Goal: Task Accomplishment & Management: Manage account settings

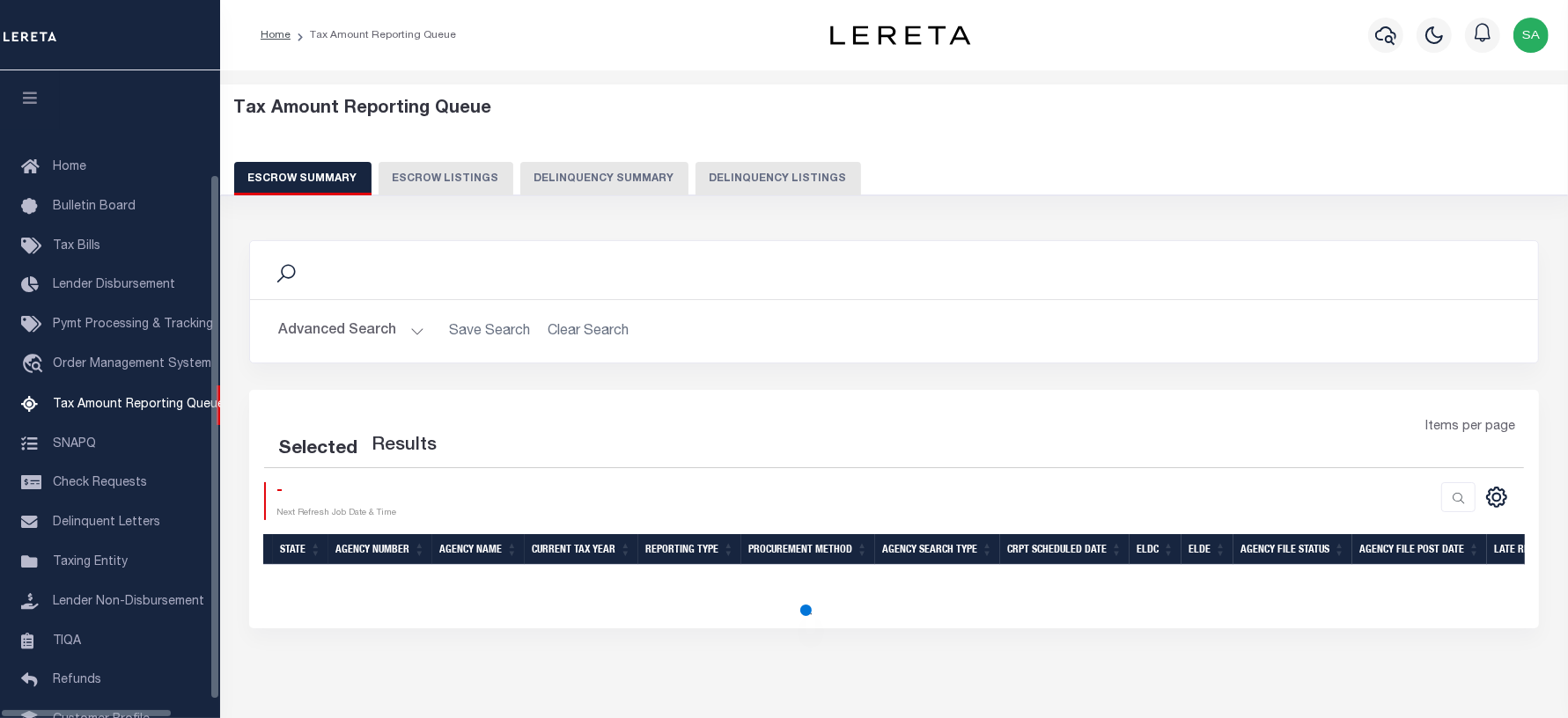
click at [808, 182] on button "Delinquency Listings" at bounding box center [778, 178] width 165 height 33
select select "100"
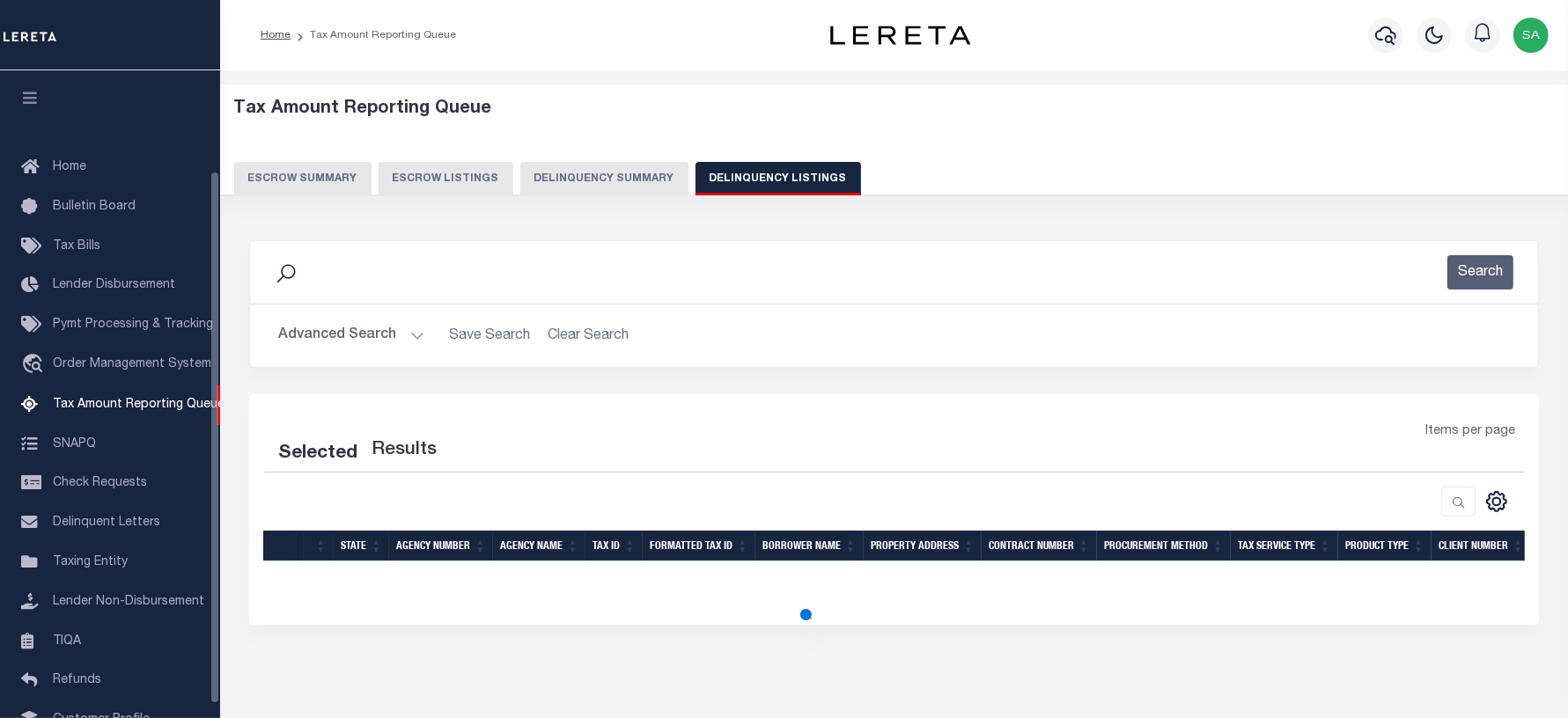
scroll to position [121, 0]
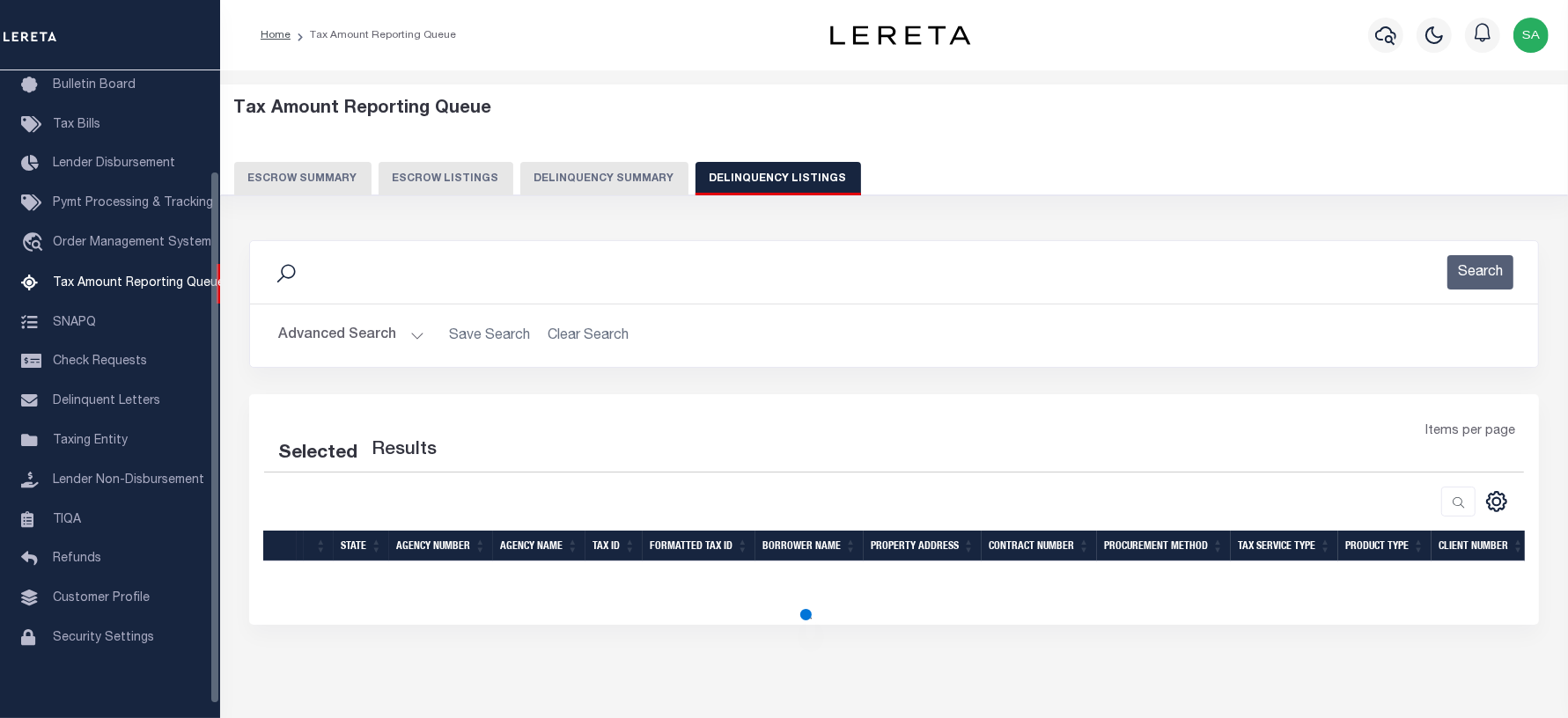
select select "100"
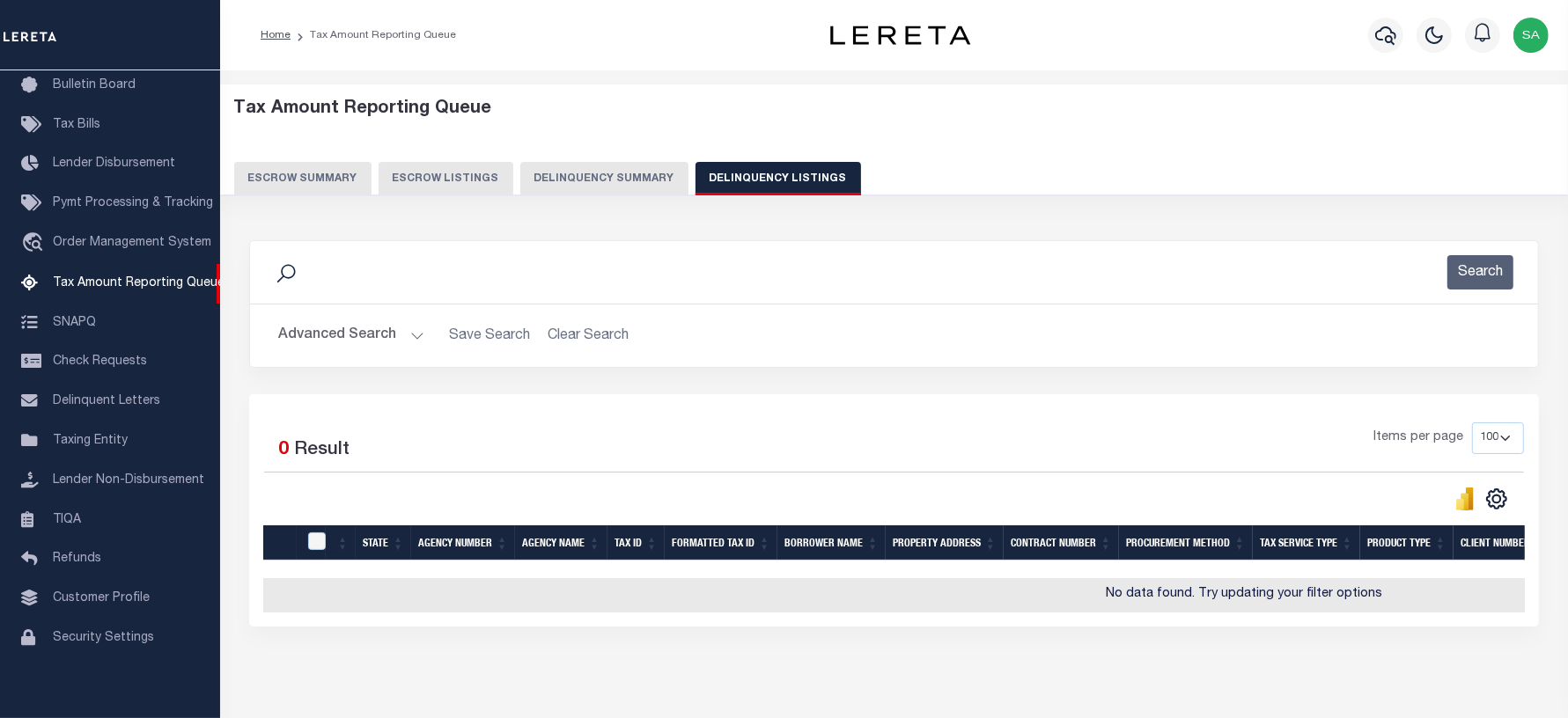
click at [309, 344] on button "Advanced Search" at bounding box center [351, 336] width 146 height 34
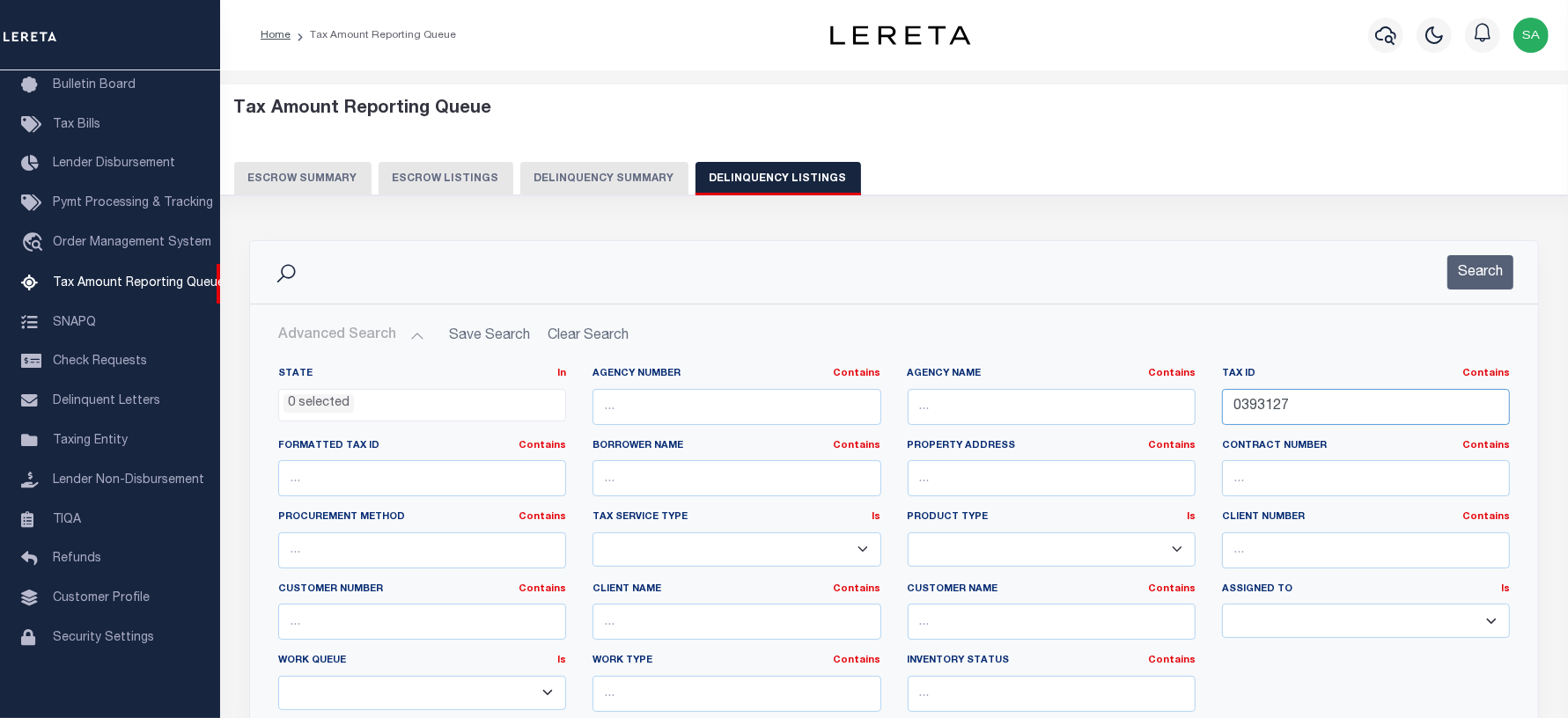
click at [1358, 406] on input "0393127" at bounding box center [1366, 407] width 288 height 36
drag, startPoint x: 1353, startPoint y: 407, endPoint x: 1105, endPoint y: 393, distance: 248.4
click at [1105, 393] on div "State In In AK AL AR AZ CA CO CT DC DE FL GA GU HI IA ID IL IN KS KY LA MA MD M…" at bounding box center [893, 546] width 1258 height 359
paste input "54-24-07-012.00"
click at [1486, 266] on button "Search" at bounding box center [1479, 273] width 66 height 34
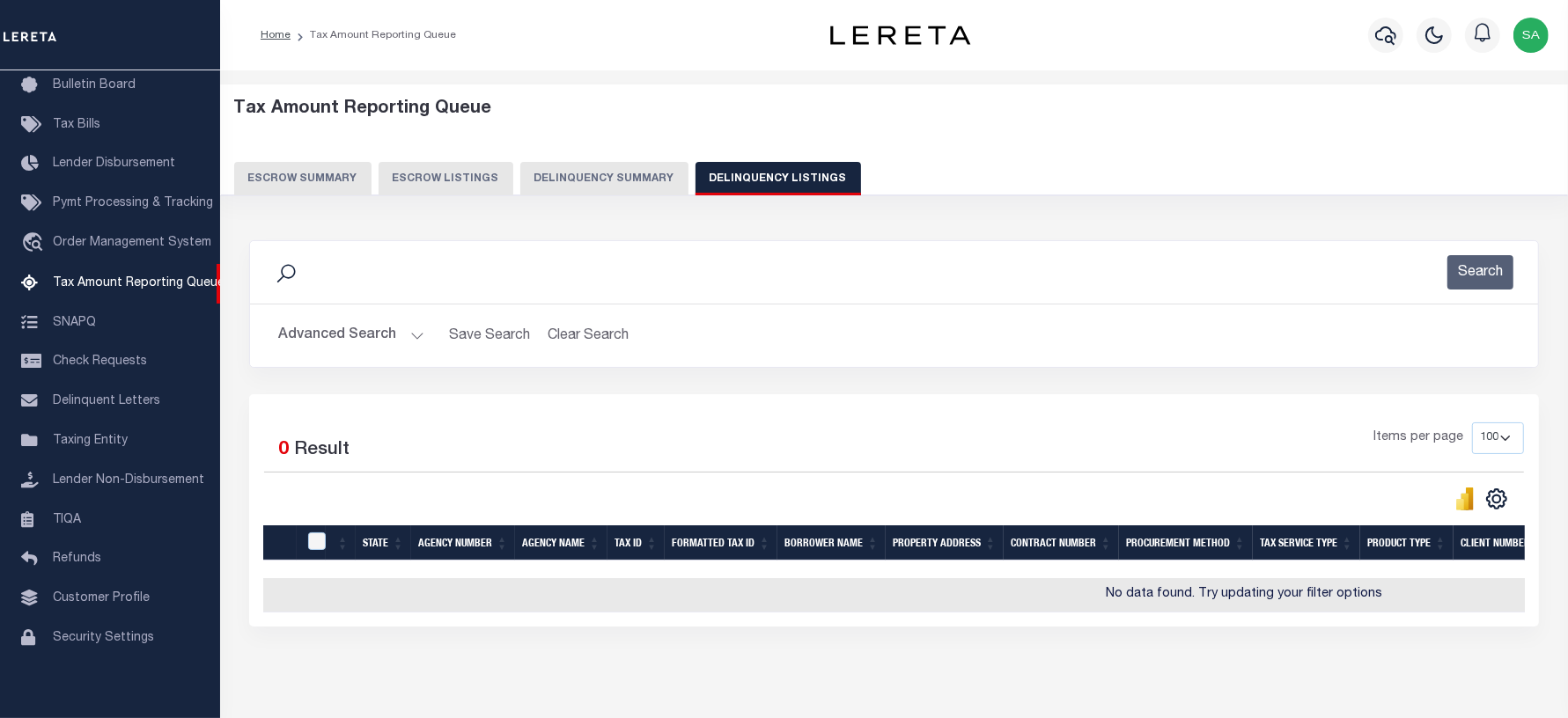
click at [326, 340] on button "Advanced Search" at bounding box center [351, 336] width 146 height 34
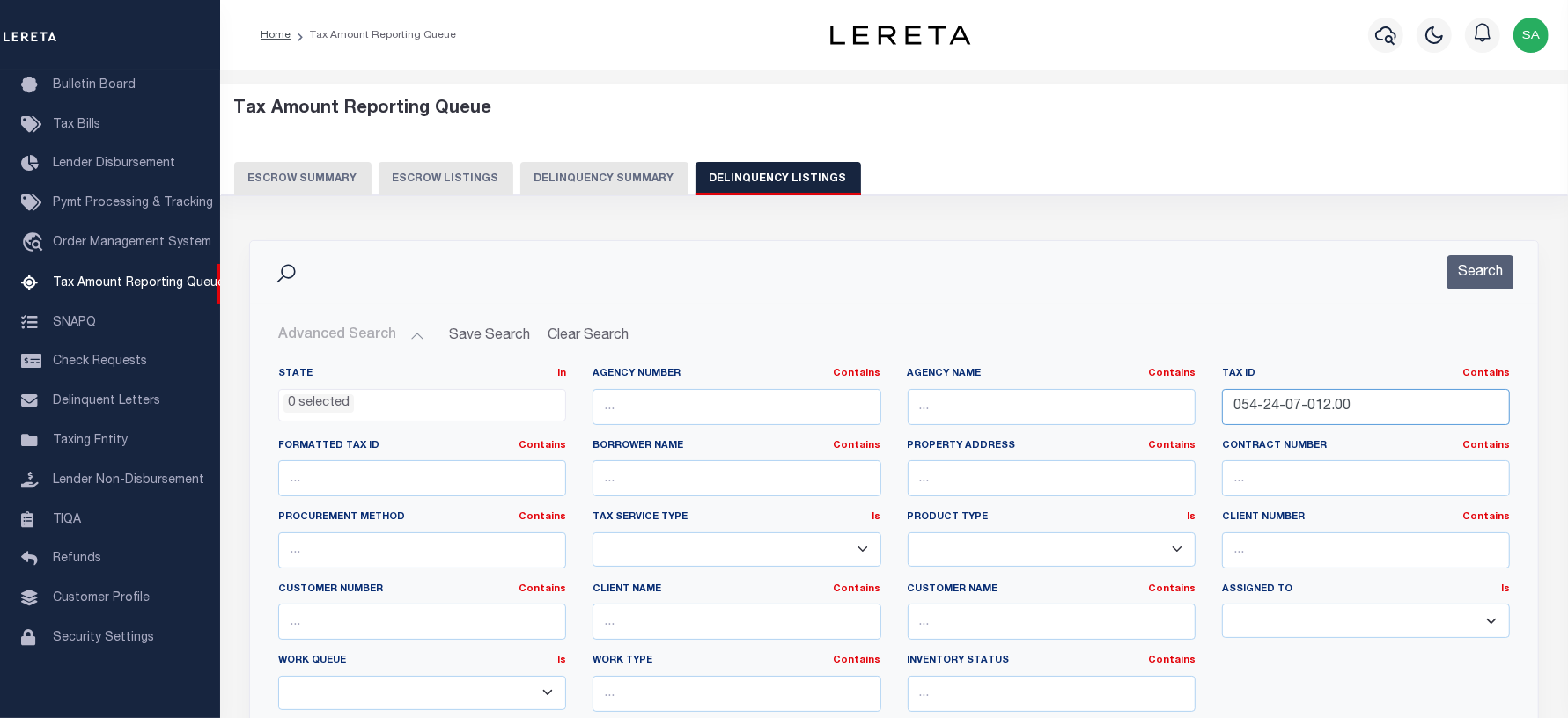
click at [1310, 406] on input "054-24-07-012.00" at bounding box center [1366, 407] width 288 height 36
drag, startPoint x: 1361, startPoint y: 405, endPoint x: 957, endPoint y: 383, distance: 404.6
click at [957, 383] on div "State In In AK AL AR AZ CA CO CT DC DE FL GA GU HI IA ID IL IN KS KY LA MA MD M…" at bounding box center [893, 546] width 1258 height 359
paste input "4"
click at [1468, 286] on button "Search" at bounding box center [1479, 273] width 66 height 34
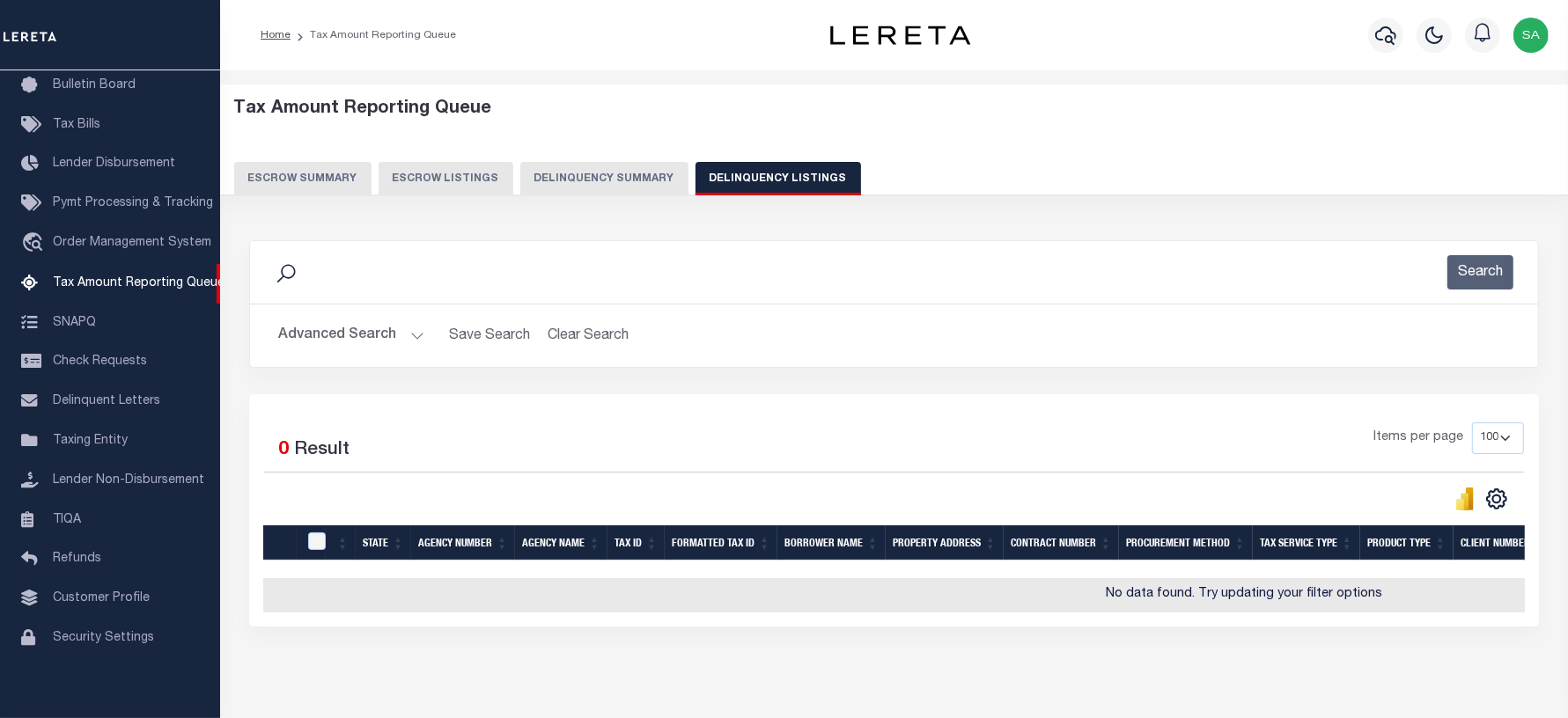
click at [322, 330] on button "Advanced Search" at bounding box center [351, 336] width 146 height 34
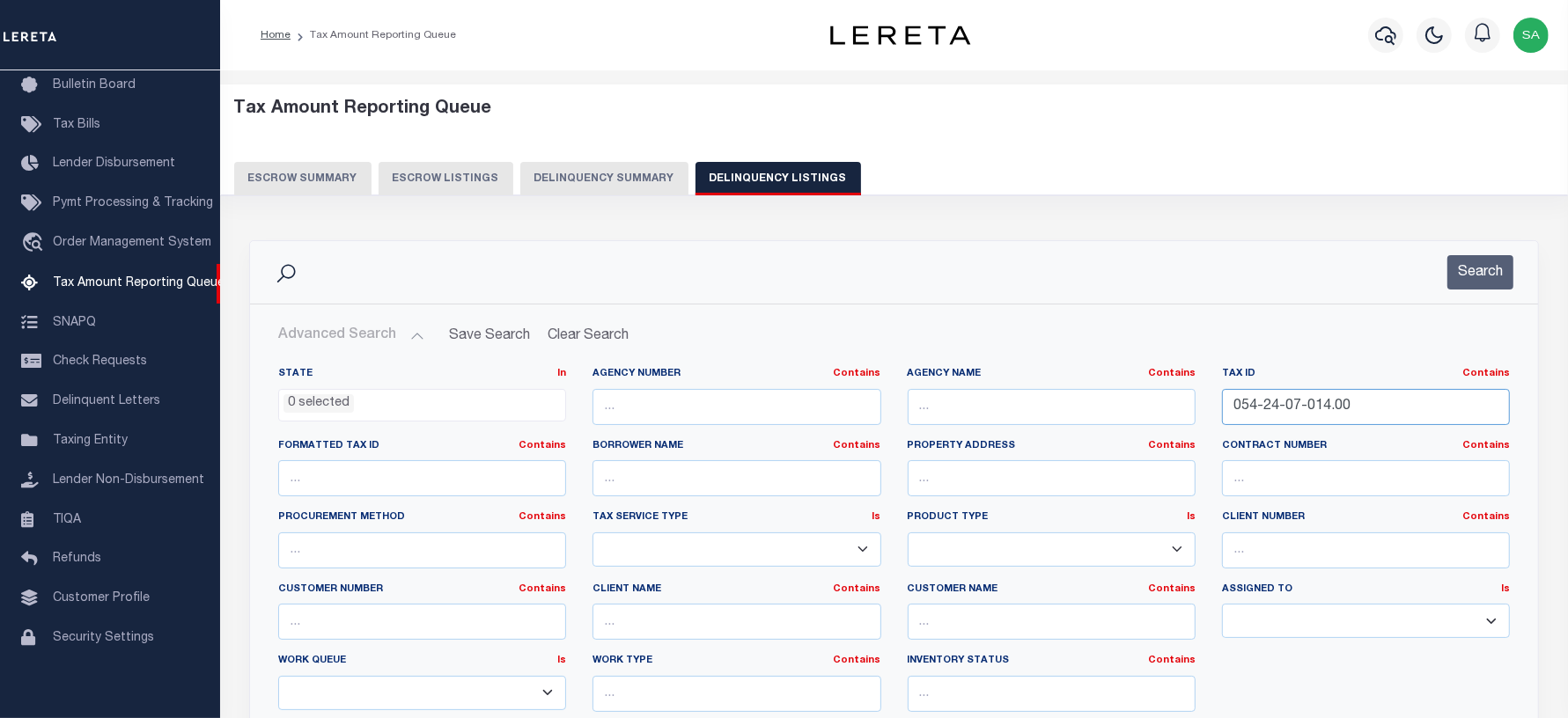
click at [1318, 415] on input "054-24-07-014.00" at bounding box center [1366, 407] width 288 height 36
drag, startPoint x: 1351, startPoint y: 409, endPoint x: 1022, endPoint y: 392, distance: 329.4
click at [1022, 392] on div "State In In AK AL AR AZ CA CO CT DC DE FL GA GU HI IA ID IL IN KS KY LA MA MD M…" at bounding box center [893, 546] width 1258 height 359
paste input "6"
click at [1467, 266] on button "Search" at bounding box center [1479, 273] width 66 height 34
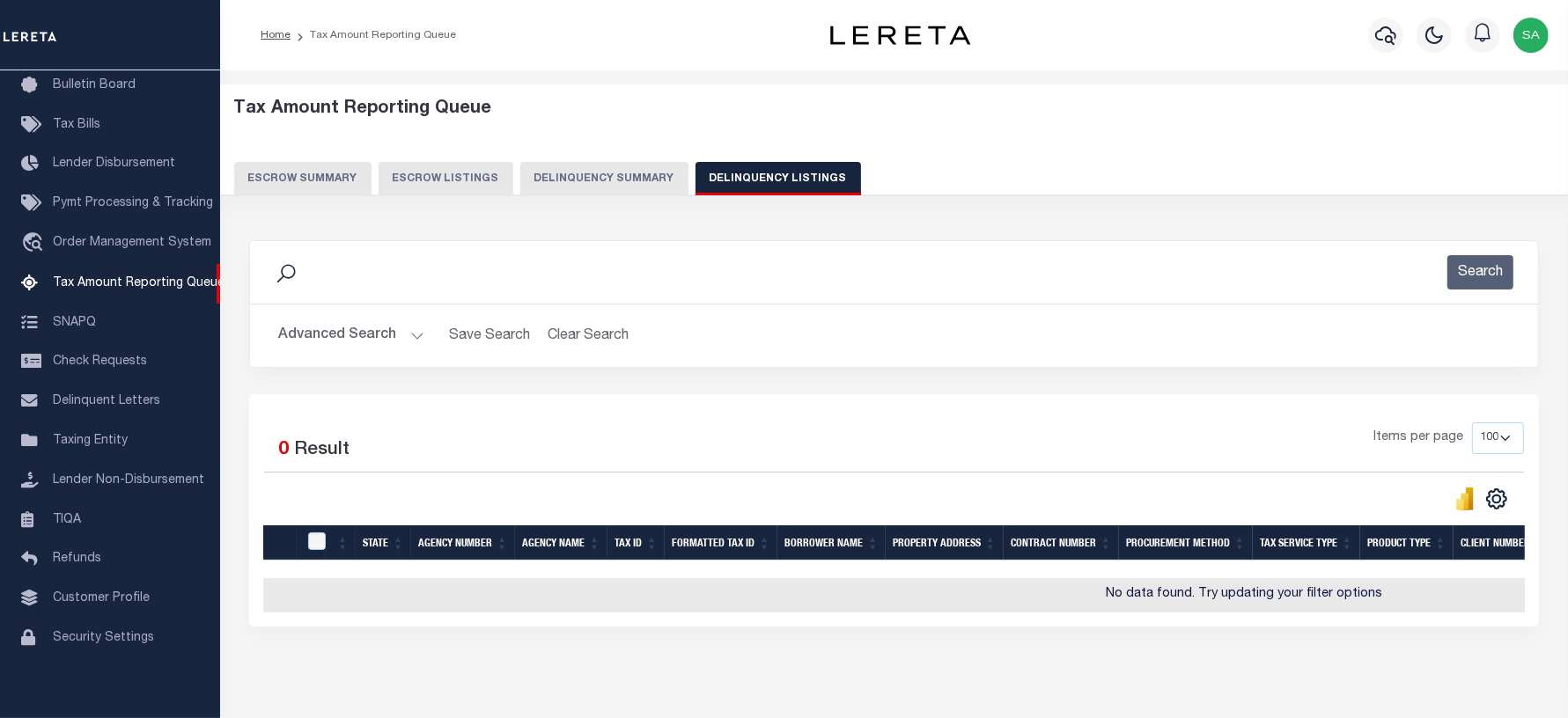
click at [317, 331] on button "Advanced Search" at bounding box center [351, 336] width 146 height 34
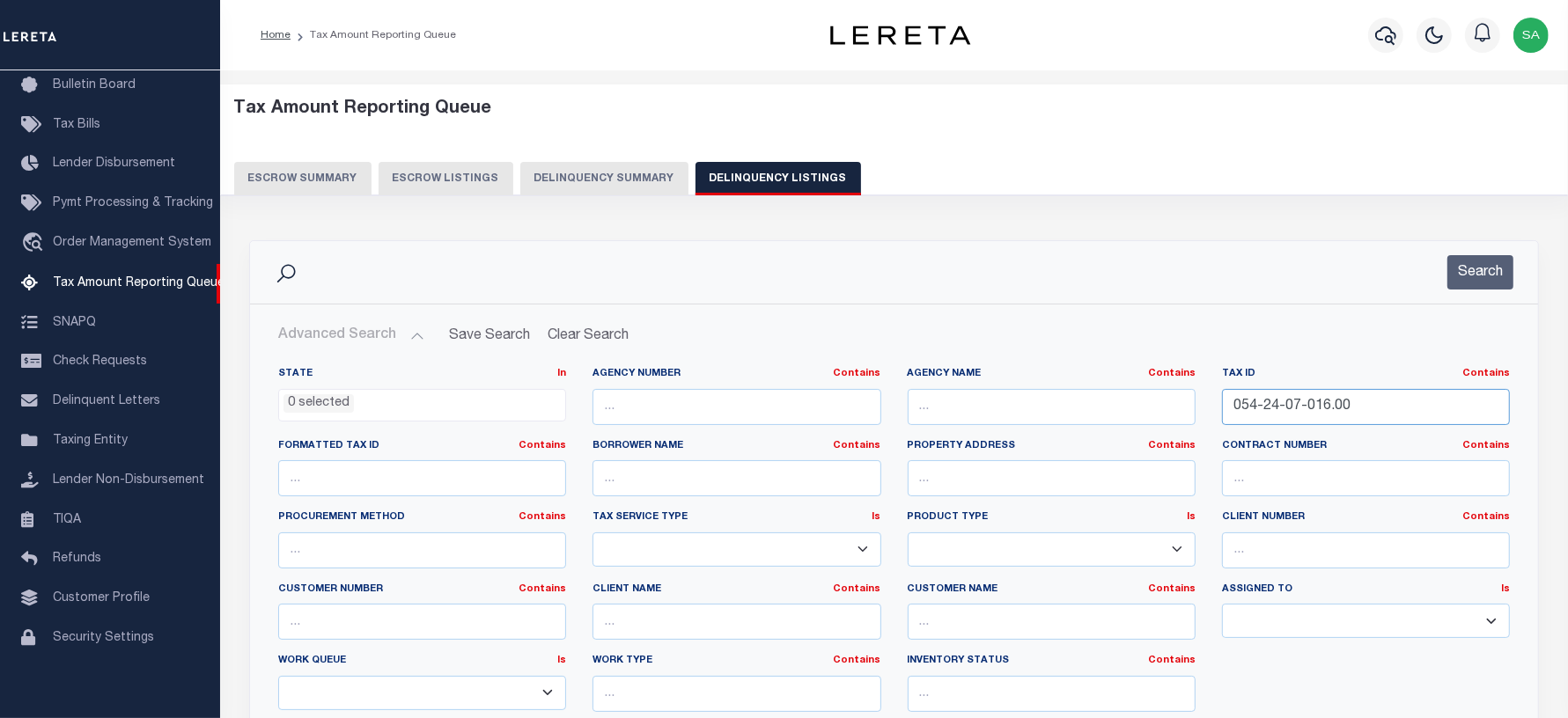
drag, startPoint x: 1255, startPoint y: 410, endPoint x: 1318, endPoint y: 405, distance: 63.2
click at [1255, 410] on input "054-24-07-016.00" at bounding box center [1366, 407] width 288 height 36
drag, startPoint x: 1293, startPoint y: 415, endPoint x: 1178, endPoint y: 409, distance: 115.2
click at [1184, 411] on div "State In In AK AL AR AZ CA CO CT DC DE FL GA GU HI IA ID IL IN KS KY LA MA MD M…" at bounding box center [893, 546] width 1258 height 359
paste input "85-03 00 012"
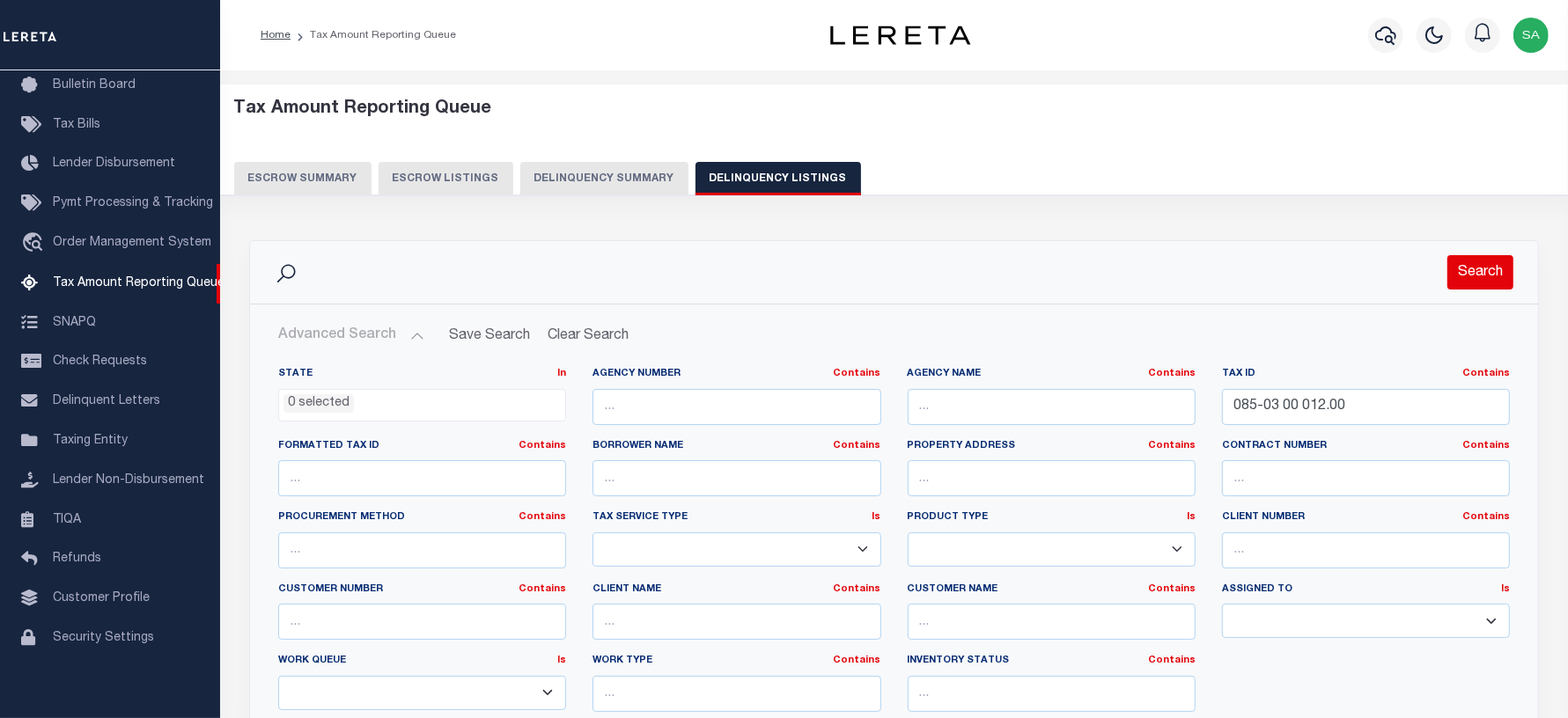
click at [1464, 274] on button "Search" at bounding box center [1479, 273] width 66 height 34
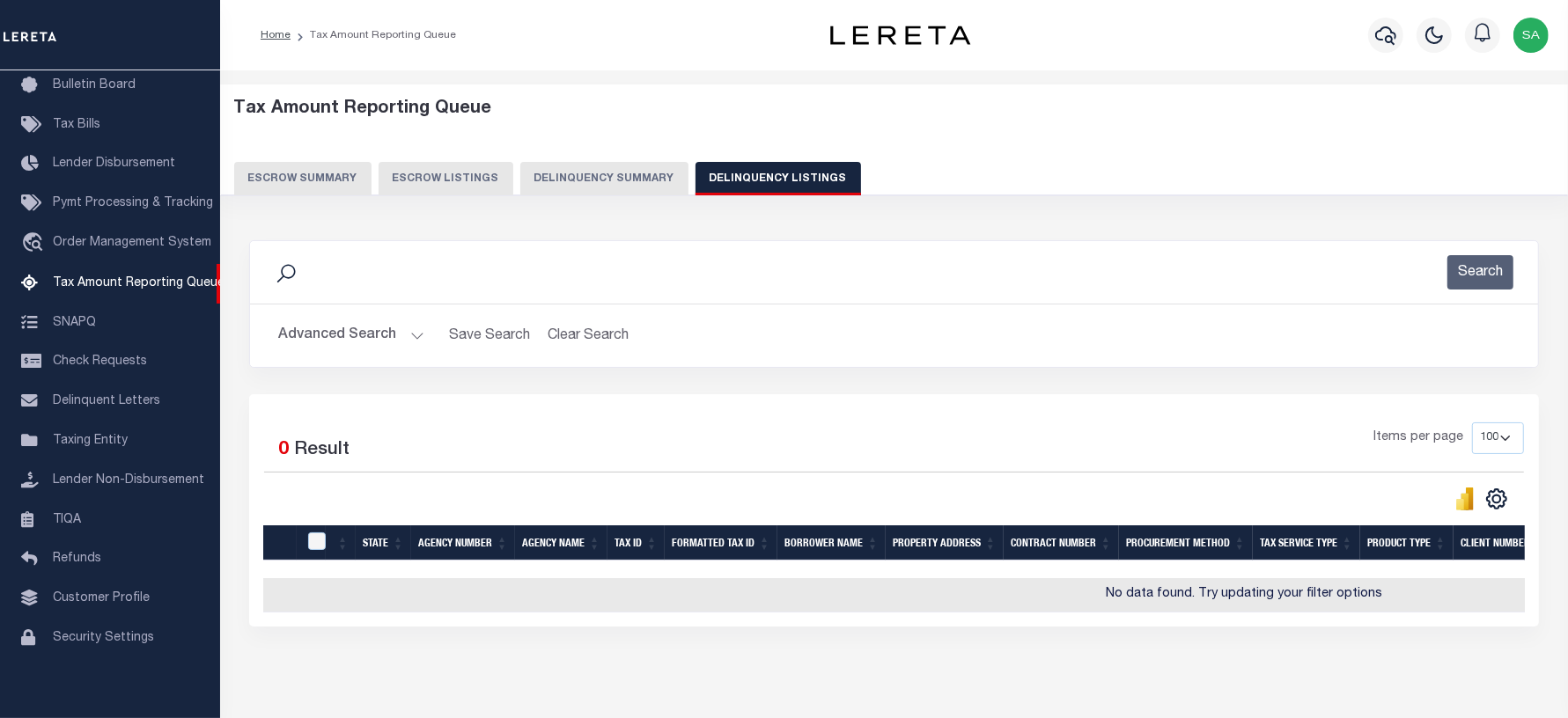
click at [311, 331] on button "Advanced Search" at bounding box center [351, 336] width 146 height 34
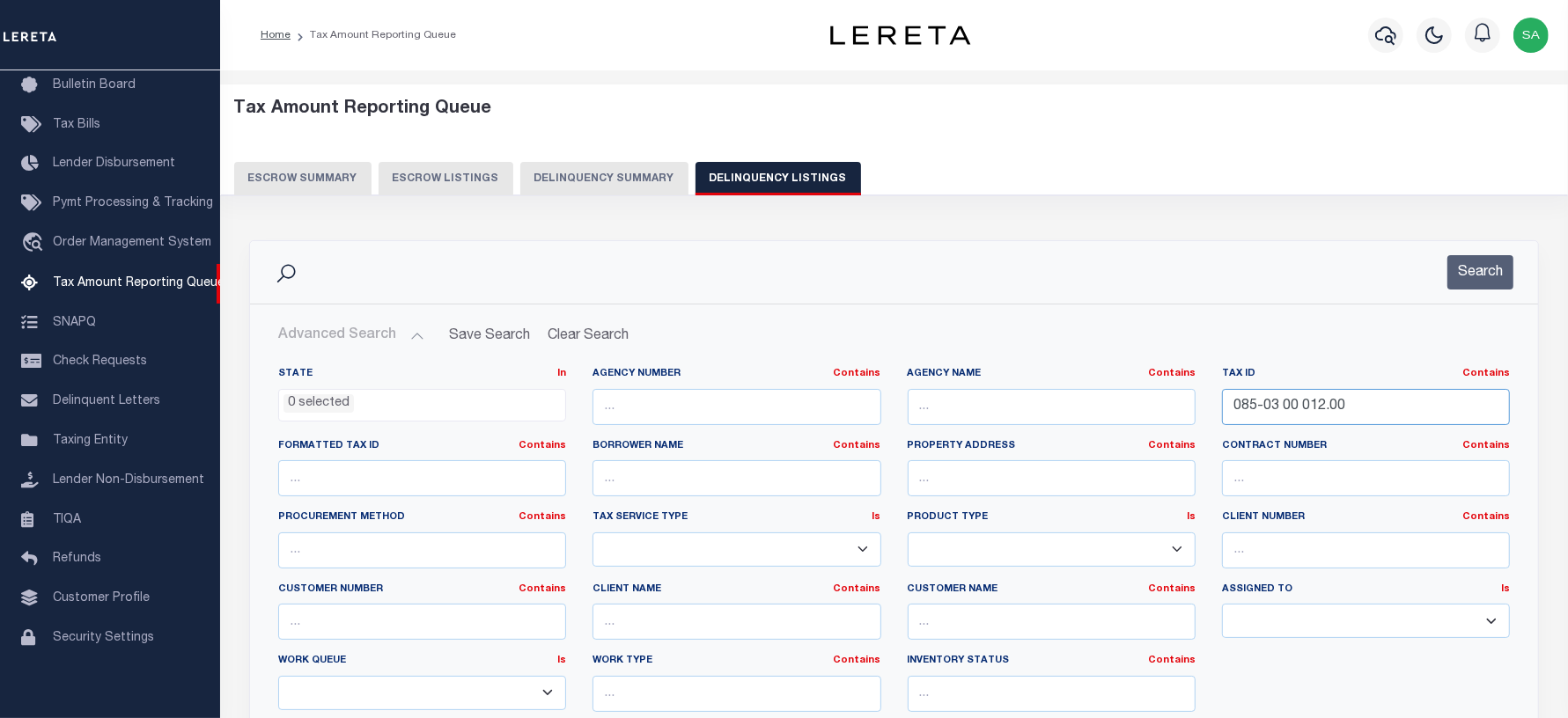
click at [1296, 421] on input "085-03 00 012.00" at bounding box center [1366, 407] width 288 height 36
drag, startPoint x: 1353, startPoint y: 405, endPoint x: 924, endPoint y: 343, distance: 433.5
click at [924, 343] on div "Advanced Search Save Search Clear Search tblassign_wrapper_dynamictable_____Def…" at bounding box center [893, 570] width 1259 height 503
paste input "70000380100"
type input "07000038010000"
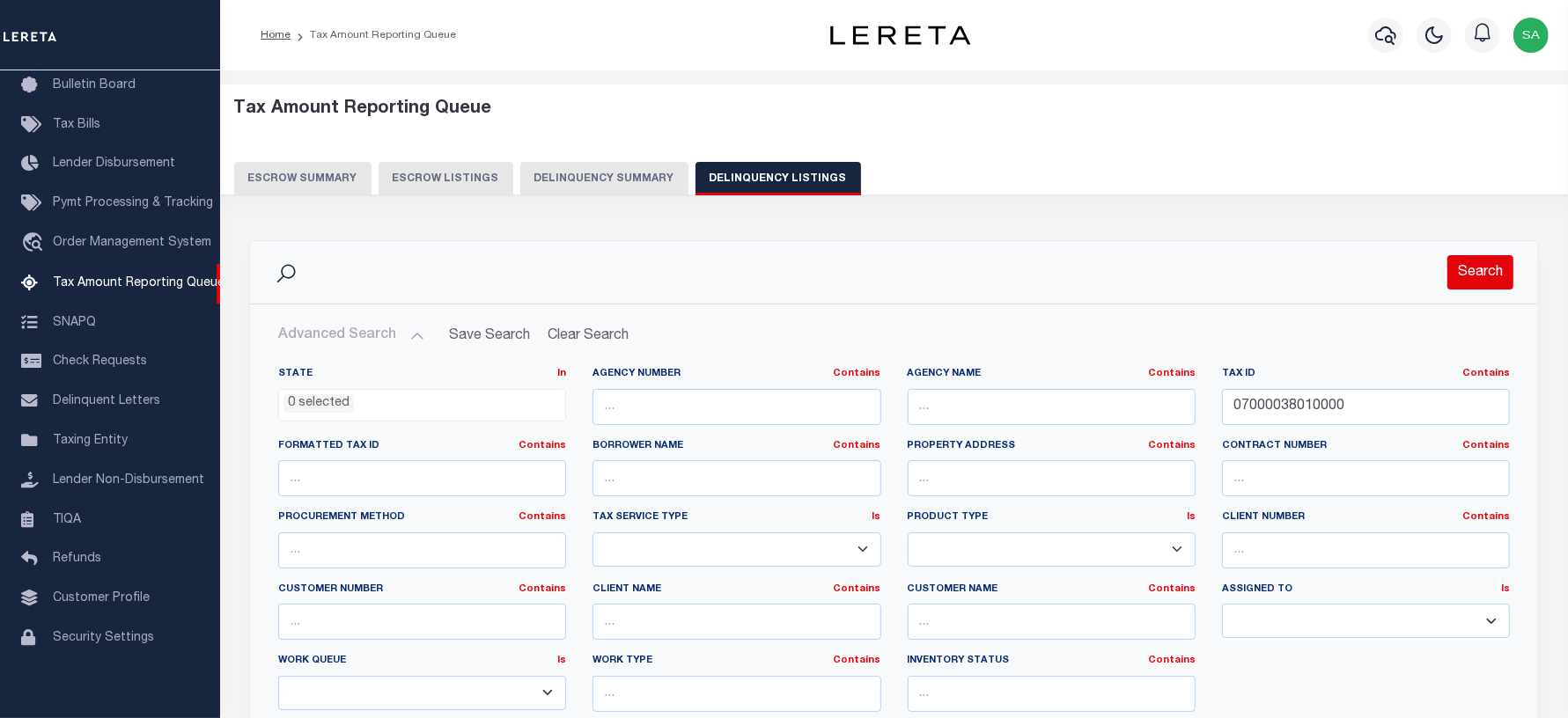
click at [1481, 266] on button "Search" at bounding box center [1479, 273] width 66 height 34
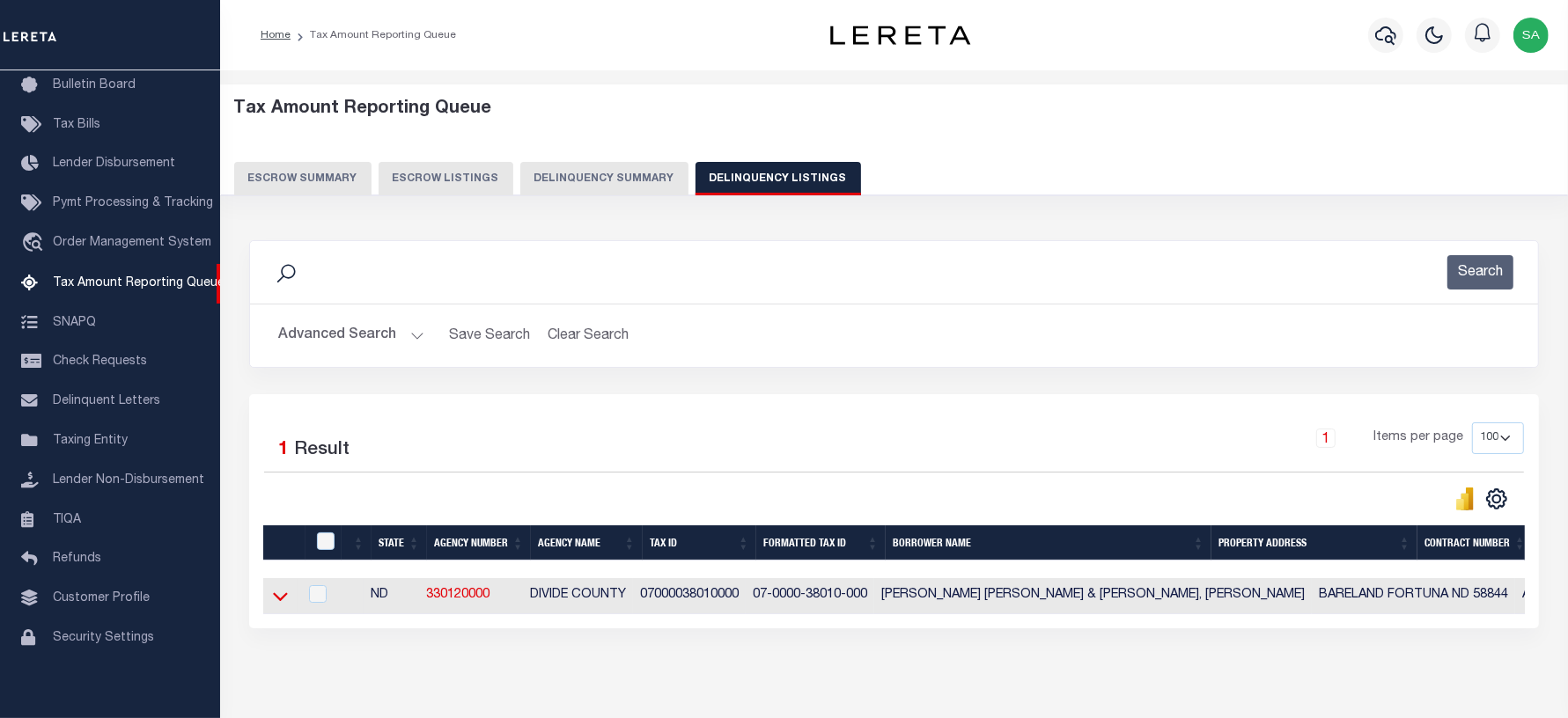
click at [283, 597] on icon at bounding box center [280, 596] width 15 height 18
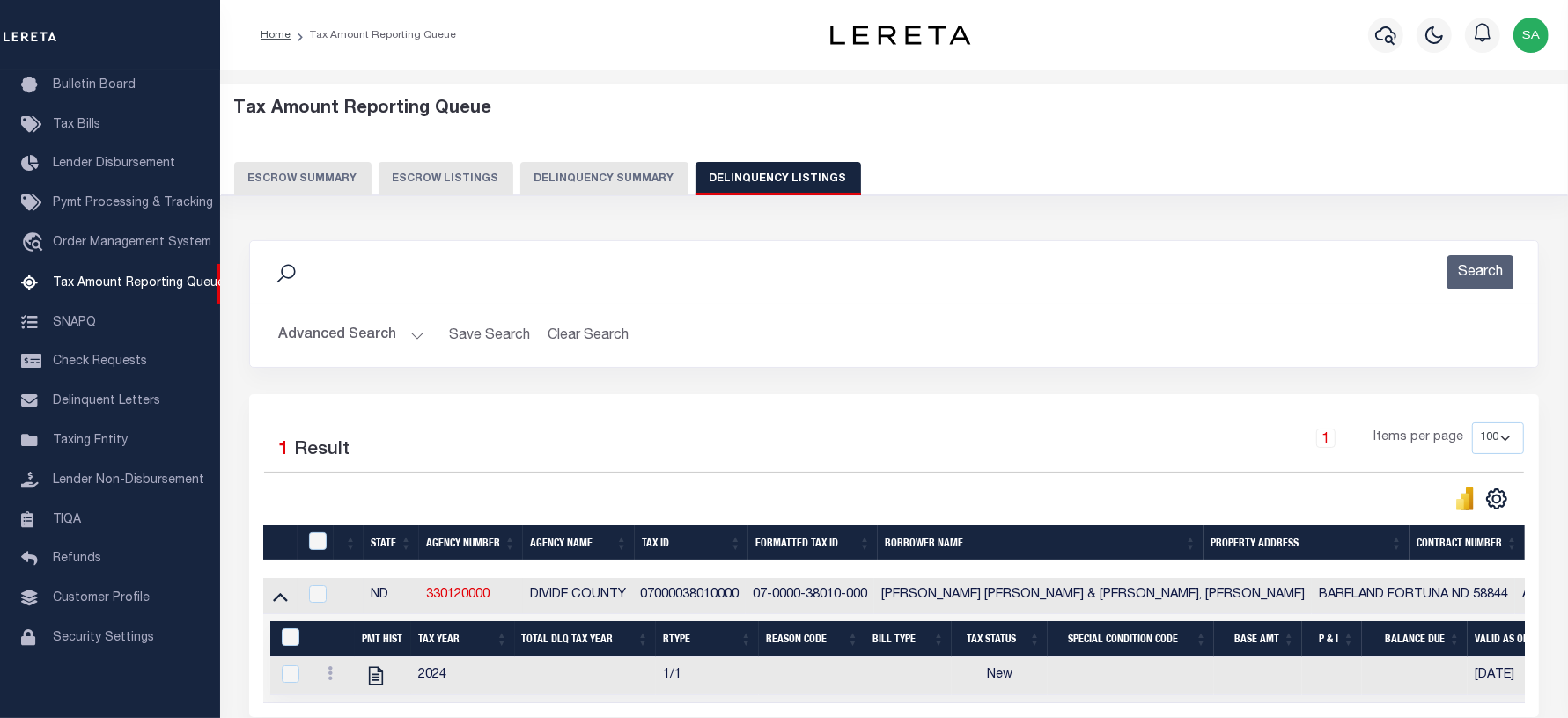
scroll to position [176, 0]
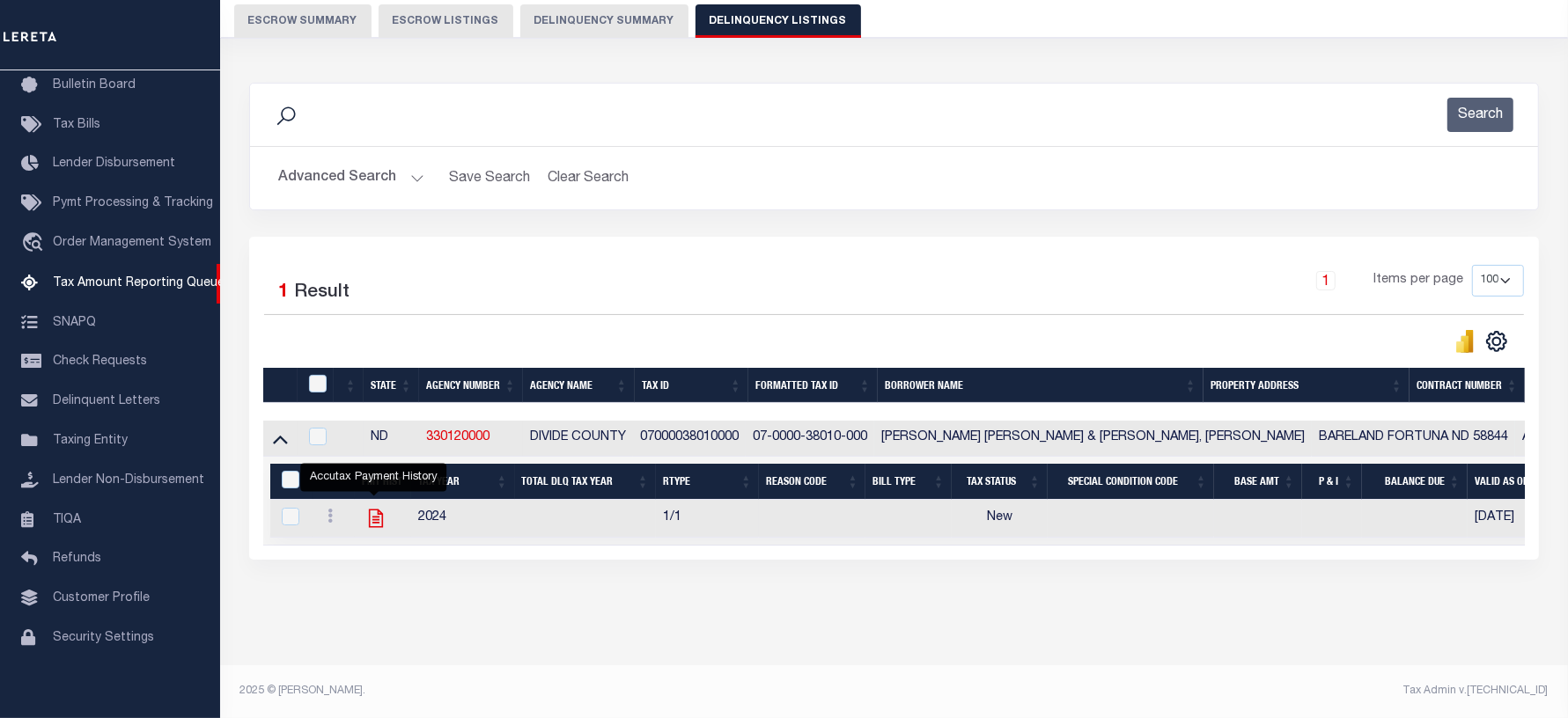
click at [368, 507] on icon "" at bounding box center [375, 518] width 23 height 23
checkbox input "true"
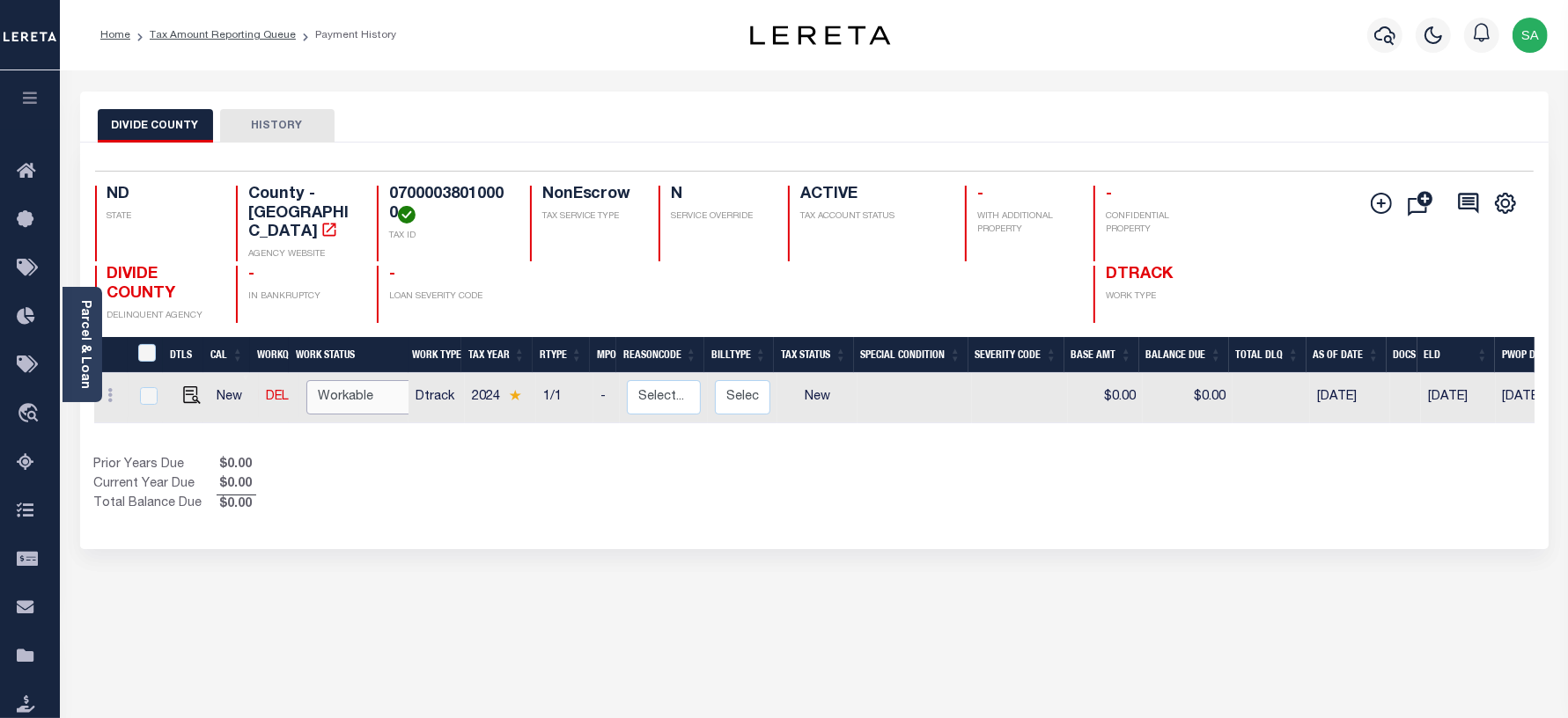
click at [337, 395] on select "Non Workable Workable" at bounding box center [359, 397] width 106 height 34
checkbox input "true"
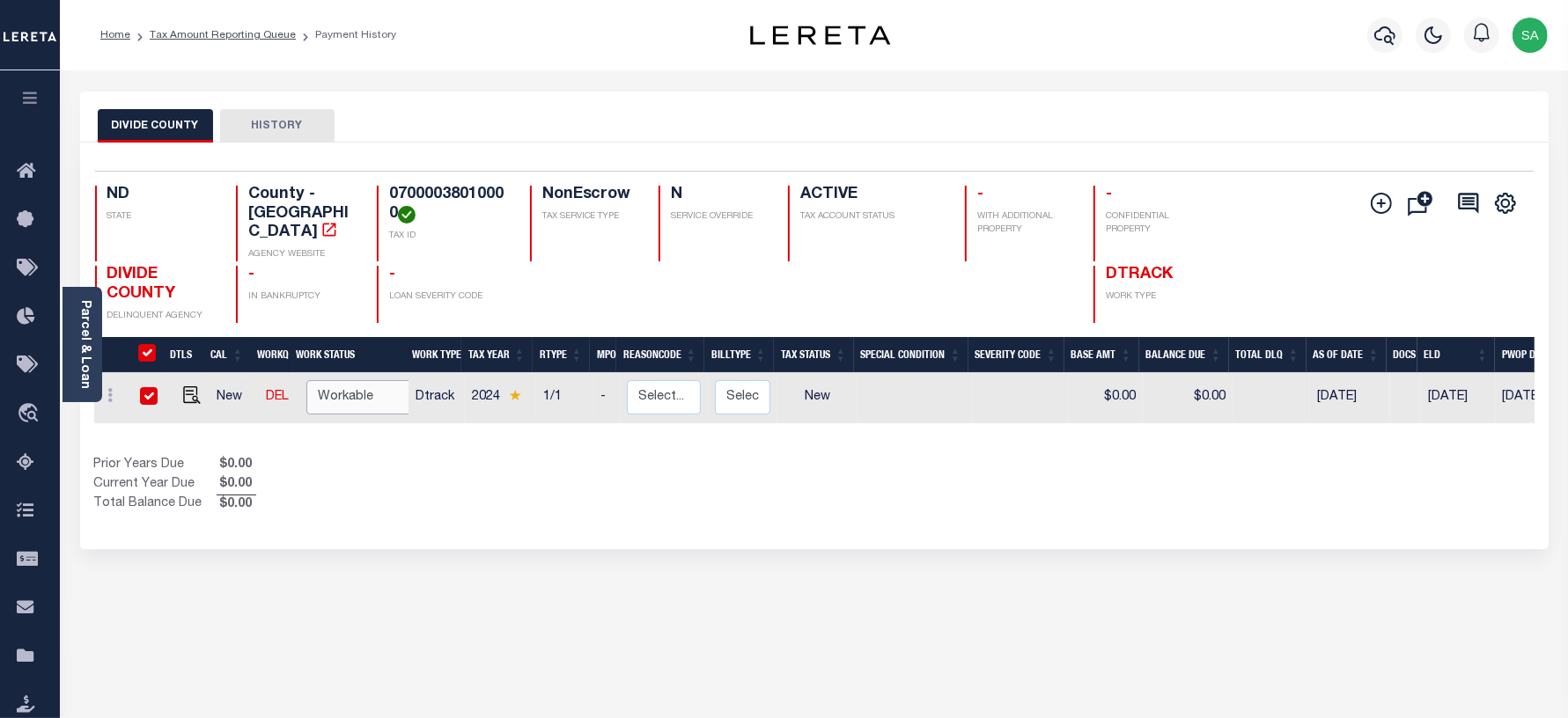
checkbox input "true"
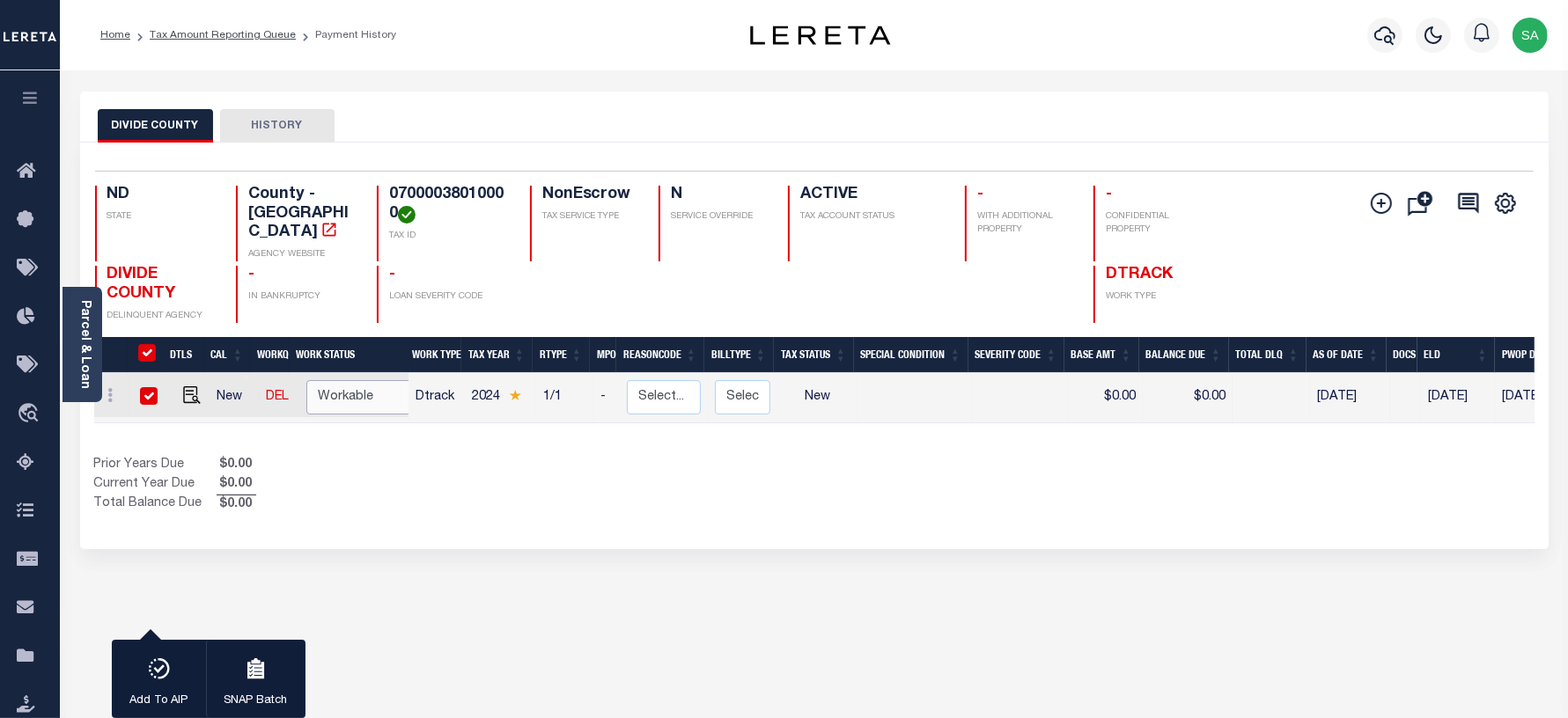
select select "true"
click at [306, 380] on select "Non Workable Workable" at bounding box center [359, 397] width 106 height 34
checkbox input "false"
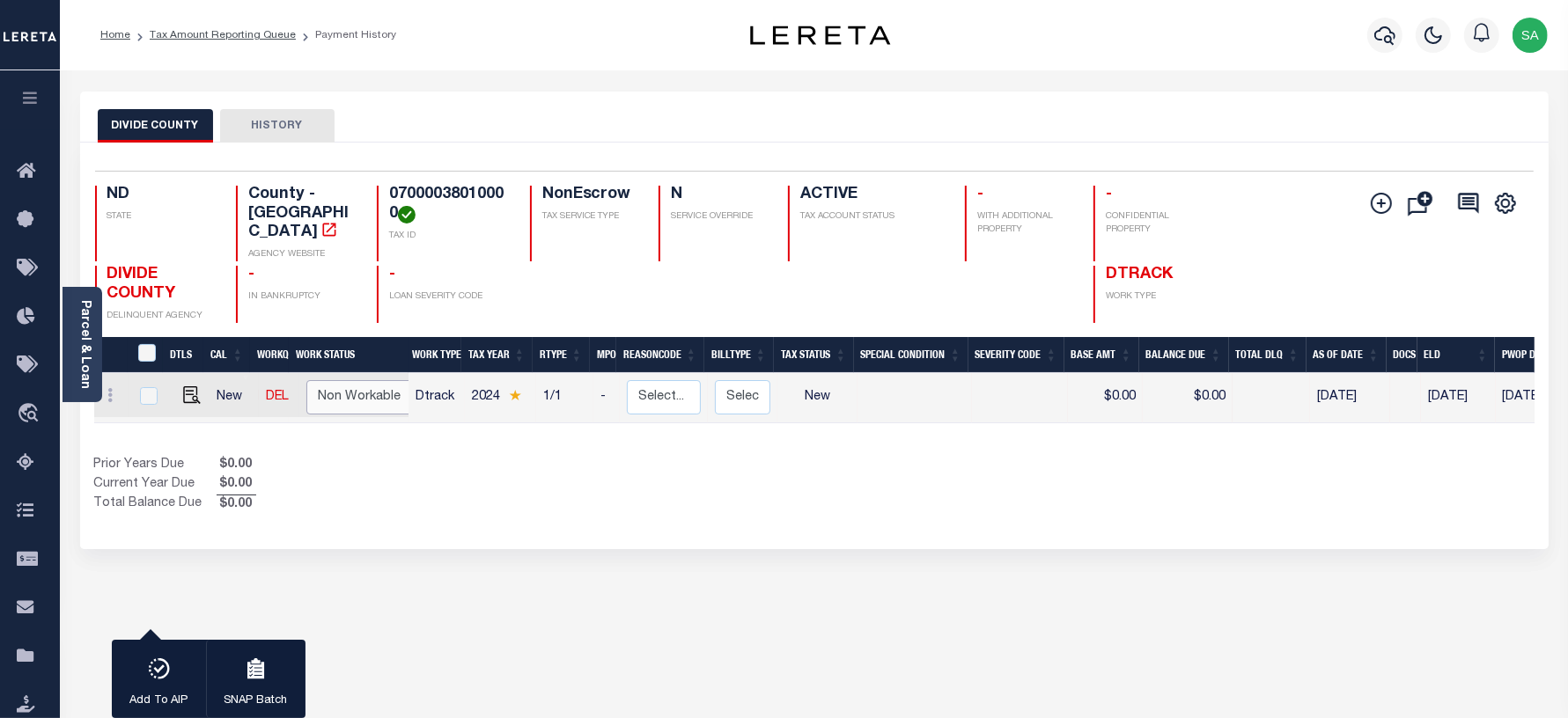
checkbox input "false"
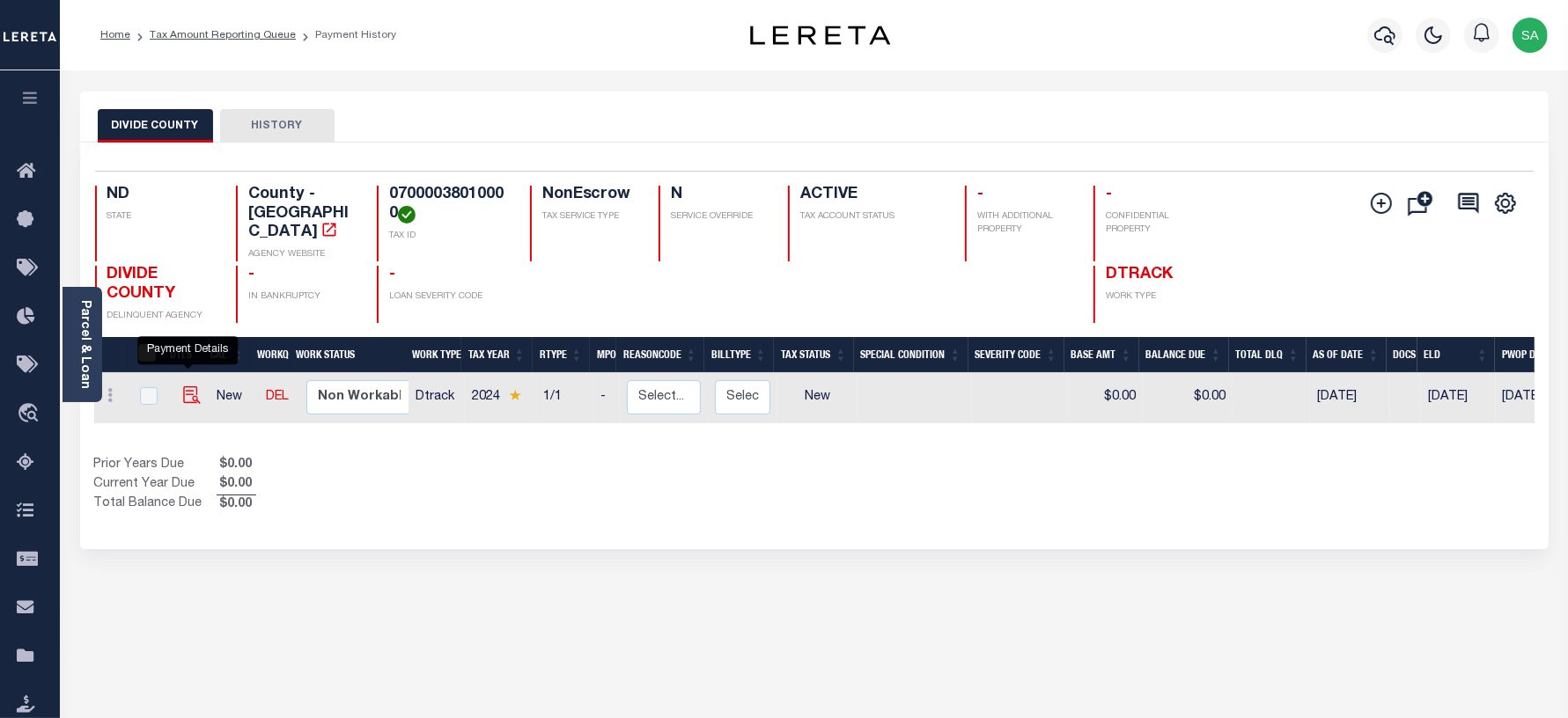
click at [185, 387] on img "" at bounding box center [191, 395] width 17 height 17
checkbox input "true"
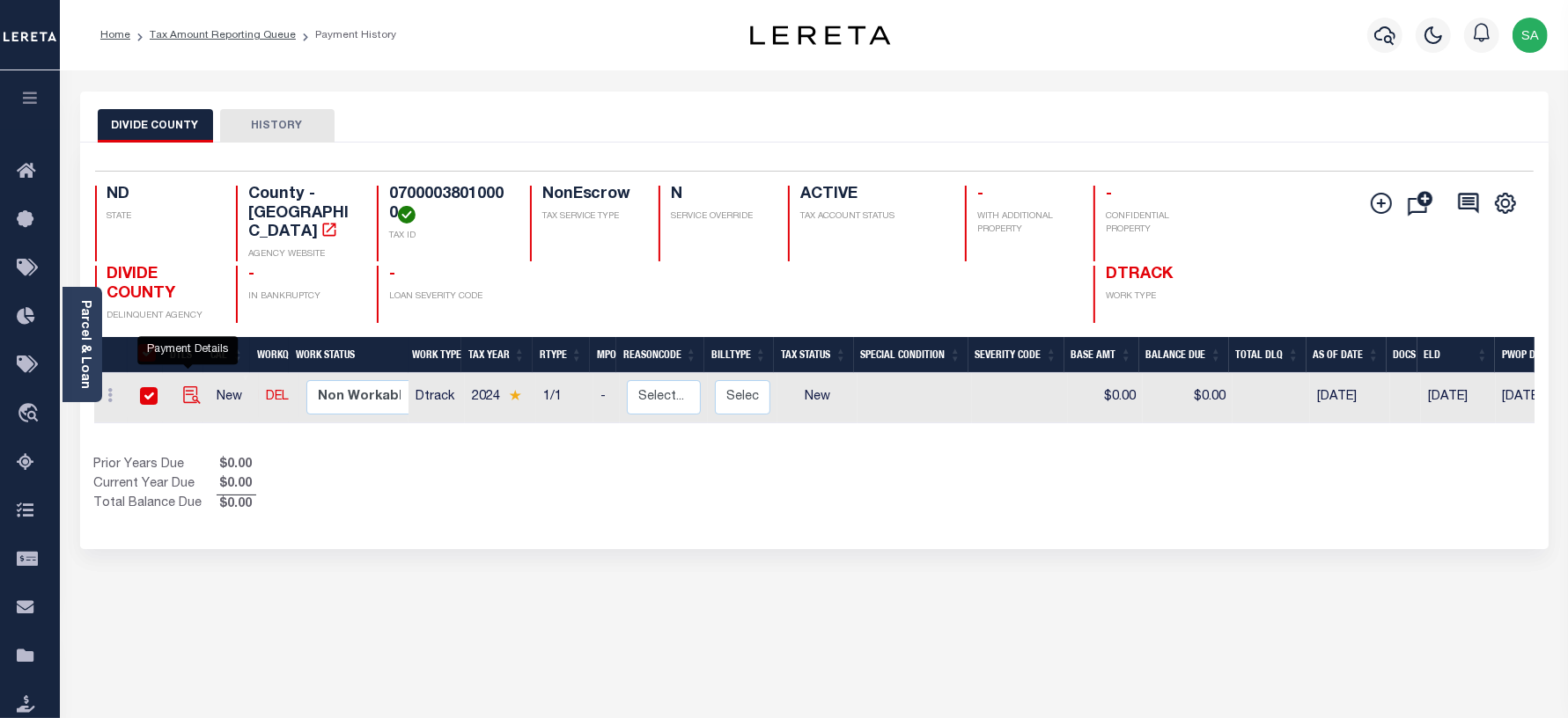
checkbox input "true"
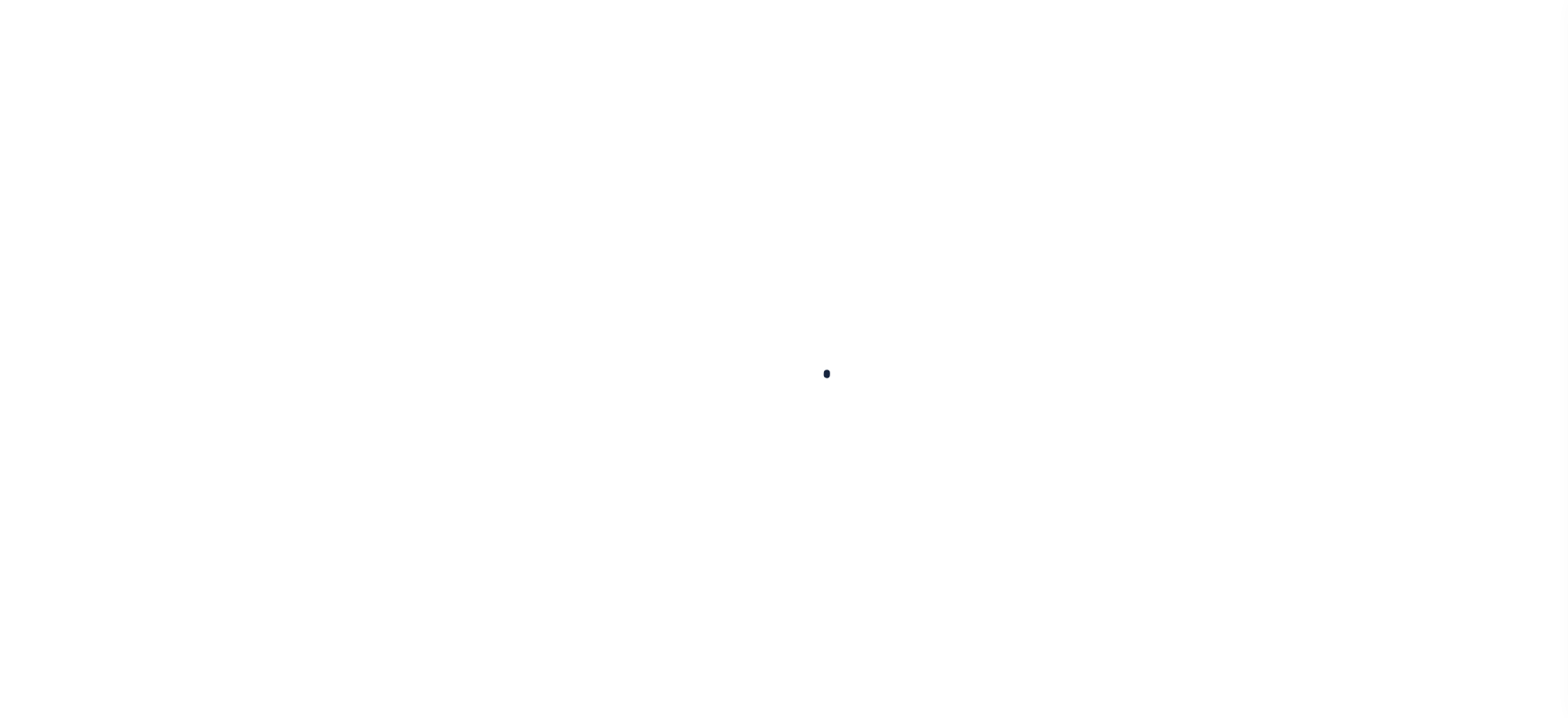
checkbox input "false"
type input "[DATE]"
select select "NW2"
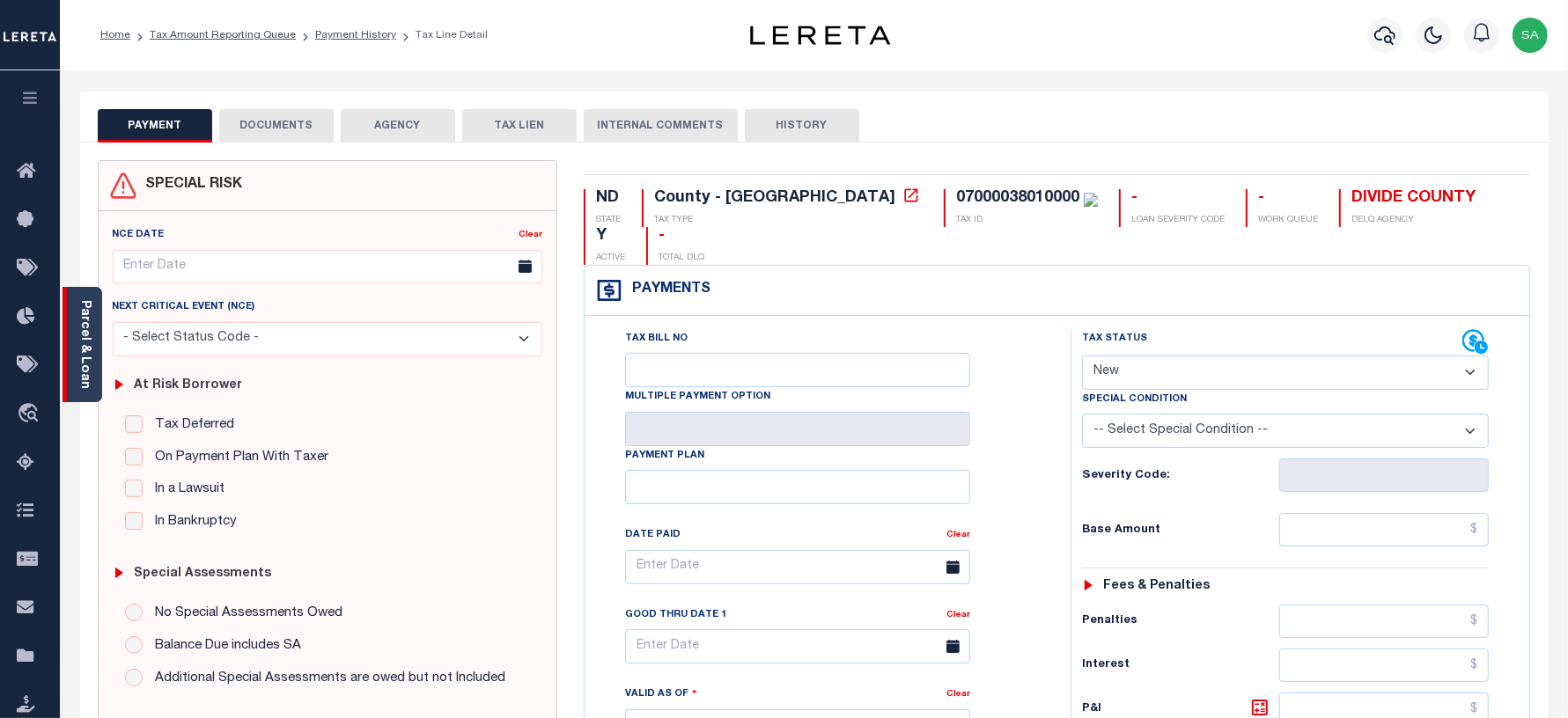
click at [88, 362] on link "Parcel & Loan" at bounding box center [85, 344] width 13 height 89
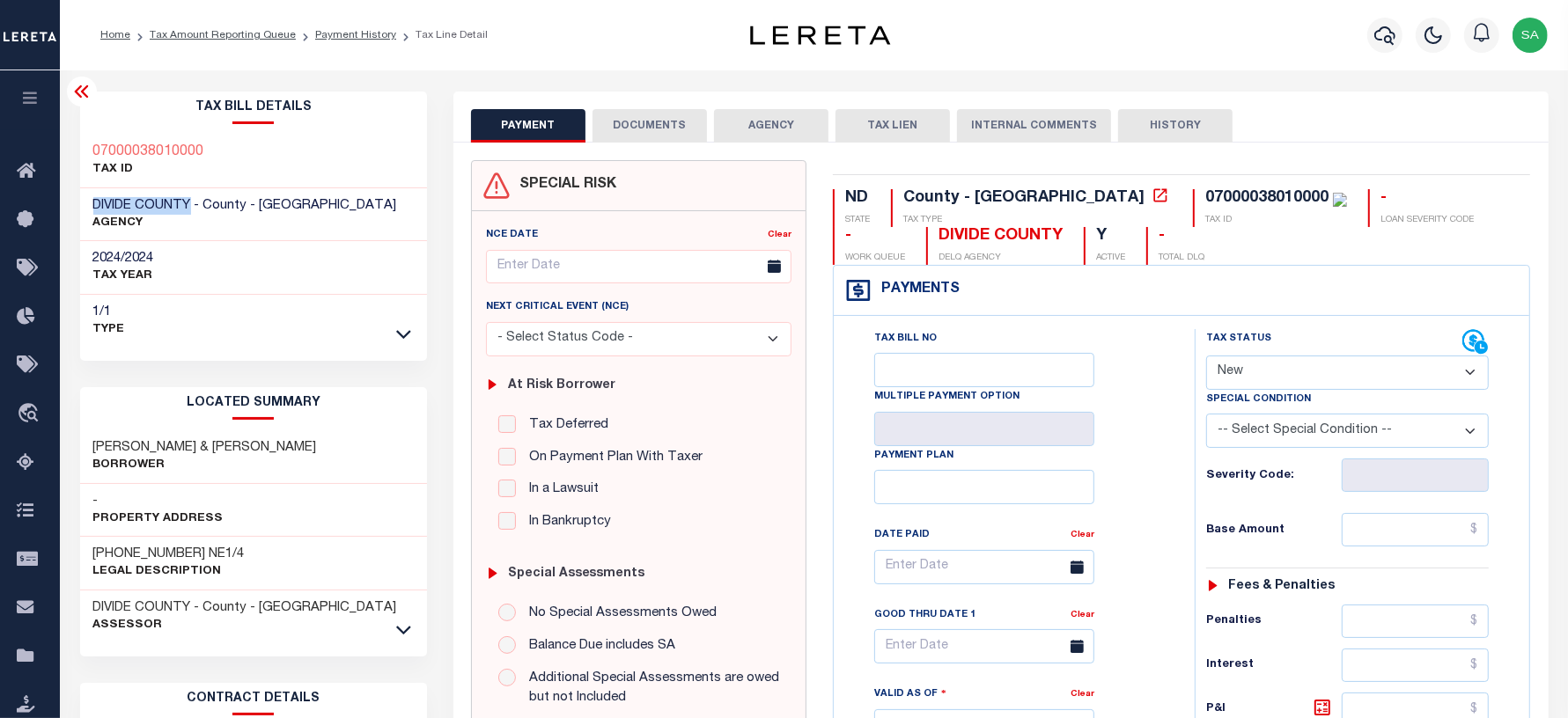
drag, startPoint x: 89, startPoint y: 200, endPoint x: 191, endPoint y: 203, distance: 102.0
click at [191, 203] on div "DIVIDE COUNTY - County - ND AGENCY" at bounding box center [254, 215] width 348 height 53
drag, startPoint x: 89, startPoint y: 152, endPoint x: 223, endPoint y: 154, distance: 134.0
click at [223, 154] on div "07000038010000 TAX ID" at bounding box center [254, 161] width 348 height 53
drag, startPoint x: 407, startPoint y: 628, endPoint x: 401, endPoint y: 620, distance: 10.0
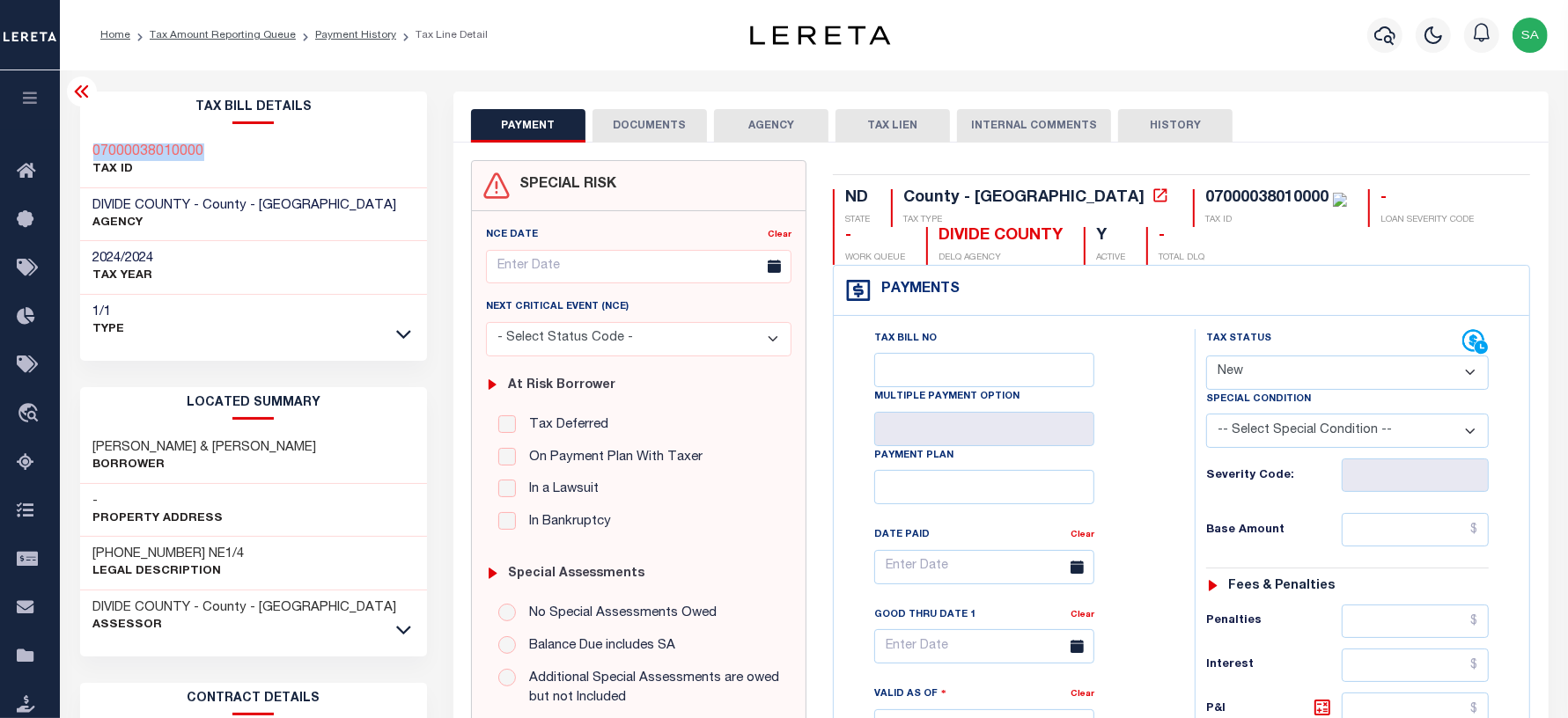
click at [407, 628] on icon at bounding box center [404, 630] width 15 height 9
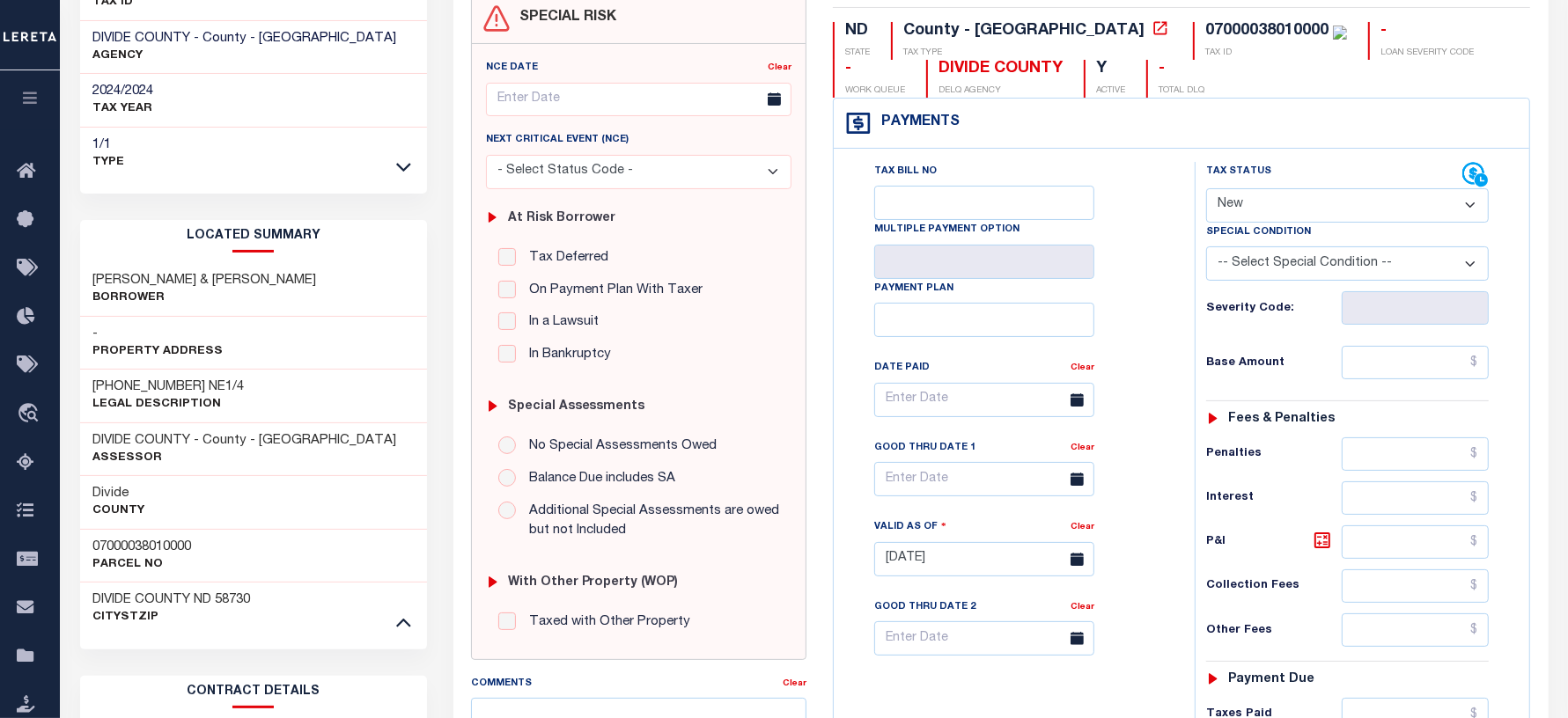
scroll to position [220, 0]
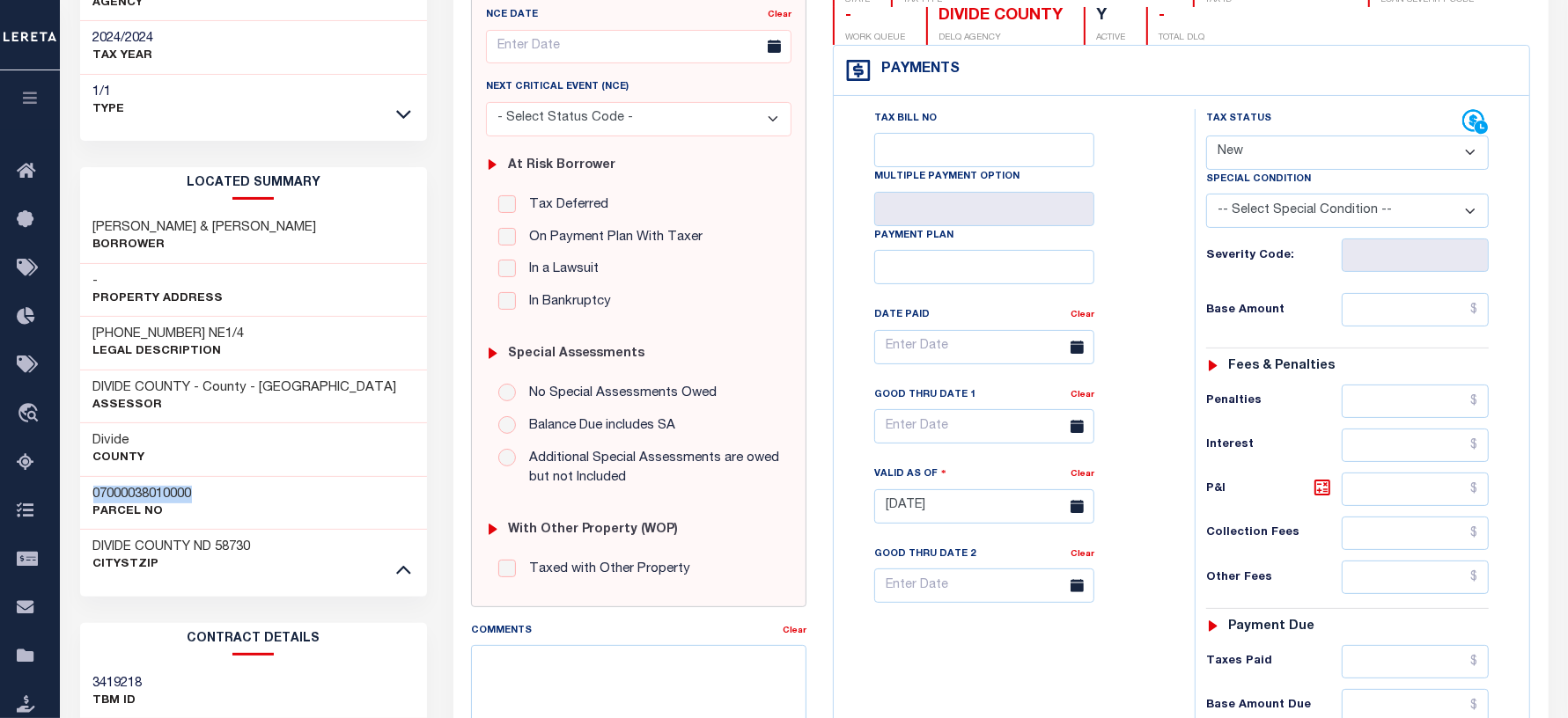
drag, startPoint x: 88, startPoint y: 493, endPoint x: 204, endPoint y: 490, distance: 116.0
click at [204, 490] on div "07000038010000 Parcel No" at bounding box center [254, 502] width 348 height 53
copy h3 "07000038010000"
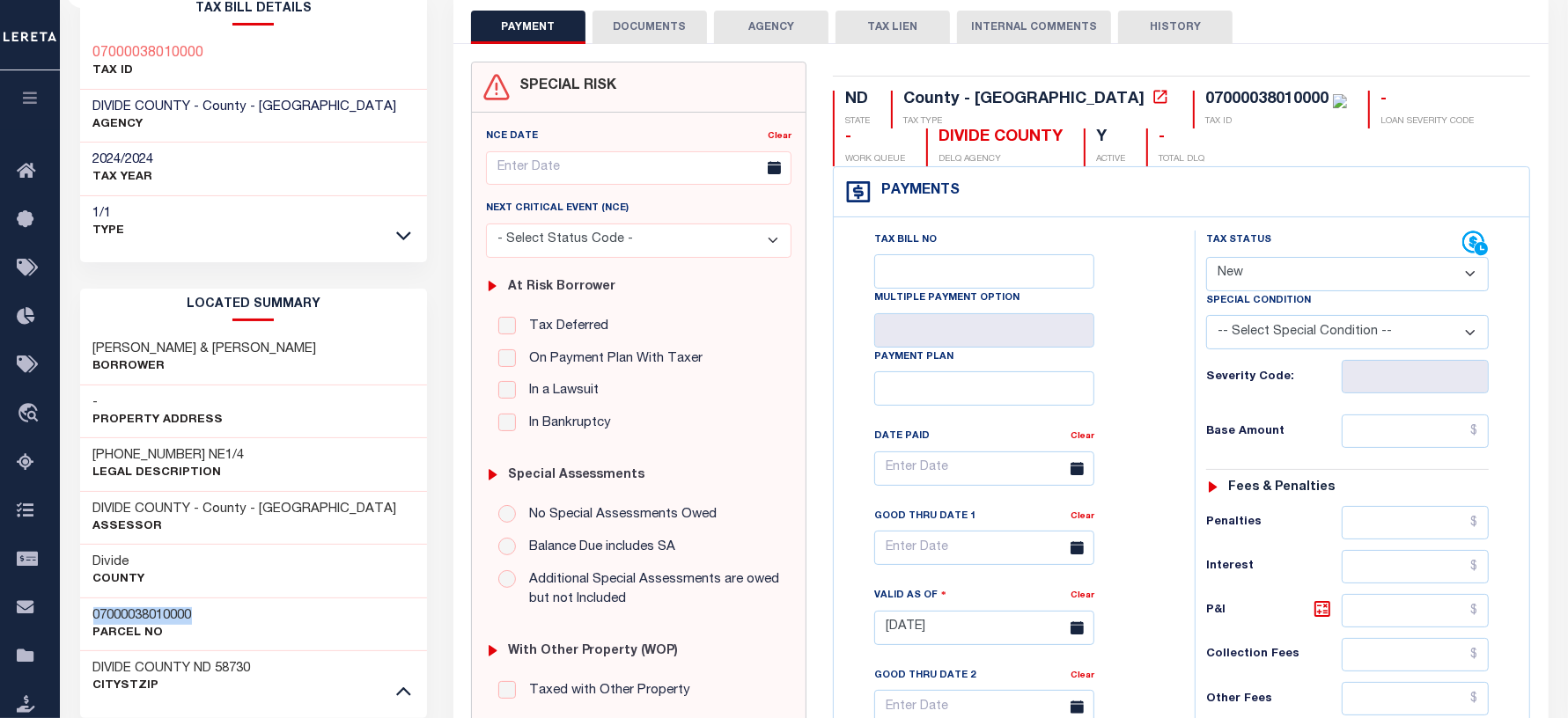
scroll to position [0, 0]
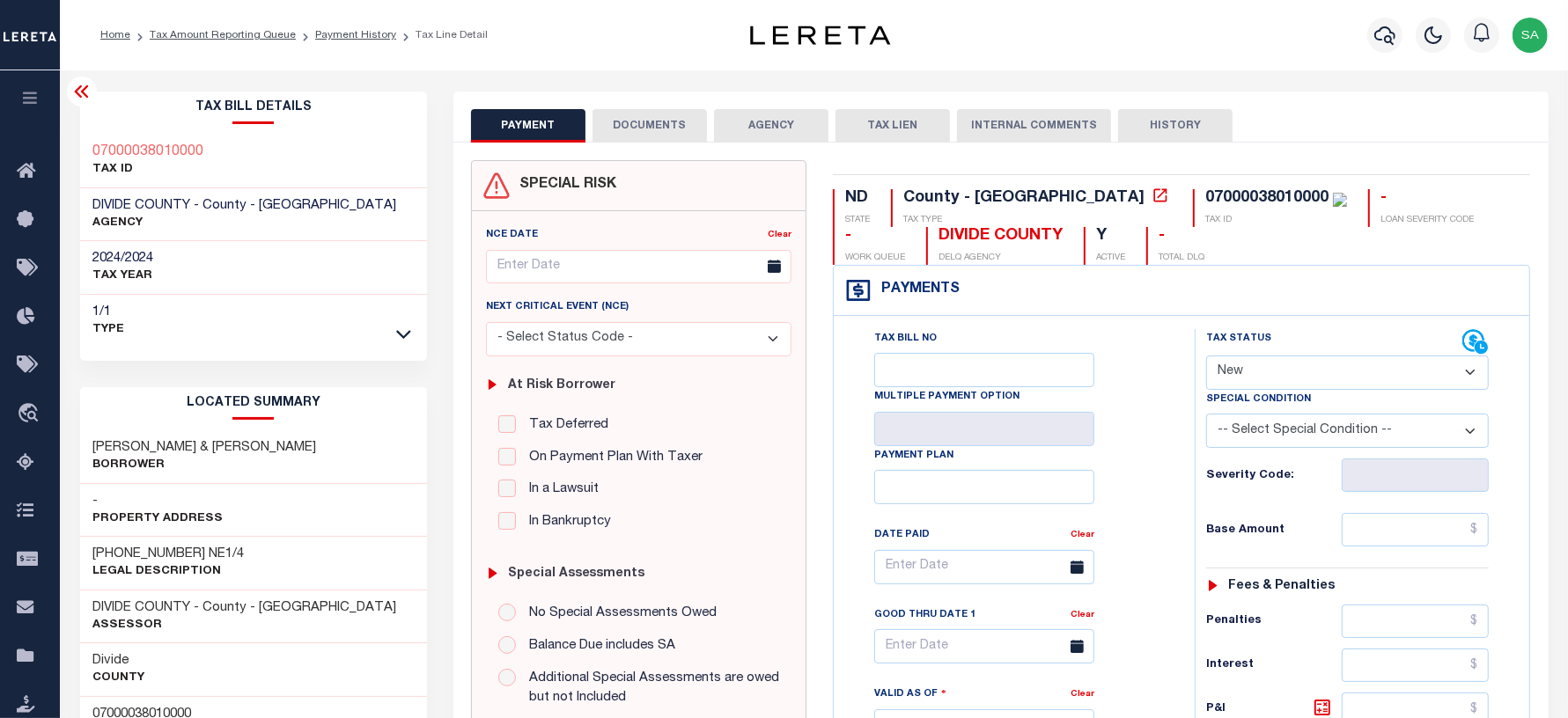
click at [113, 564] on p "Legal Description" at bounding box center [169, 572] width 152 height 17
click at [358, 36] on link "Payment History" at bounding box center [356, 35] width 81 height 11
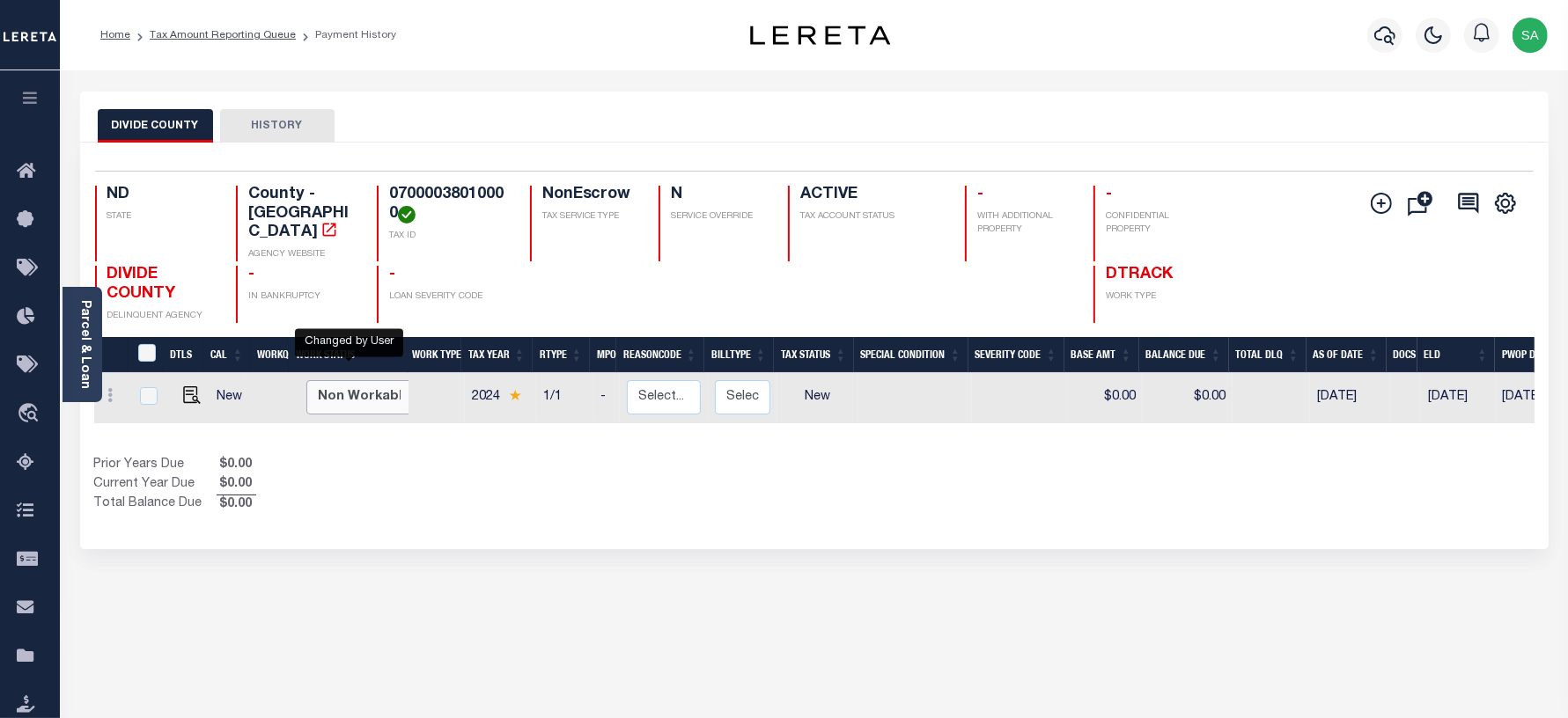
click at [349, 390] on select "Non Workable Workable" at bounding box center [359, 397] width 106 height 34
checkbox input "true"
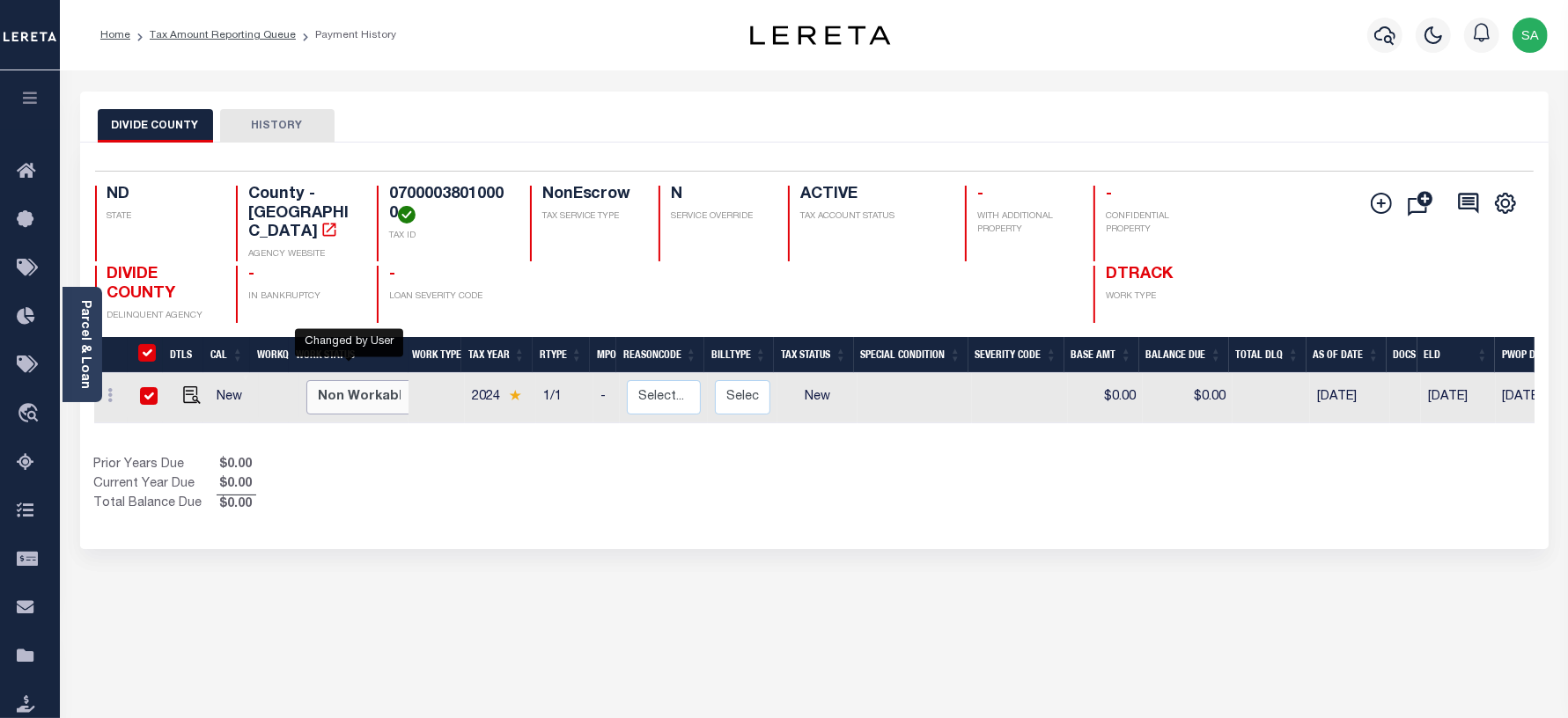
checkbox input "true"
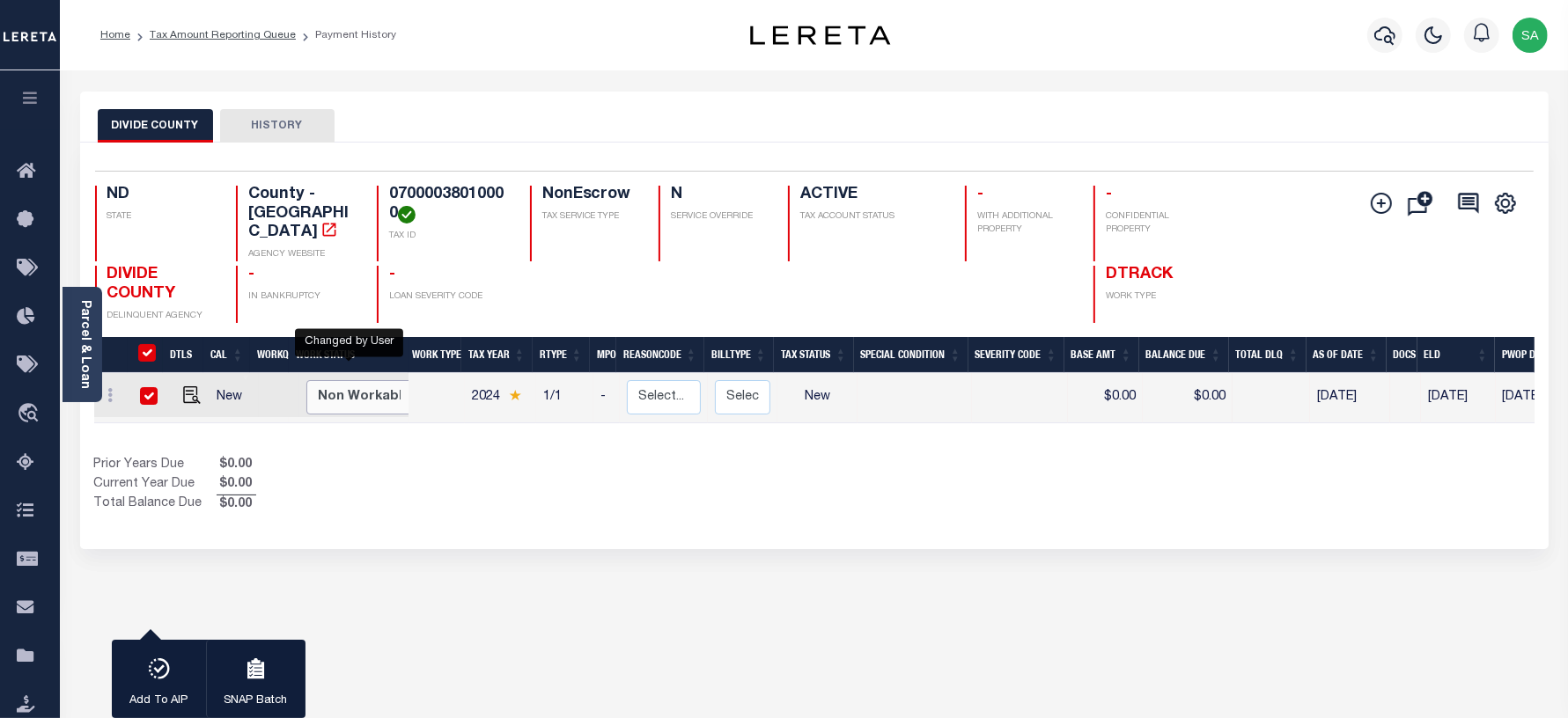
click at [306, 380] on select "Non Workable Workable" at bounding box center [359, 397] width 106 height 34
checkbox input "false"
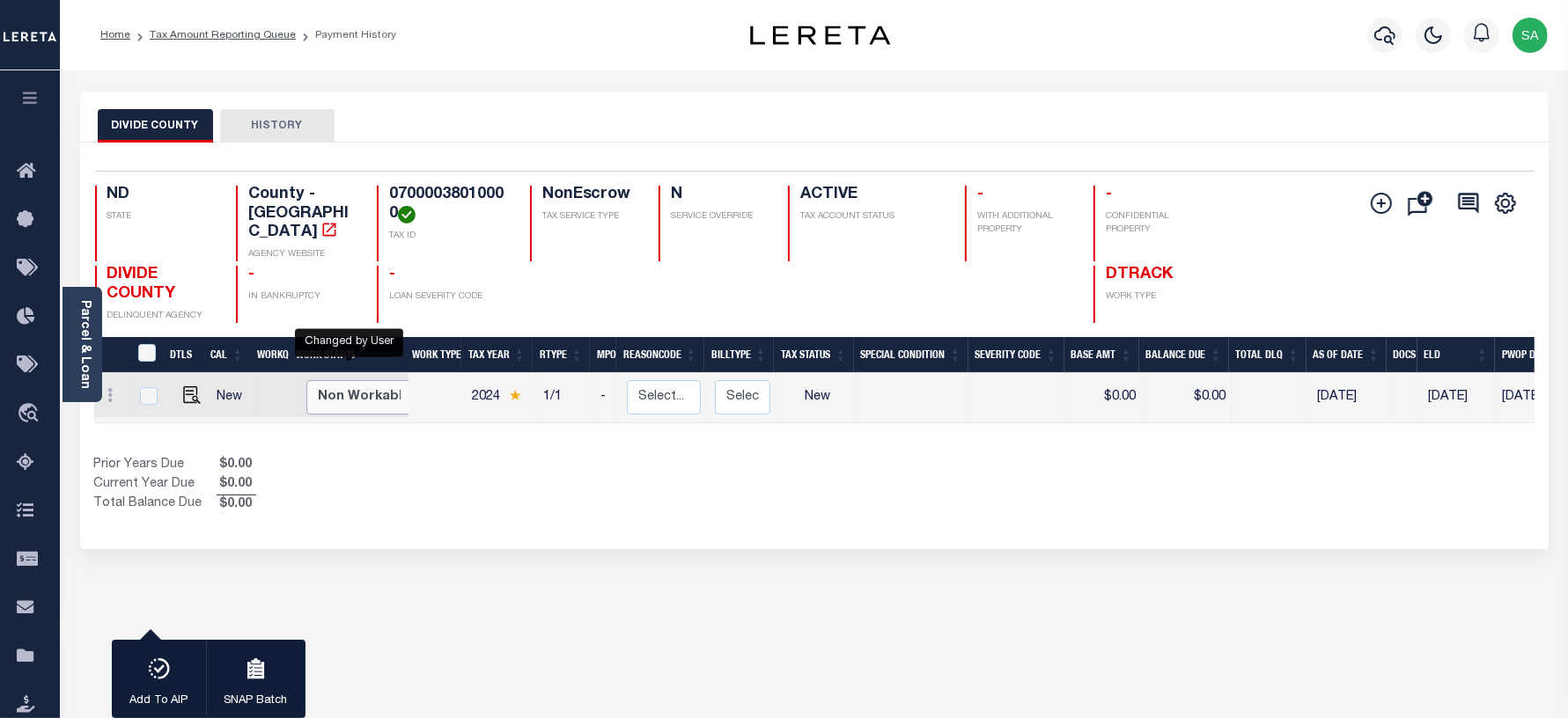
checkbox input "false"
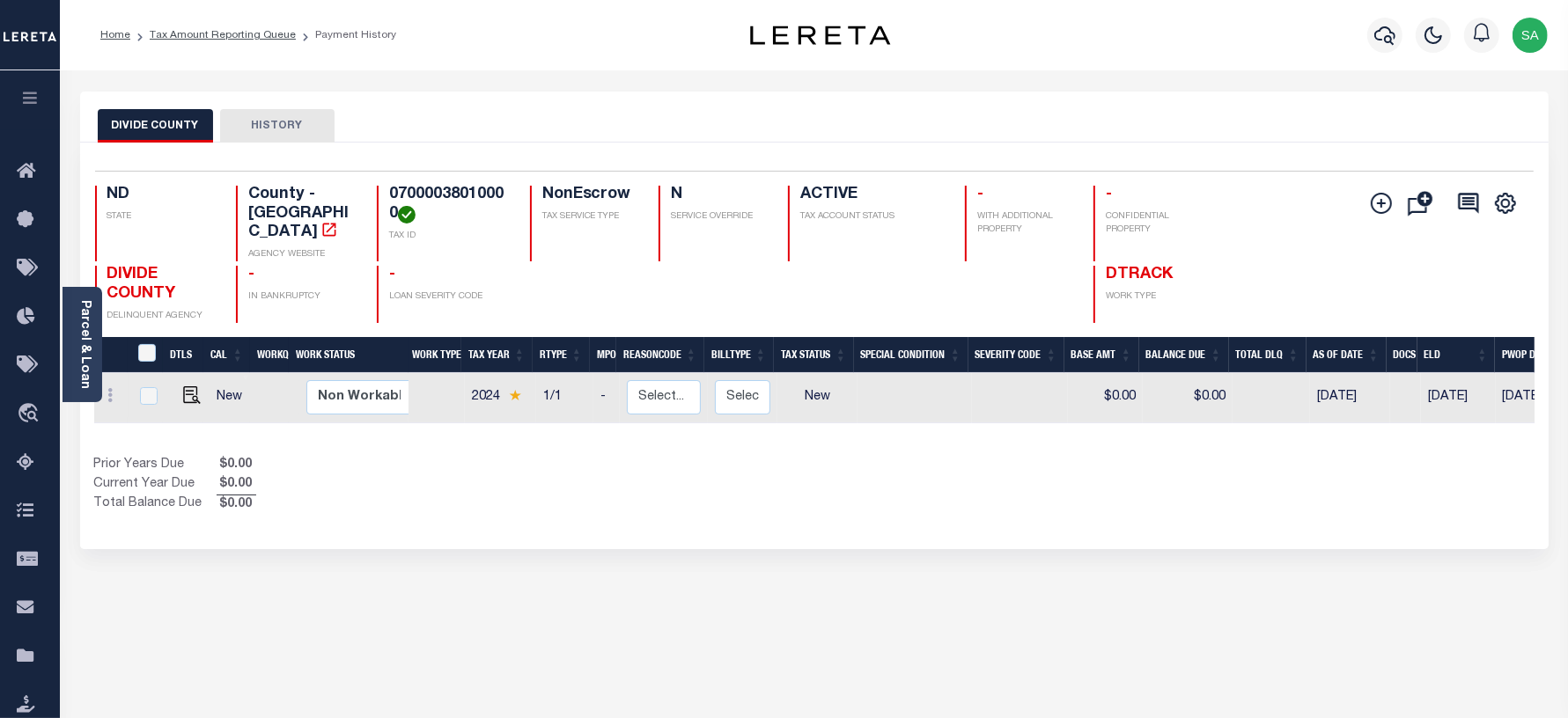
click at [350, 436] on div "DTLS CAL WorkQ Work Status Work Type Tax Year RType MPO ReasonCode BillType Tax…" at bounding box center [814, 425] width 1440 height 178
click at [377, 387] on select "Non Workable Workable" at bounding box center [359, 397] width 106 height 34
checkbox input "true"
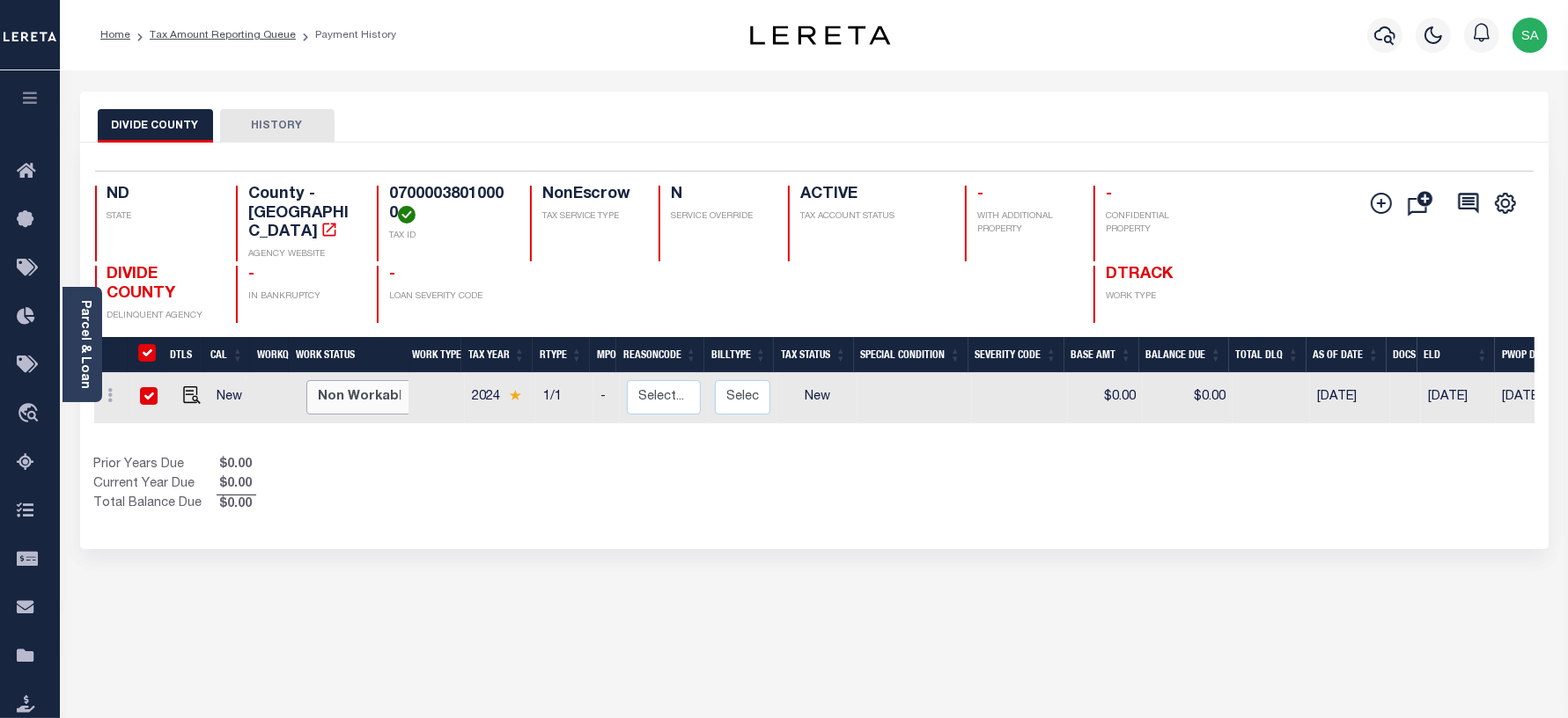
checkbox input "true"
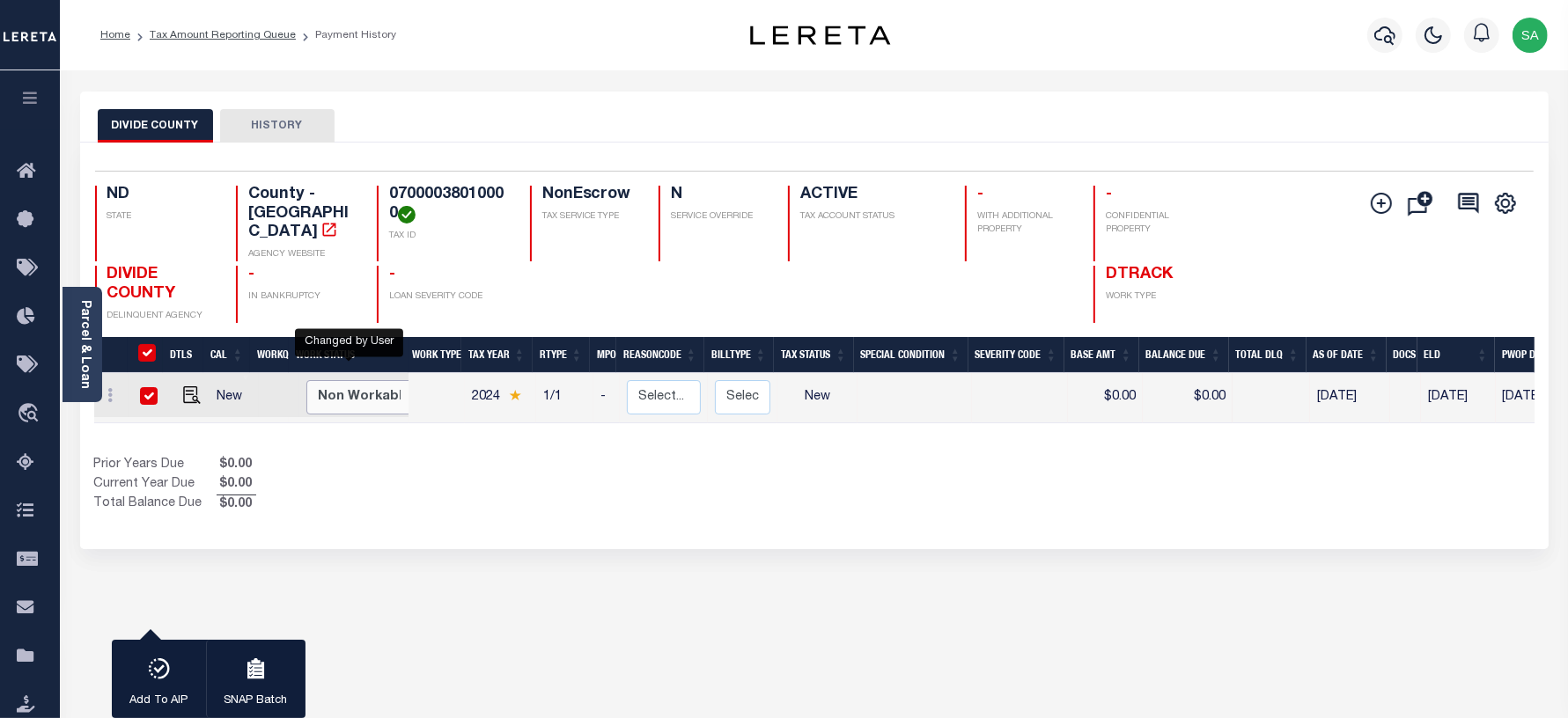
select select "false"
click at [306, 380] on select "Non Workable Workable" at bounding box center [359, 397] width 106 height 34
checkbox input "false"
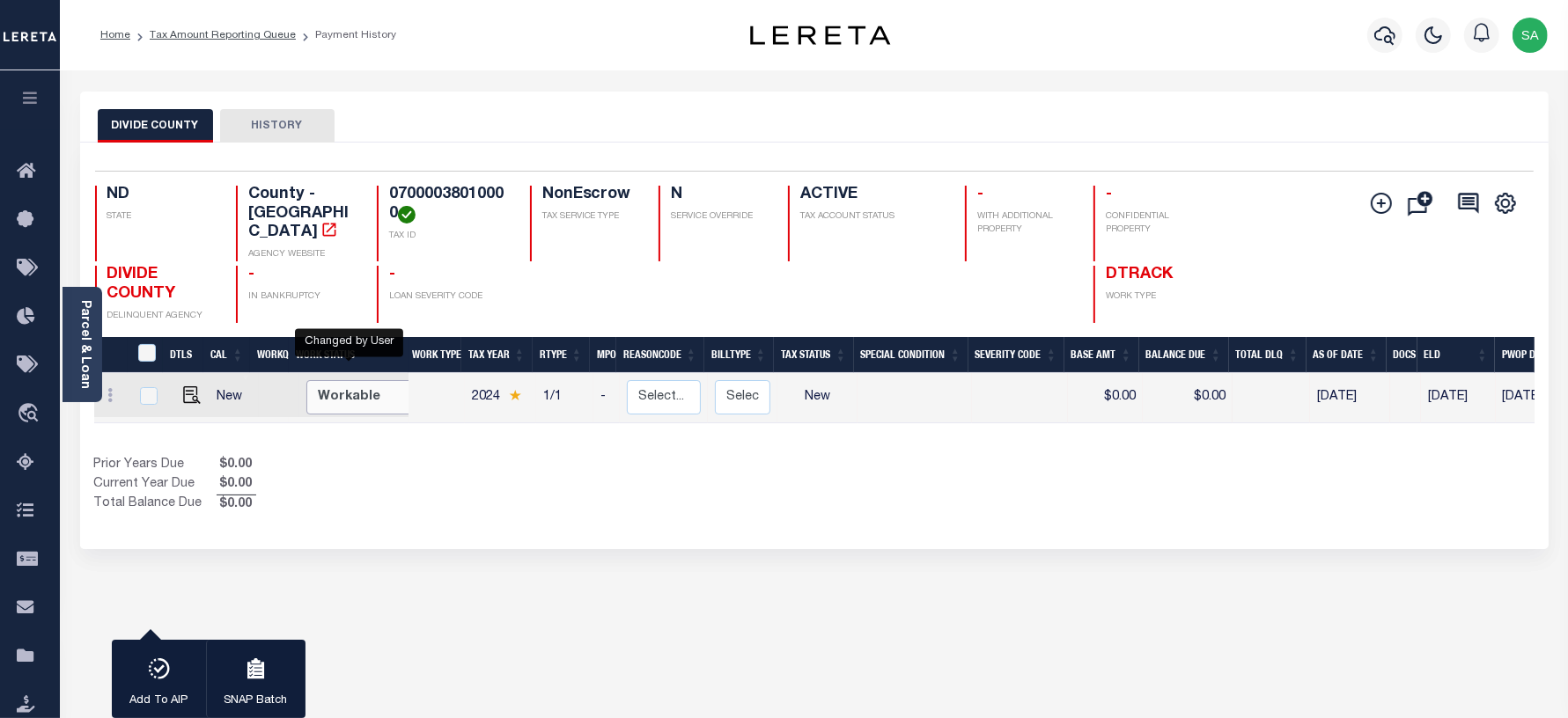
checkbox input "false"
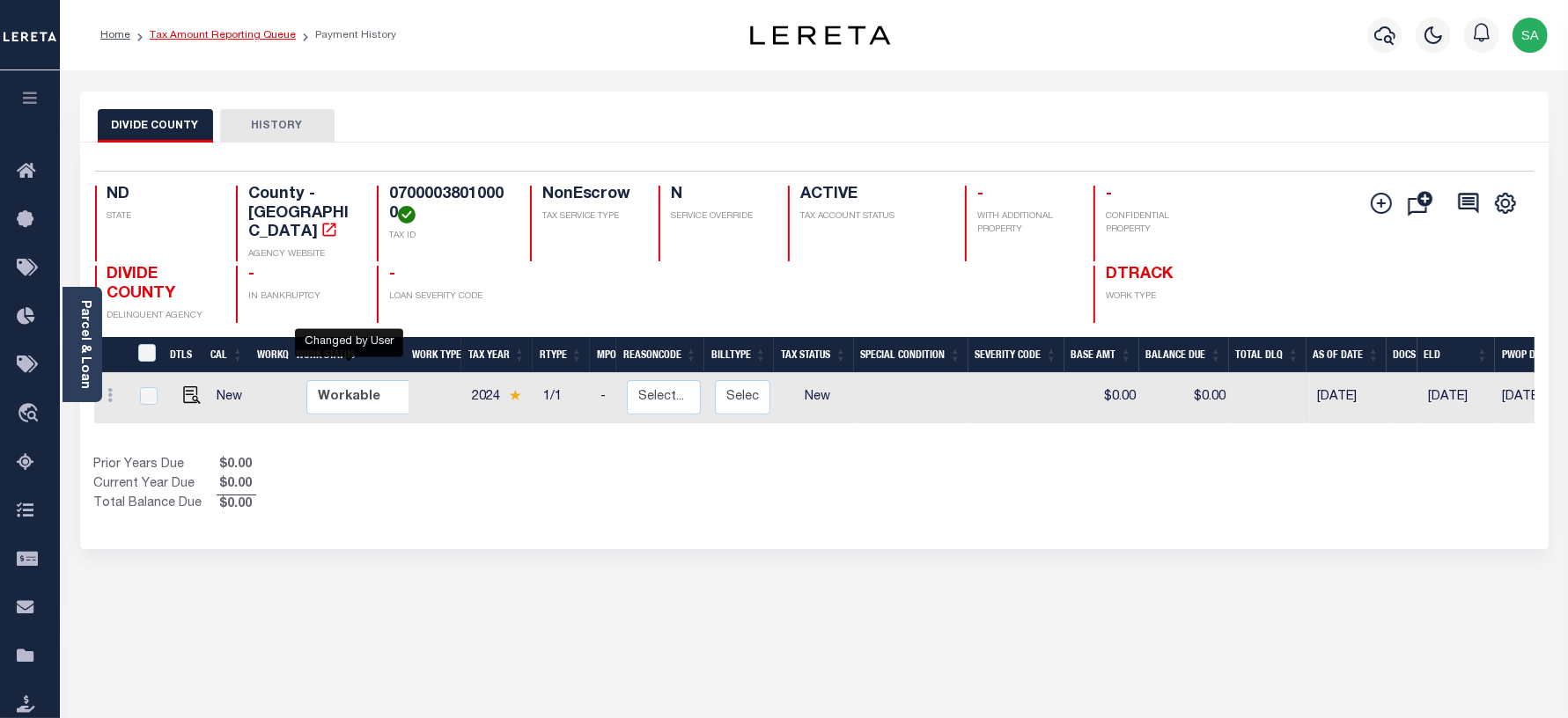
click at [229, 33] on link "Tax Amount Reporting Queue" at bounding box center [223, 35] width 146 height 11
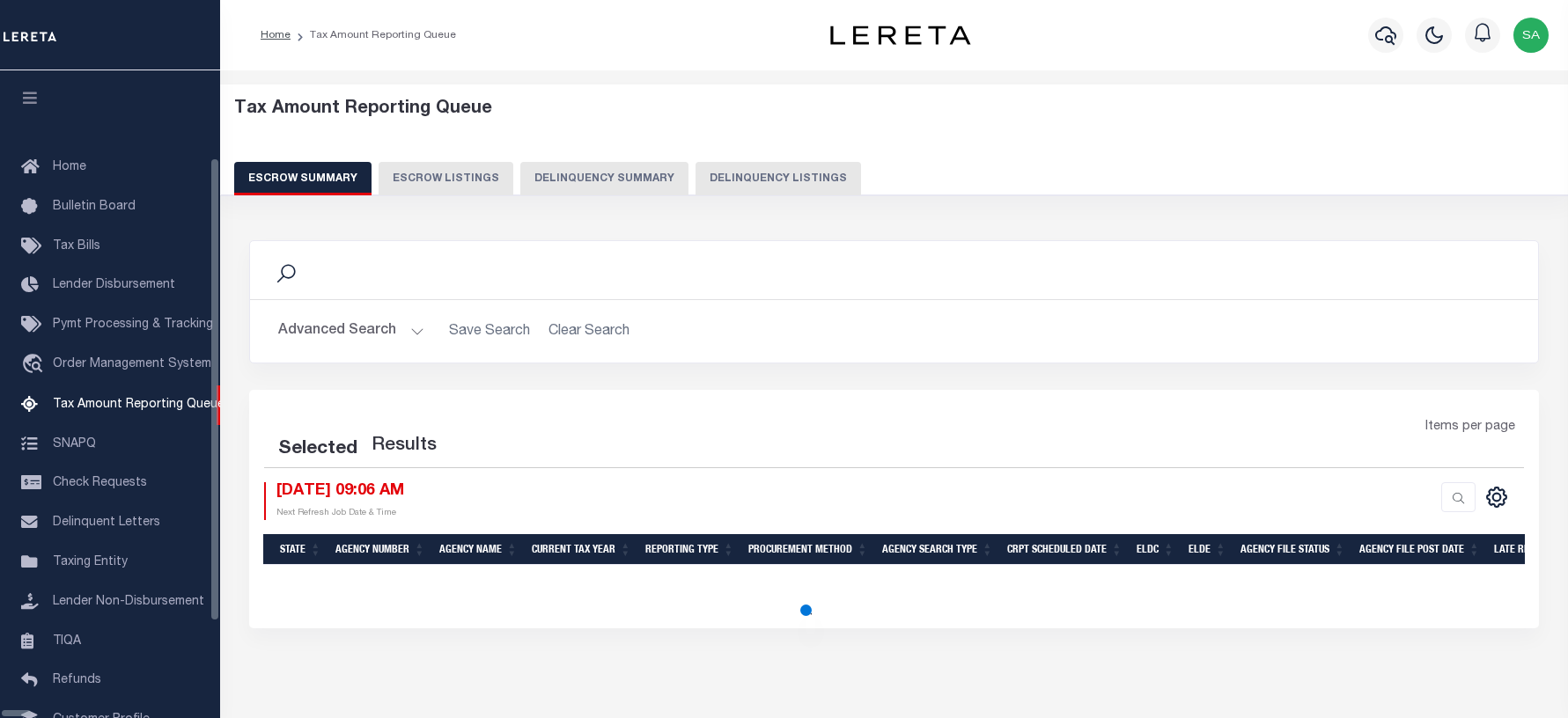
select select "100"
click at [669, 182] on div "Escrow Summary Escrow Listings Delinquency Summary Delinquency Listings" at bounding box center [894, 178] width 1321 height 33
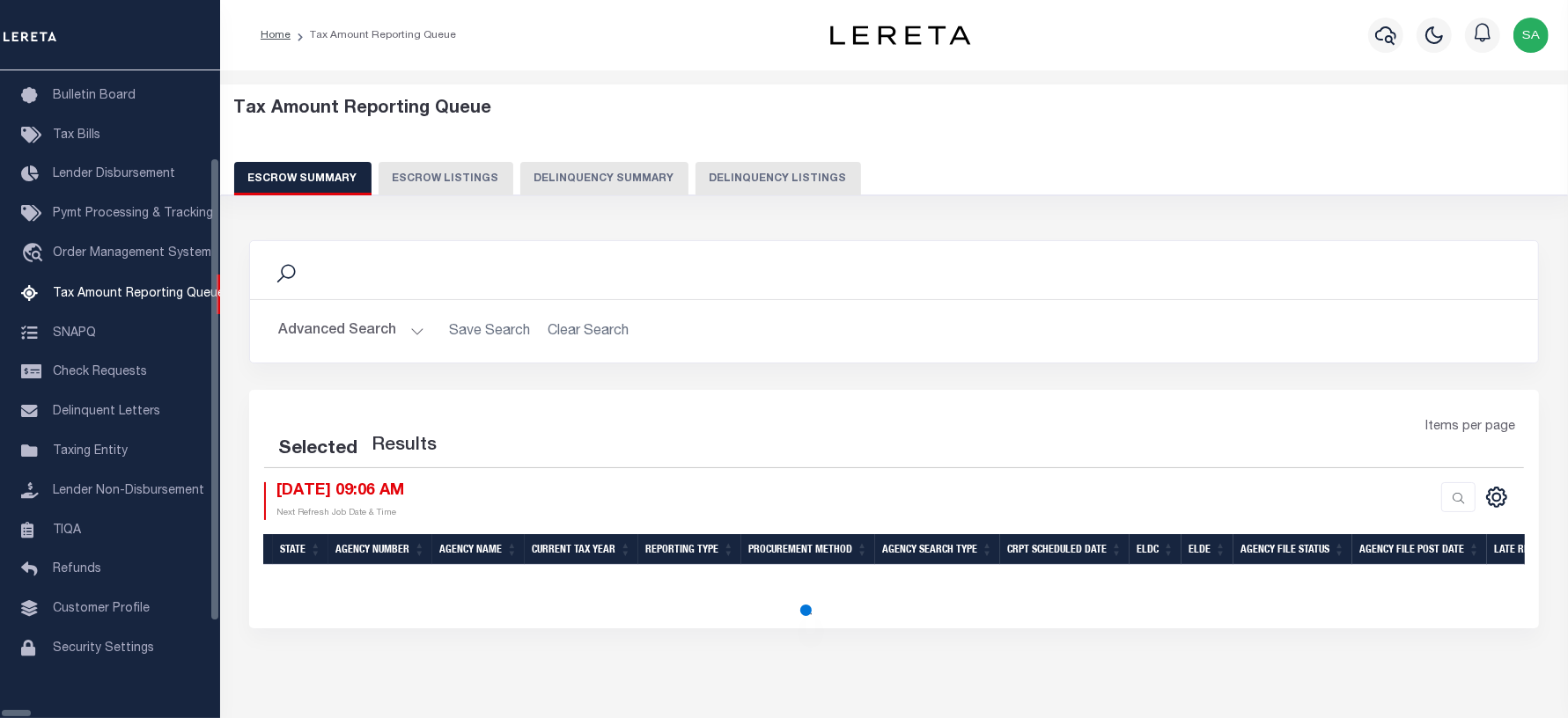
select select "100"
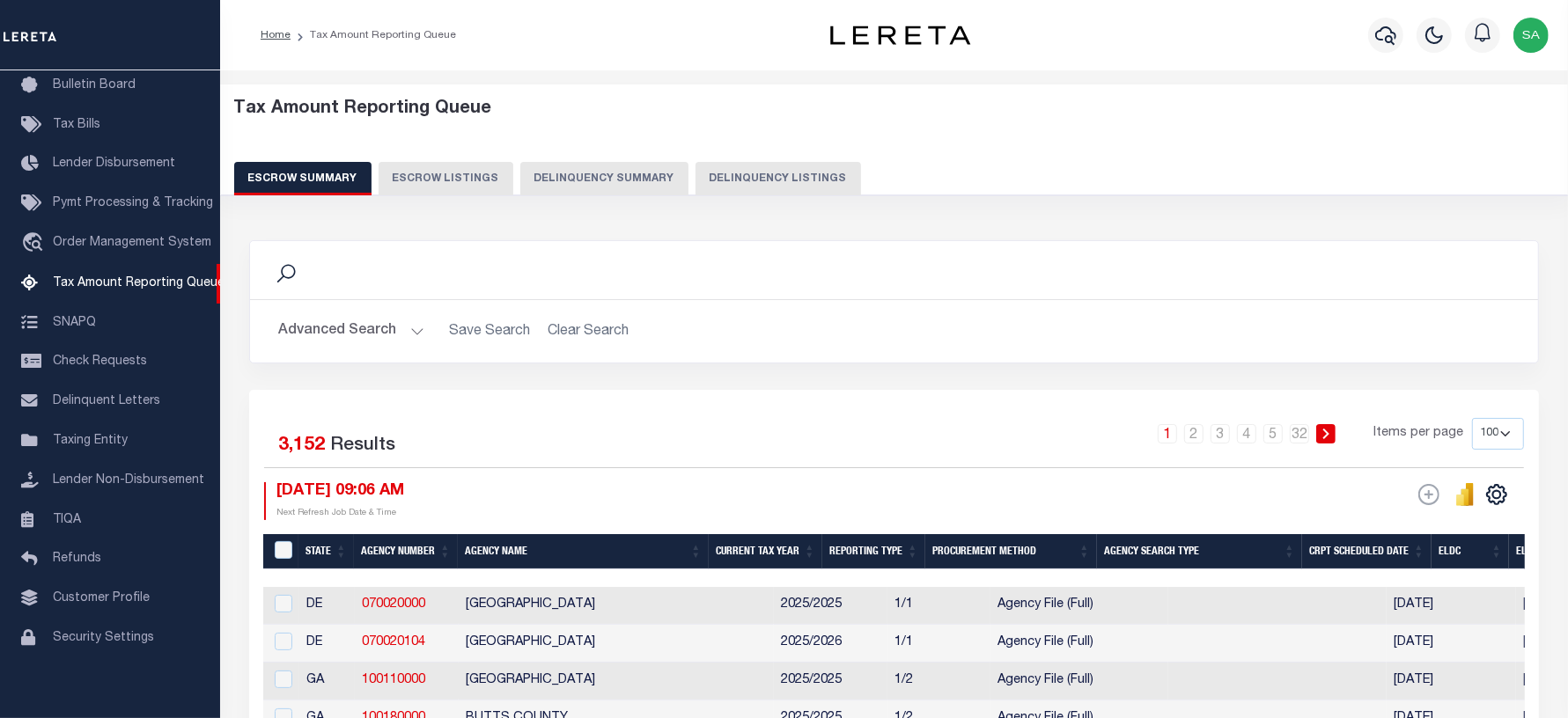
click at [726, 187] on button "Delinquency Listings" at bounding box center [778, 178] width 165 height 33
select select "100"
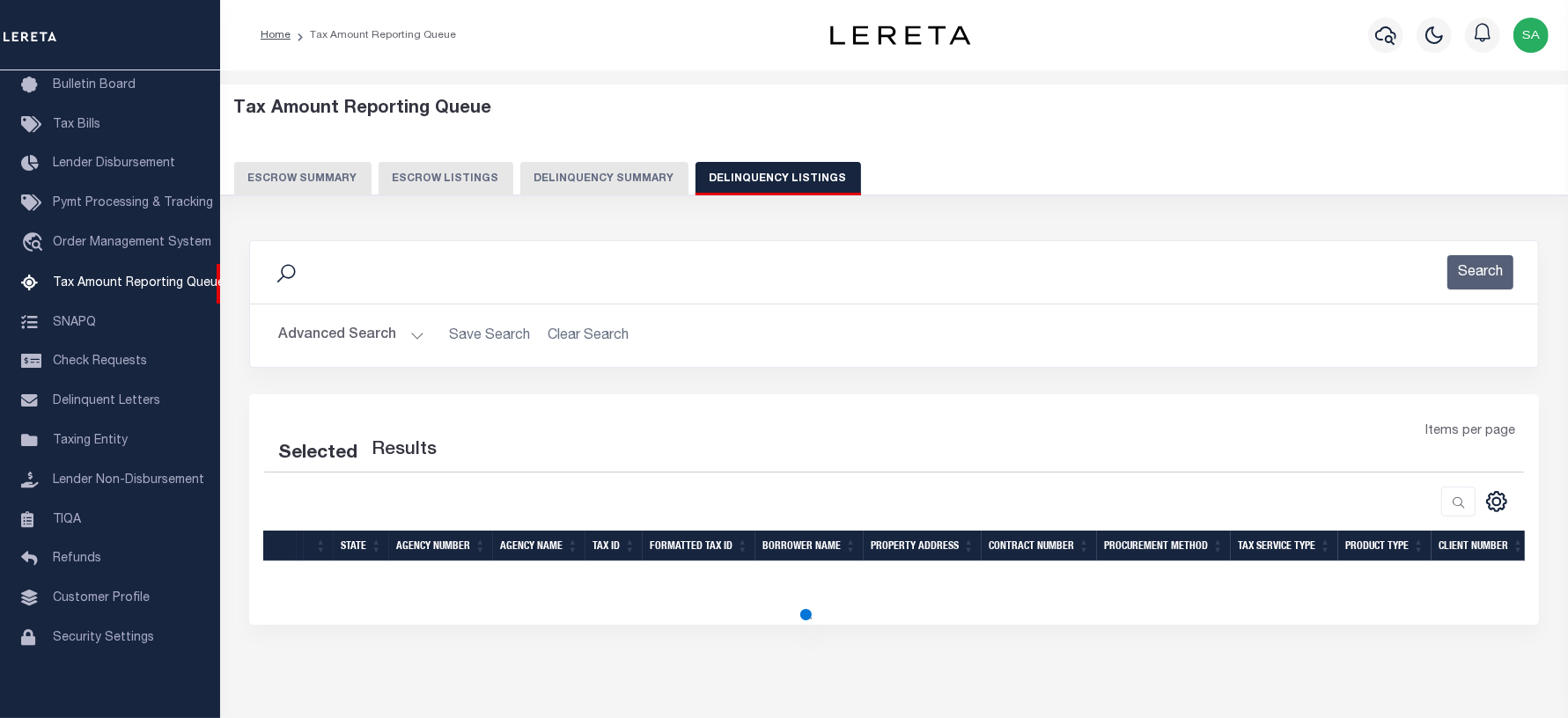
select select "100"
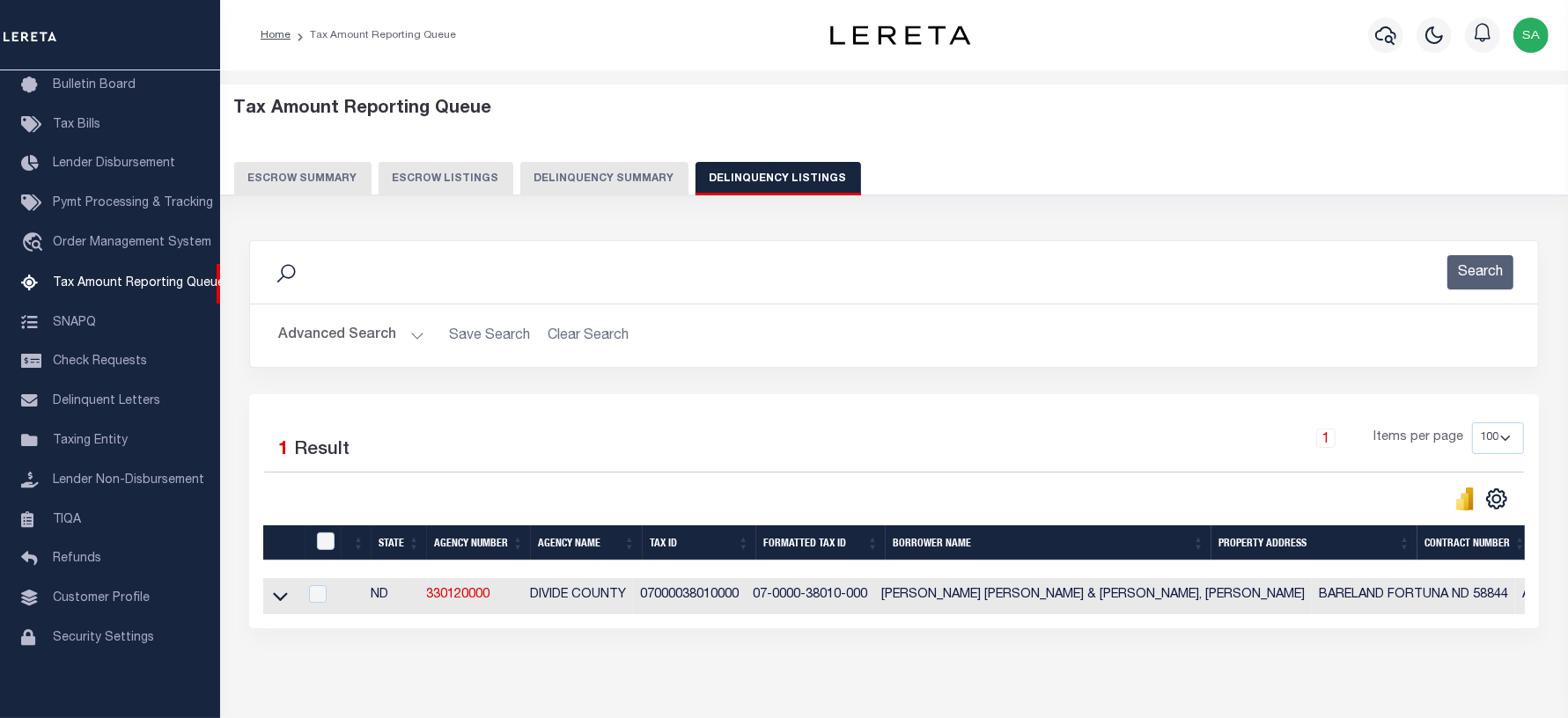
click at [349, 327] on button "Advanced Search" at bounding box center [351, 336] width 146 height 34
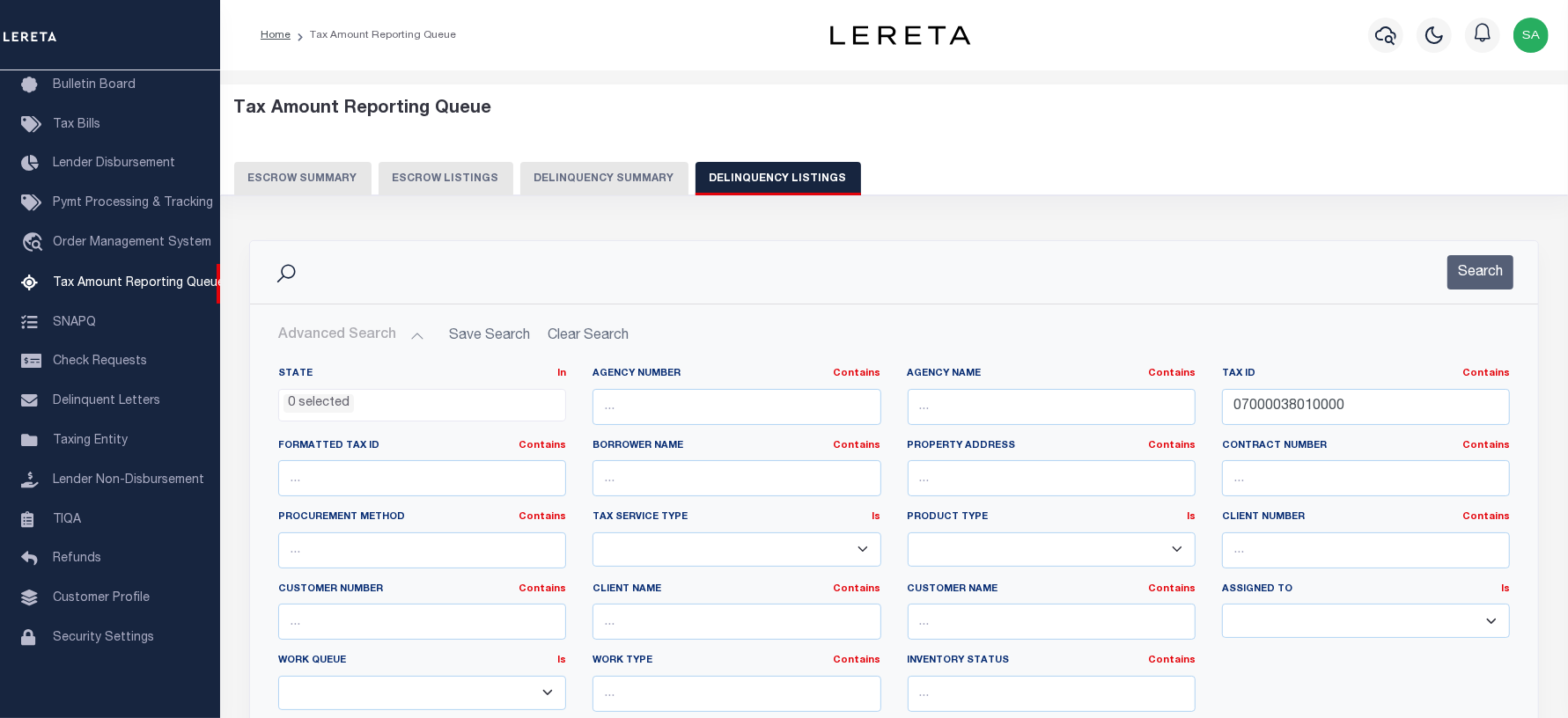
click at [1269, 380] on label "Tax ID Contains Contains Is" at bounding box center [1366, 374] width 288 height 15
drag, startPoint x: 1369, startPoint y: 409, endPoint x: 1154, endPoint y: 396, distance: 215.4
click at [1154, 396] on div "State In In AK AL AR AZ CA CO CT DC DE FL GA GU HI IA ID IL IN KS KY LA MA MD M…" at bounding box center [893, 546] width 1258 height 359
paste input "90000257"
click at [1498, 275] on button "Search" at bounding box center [1479, 273] width 66 height 34
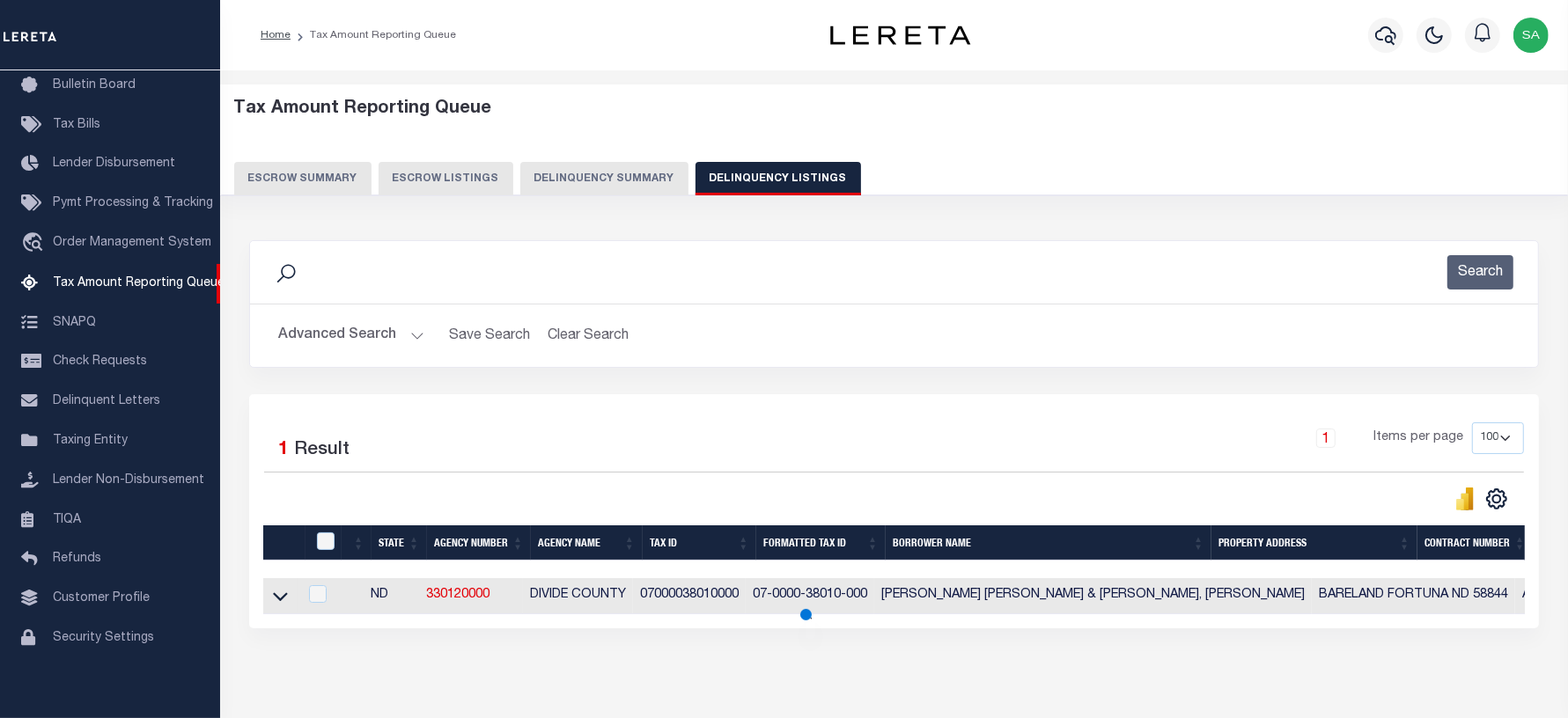
scroll to position [85, 0]
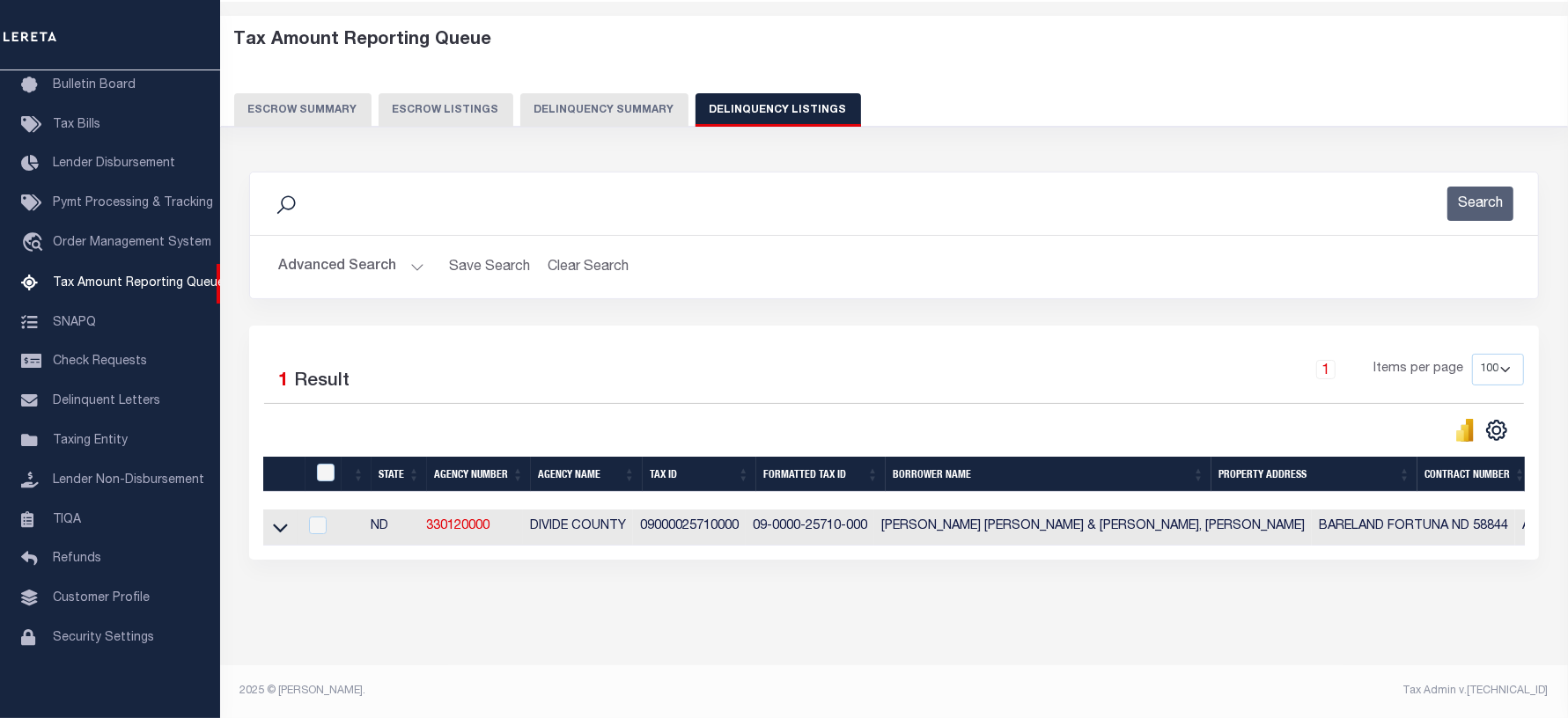
click at [288, 520] on link at bounding box center [280, 527] width 20 height 13
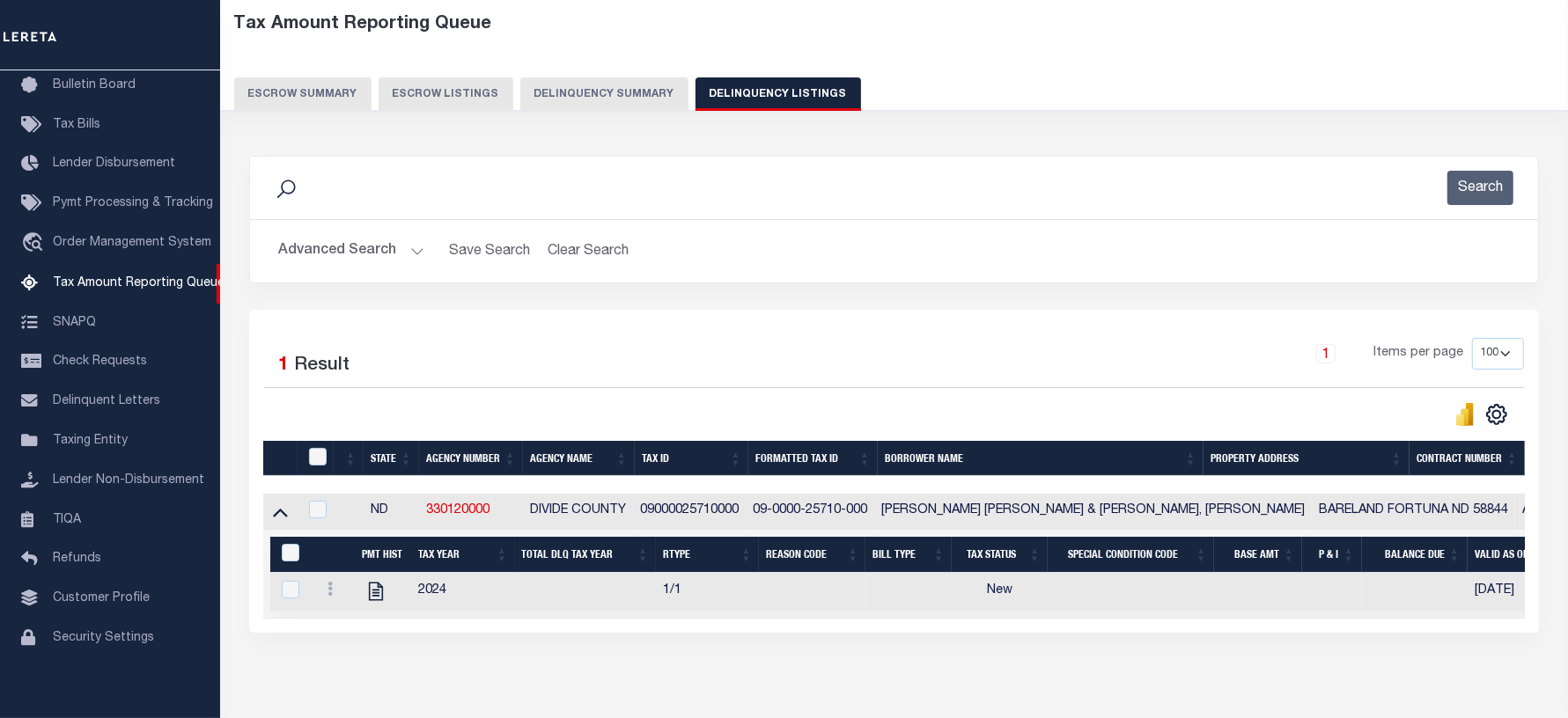
click at [348, 256] on button "Advanced Search" at bounding box center [351, 251] width 146 height 34
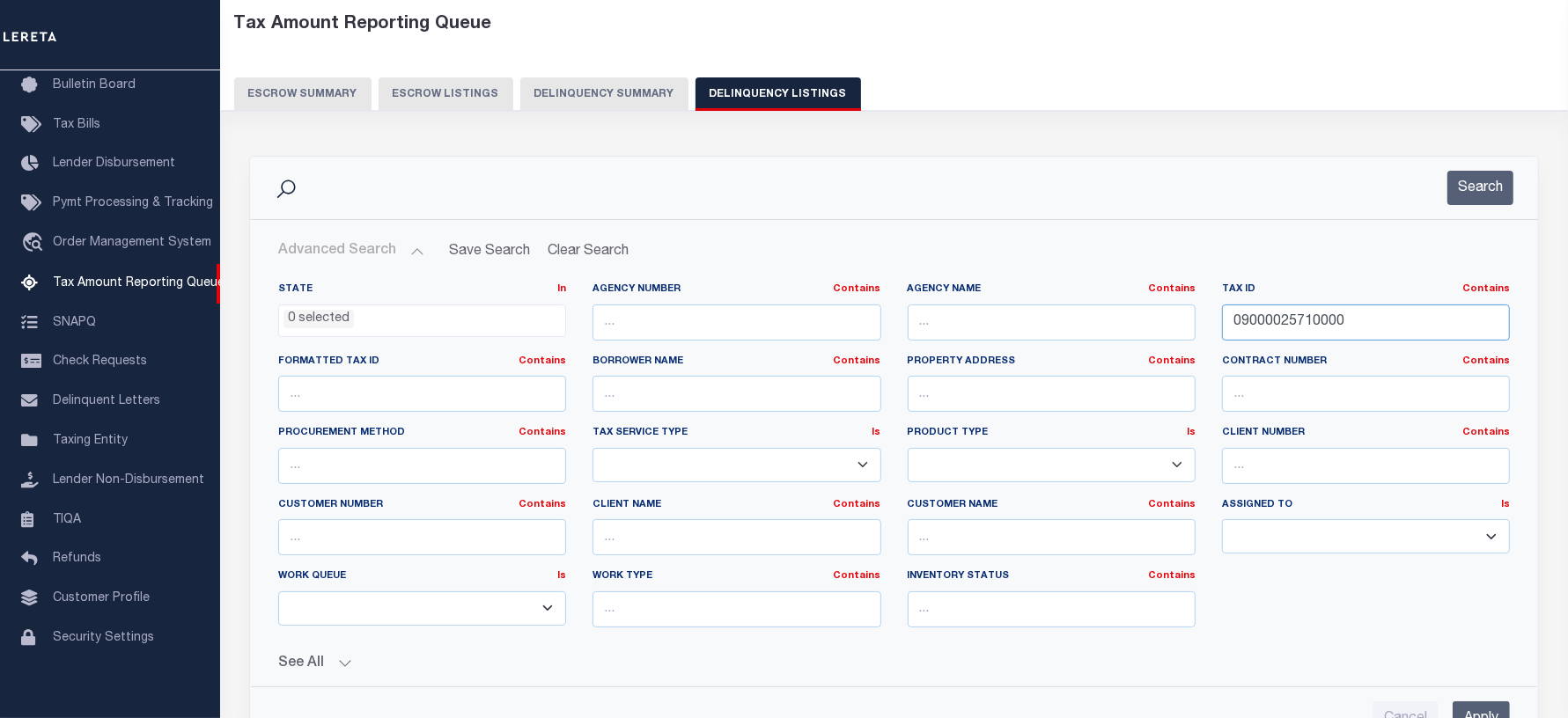
click at [1255, 336] on input "09000025710000" at bounding box center [1366, 322] width 288 height 36
drag, startPoint x: 1244, startPoint y: 322, endPoint x: 1093, endPoint y: 318, distance: 151.1
click at [1086, 320] on div "State In In AK AL AR AZ CA CO CT DC DE FL GA GU HI IA ID IL IN KS KY LA MA MD M…" at bounding box center [893, 462] width 1258 height 359
paste input "749"
click at [1470, 173] on button "Search" at bounding box center [1479, 188] width 66 height 34
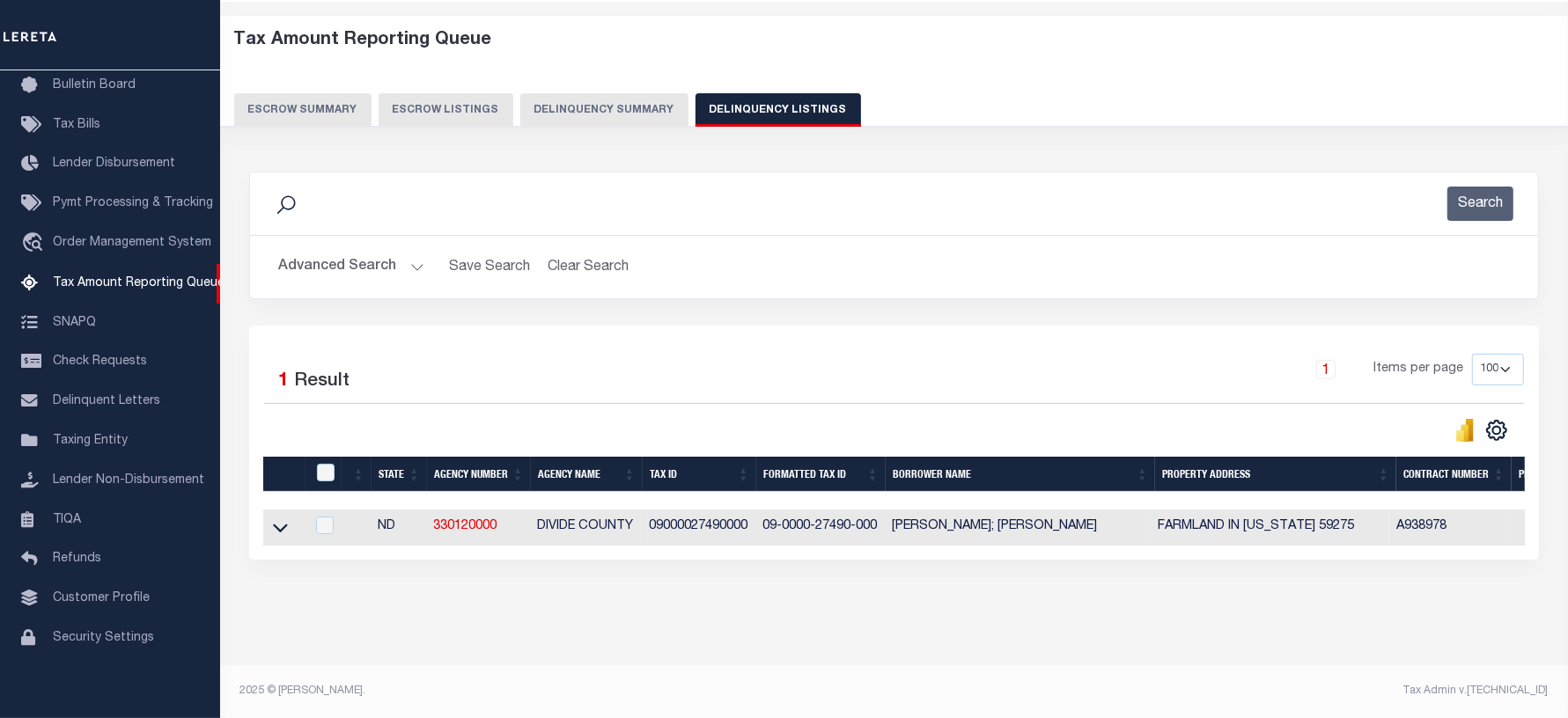
click at [362, 256] on button "Advanced Search" at bounding box center [351, 267] width 146 height 34
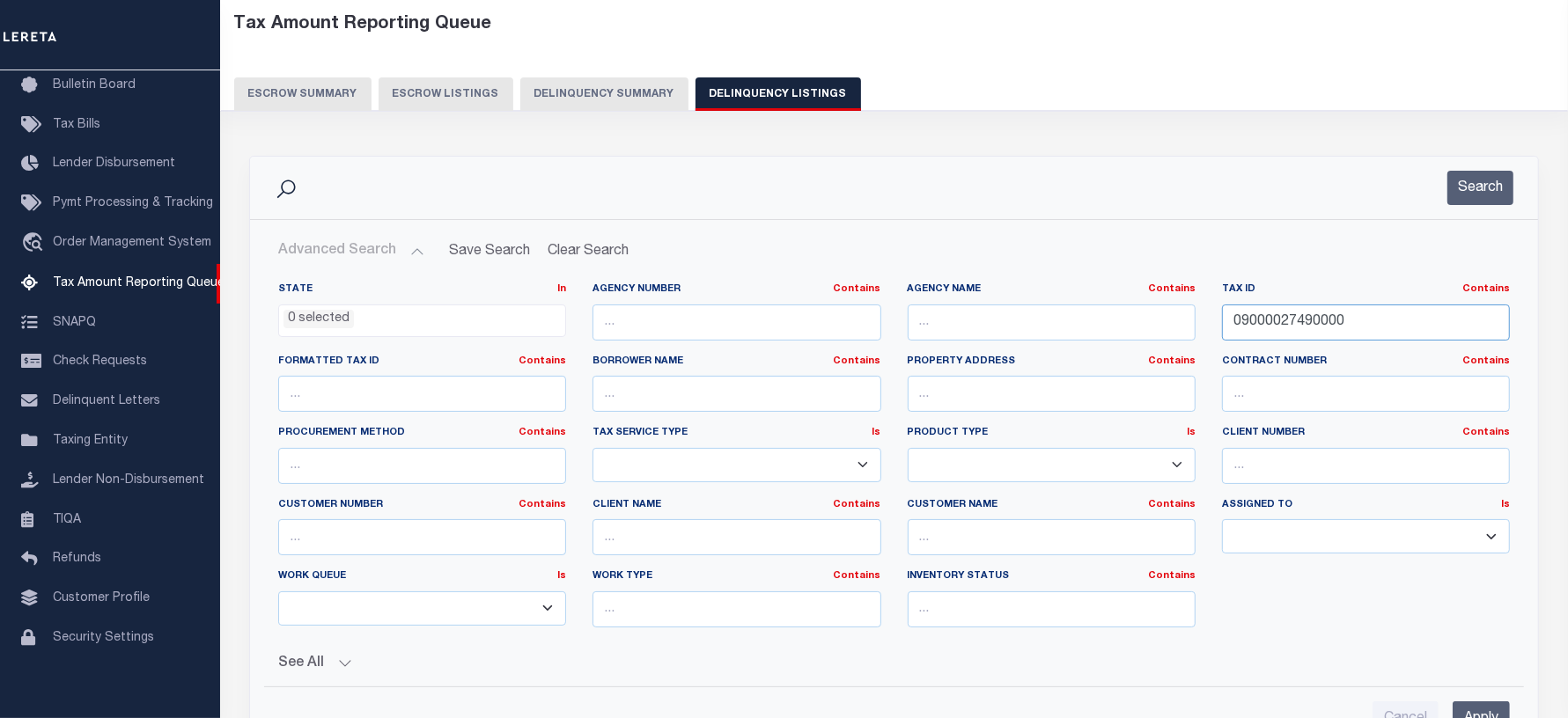
click at [1336, 315] on input "09000027490000" at bounding box center [1366, 322] width 288 height 36
drag, startPoint x: 1358, startPoint y: 315, endPoint x: 1122, endPoint y: 274, distance: 239.5
click at [979, 271] on div "State In In AK AL AR AZ CA CO CT DC DE FL GA GU HI IA ID IL IN KS KY LA MA MD M…" at bounding box center [894, 470] width 1286 height 404
paste input "67"
click at [1465, 178] on button "Search" at bounding box center [1479, 188] width 66 height 34
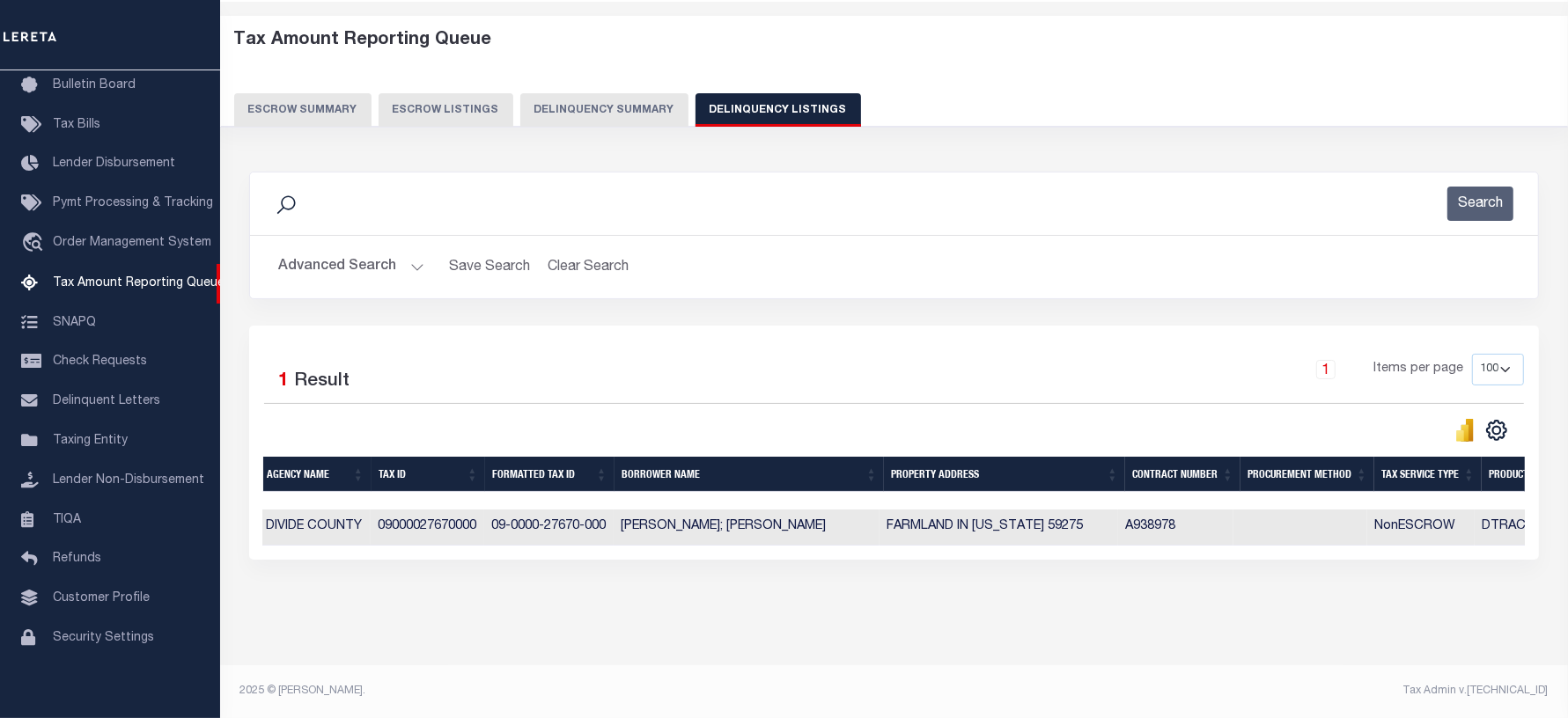
scroll to position [0, 0]
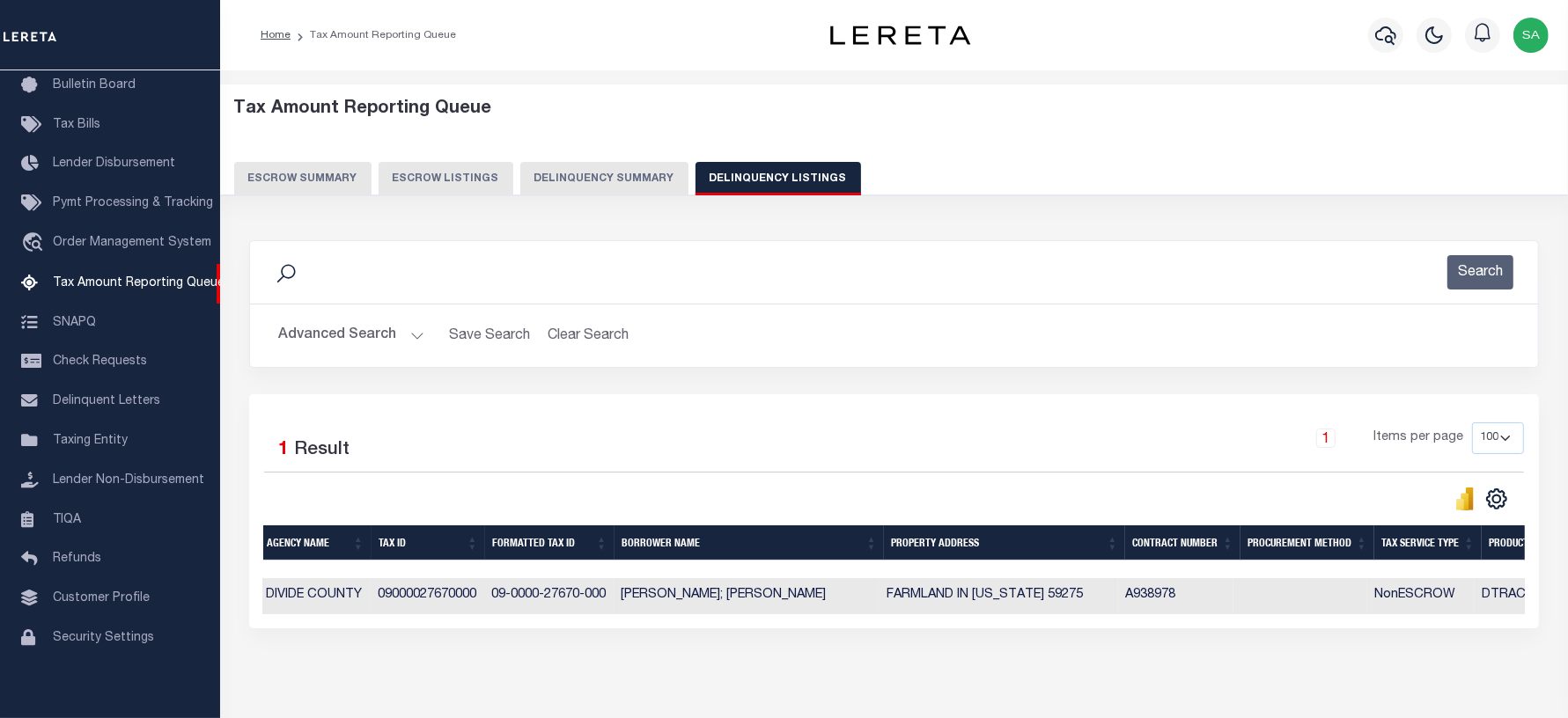
click at [326, 340] on button "Advanced Search" at bounding box center [351, 336] width 146 height 34
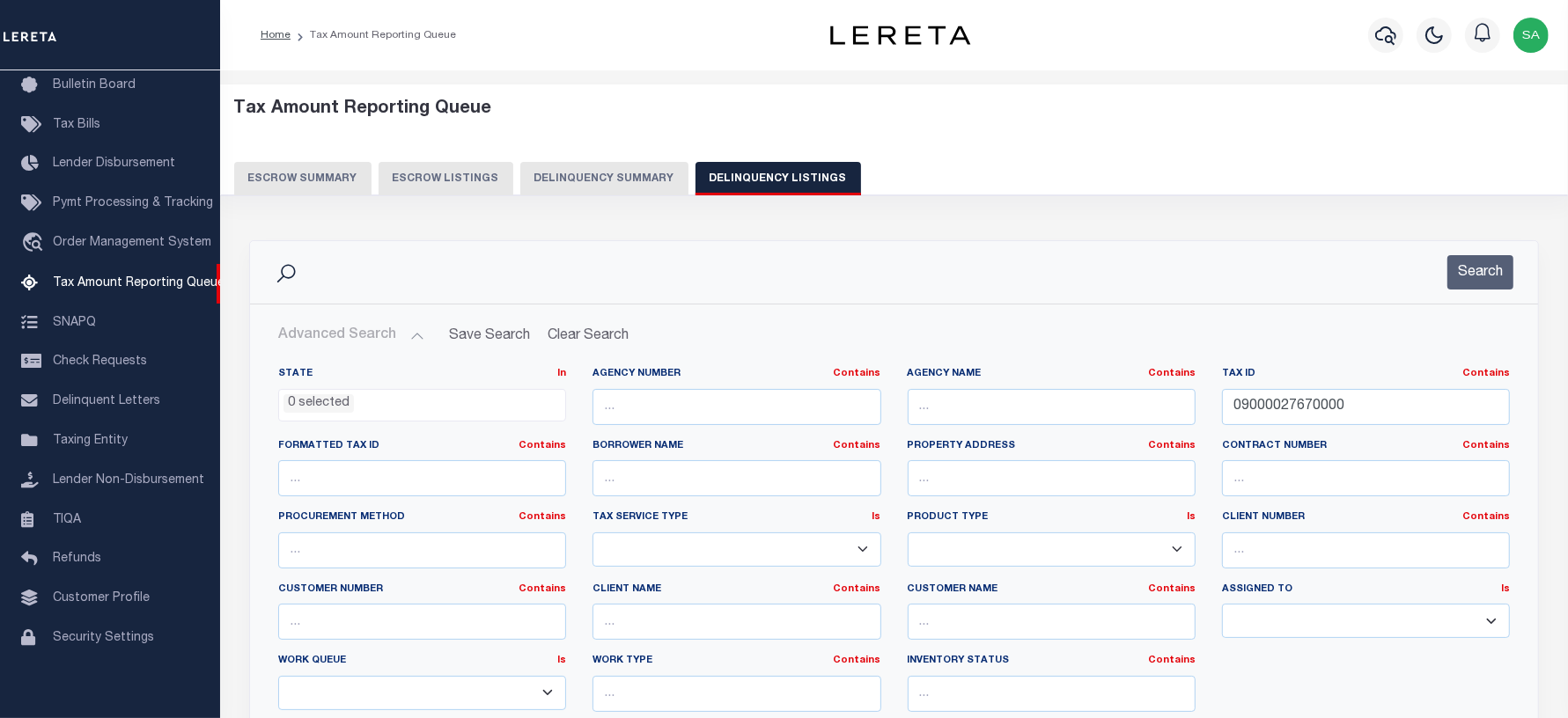
click at [1327, 430] on div "Tax ID Contains Contains Is 09000027670000" at bounding box center [1366, 403] width 314 height 72
drag, startPoint x: 1298, startPoint y: 411, endPoint x: 1049, endPoint y: 377, distance: 251.3
click at [1043, 378] on div "State In In AK AL AR AZ CA CO CT DC DE FL GA GU HI IA ID IL IN KS KY LA MA MD M…" at bounding box center [893, 546] width 1258 height 359
paste input "70"
click at [1475, 283] on button "Search" at bounding box center [1479, 273] width 66 height 34
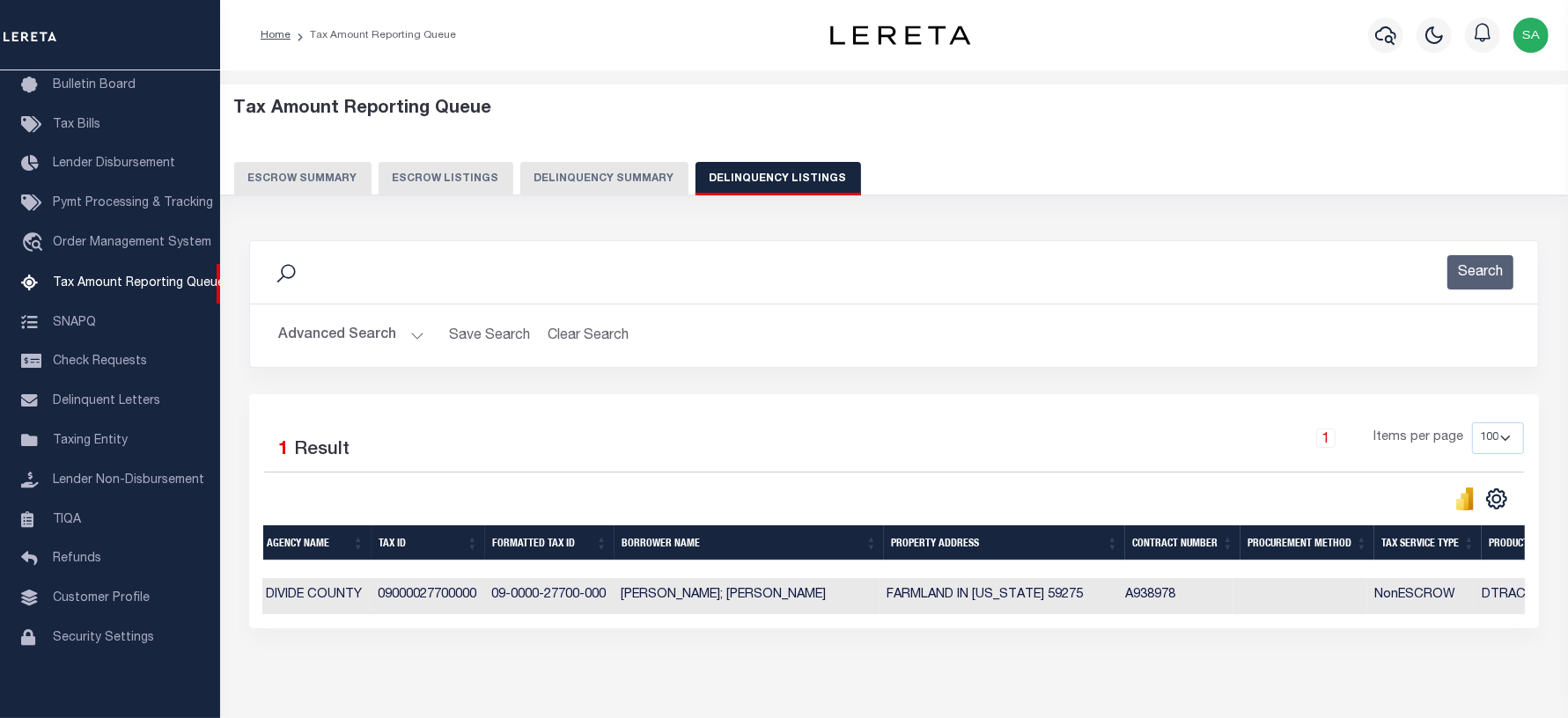
click at [318, 334] on button "Advanced Search" at bounding box center [351, 336] width 146 height 34
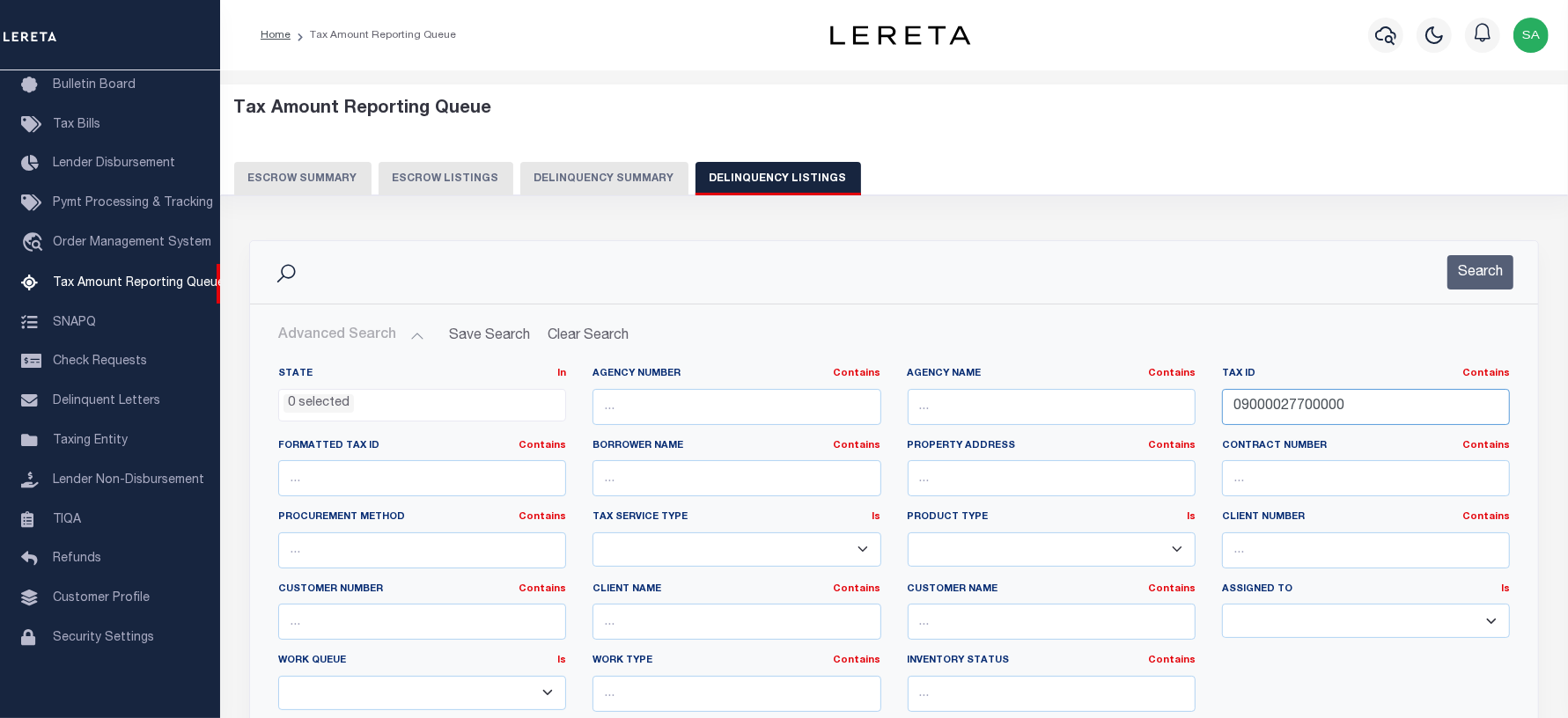
click at [1286, 406] on input "09000027700000" at bounding box center [1366, 407] width 288 height 36
drag, startPoint x: 1282, startPoint y: 418, endPoint x: 1096, endPoint y: 411, distance: 186.1
click at [1044, 416] on div "State In In AK AL AR AZ CA CO CT DC DE FL GA GU HI IA ID IL IN KS KY LA MA MD M…" at bounding box center [893, 546] width 1258 height 359
paste input "12000013101"
type input "12000013101000"
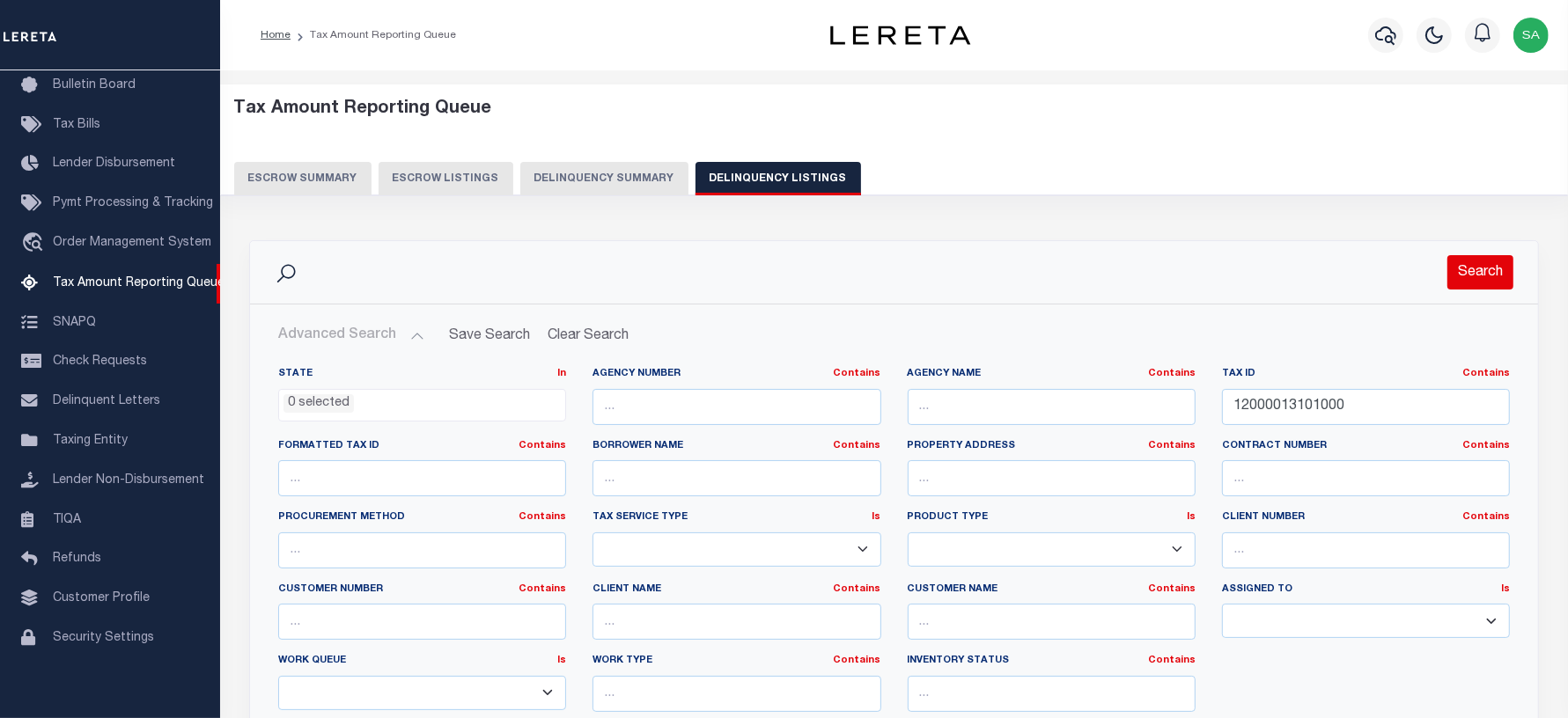
click at [1463, 278] on button "Search" at bounding box center [1479, 273] width 66 height 34
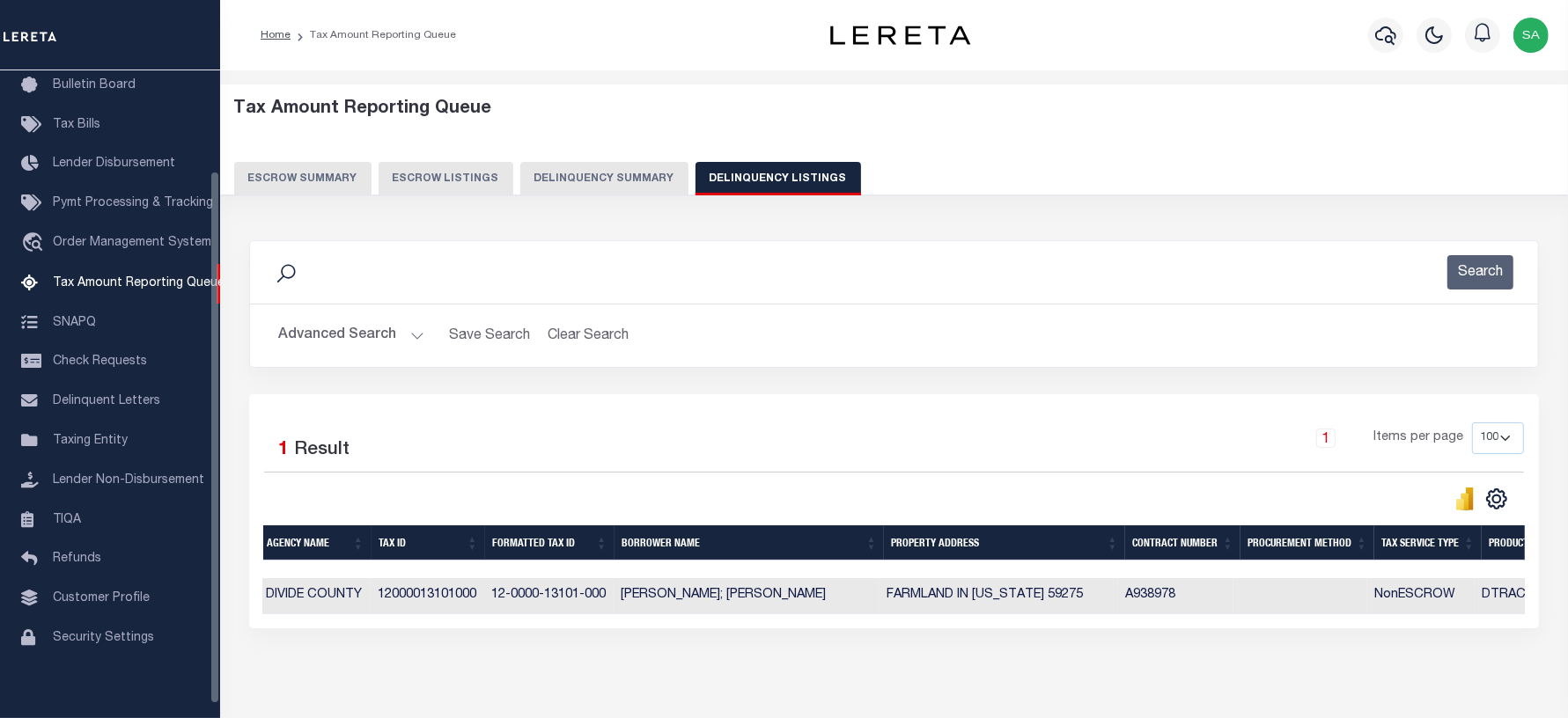
click at [773, 419] on div "Selected 1 Result 1 Items per page 10 25 50 100 500" at bounding box center [894, 511] width 1290 height 234
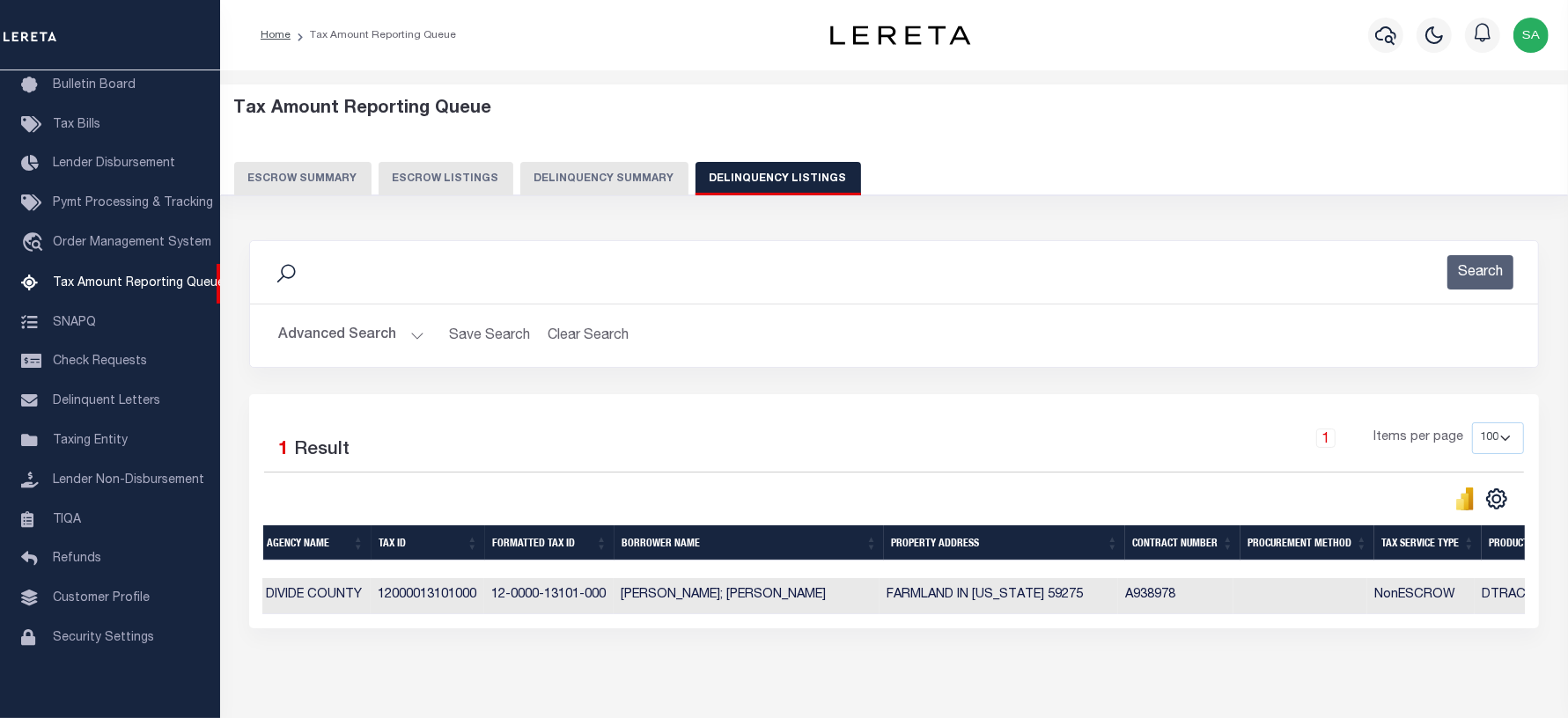
click at [378, 339] on button "Advanced Search" at bounding box center [351, 336] width 146 height 34
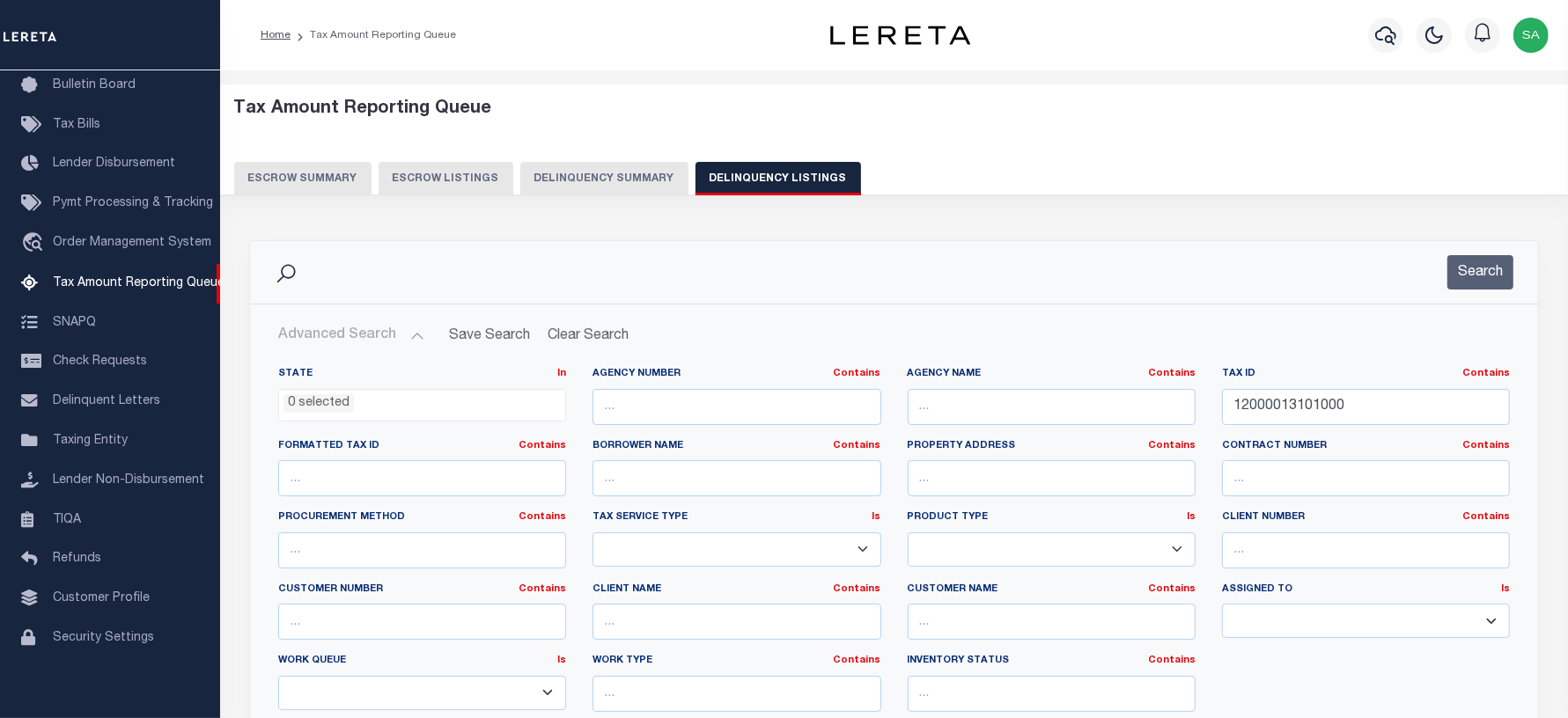
click at [757, 173] on button "Delinquency Listings" at bounding box center [778, 178] width 165 height 33
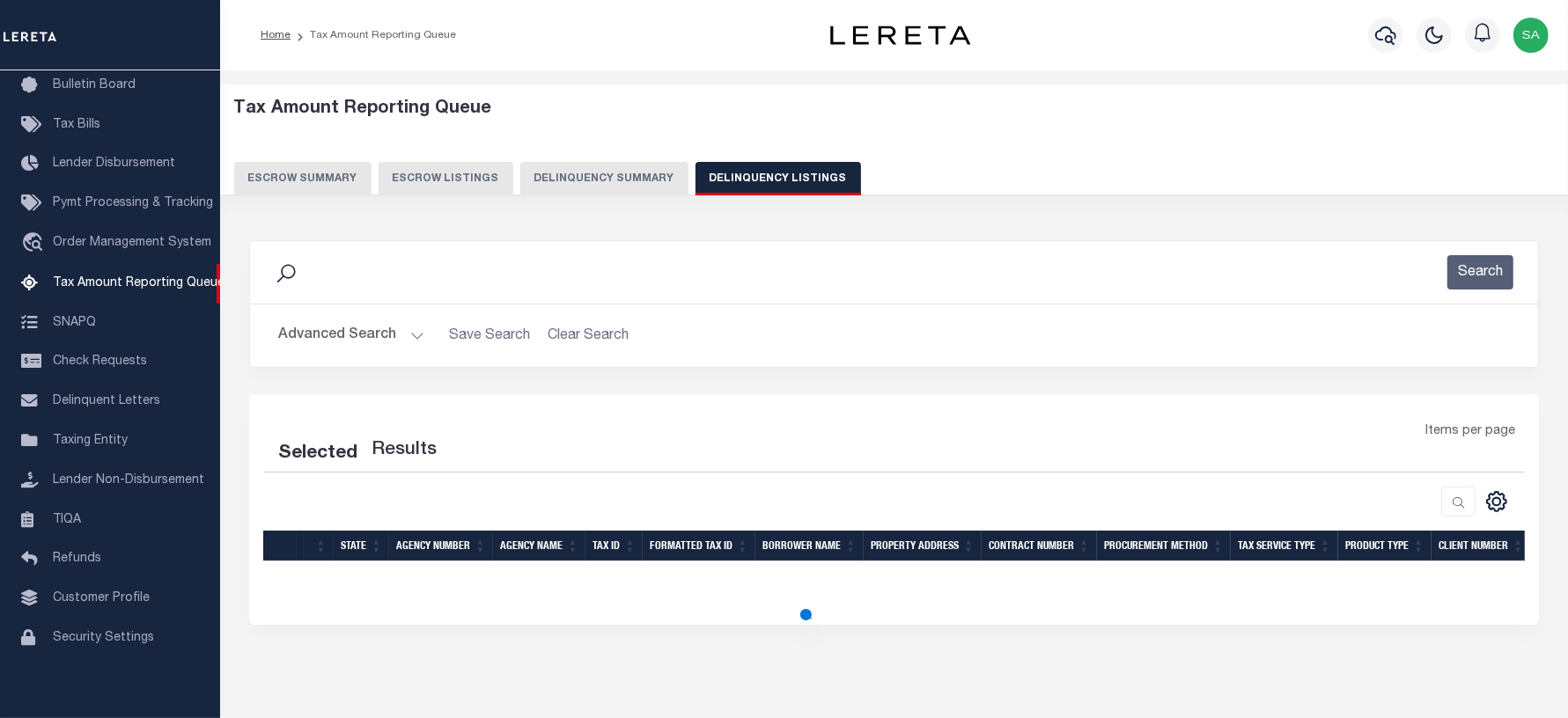
click at [757, 173] on button "Delinquency Listings" at bounding box center [778, 178] width 165 height 33
select select "100"
click at [366, 341] on button "Advanced Search" at bounding box center [351, 336] width 146 height 34
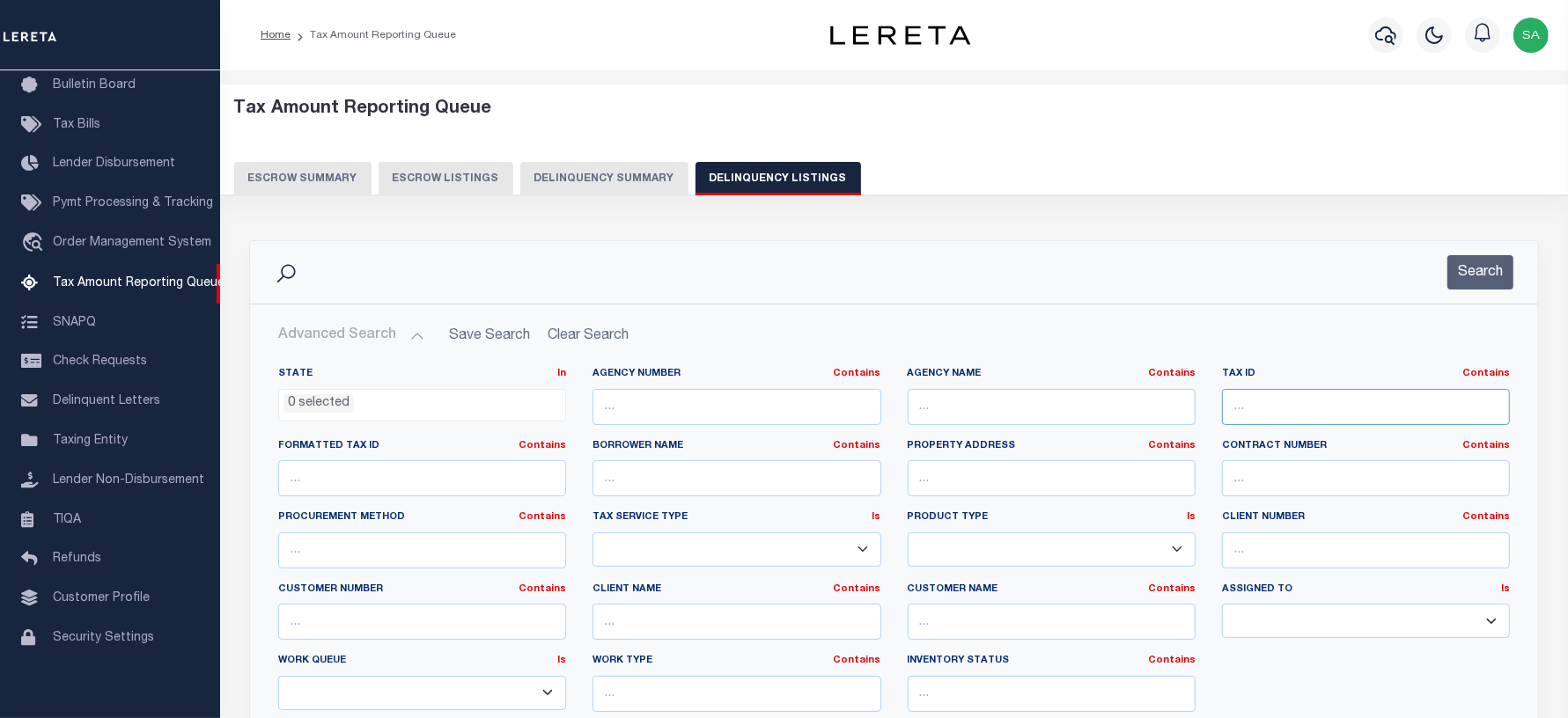
click at [1329, 425] on input "text" at bounding box center [1366, 407] width 288 height 36
paste input "39-0000-01435-010"
select select "100"
type input "39-0000-01435-010"
click at [1479, 283] on button "Search" at bounding box center [1479, 273] width 66 height 34
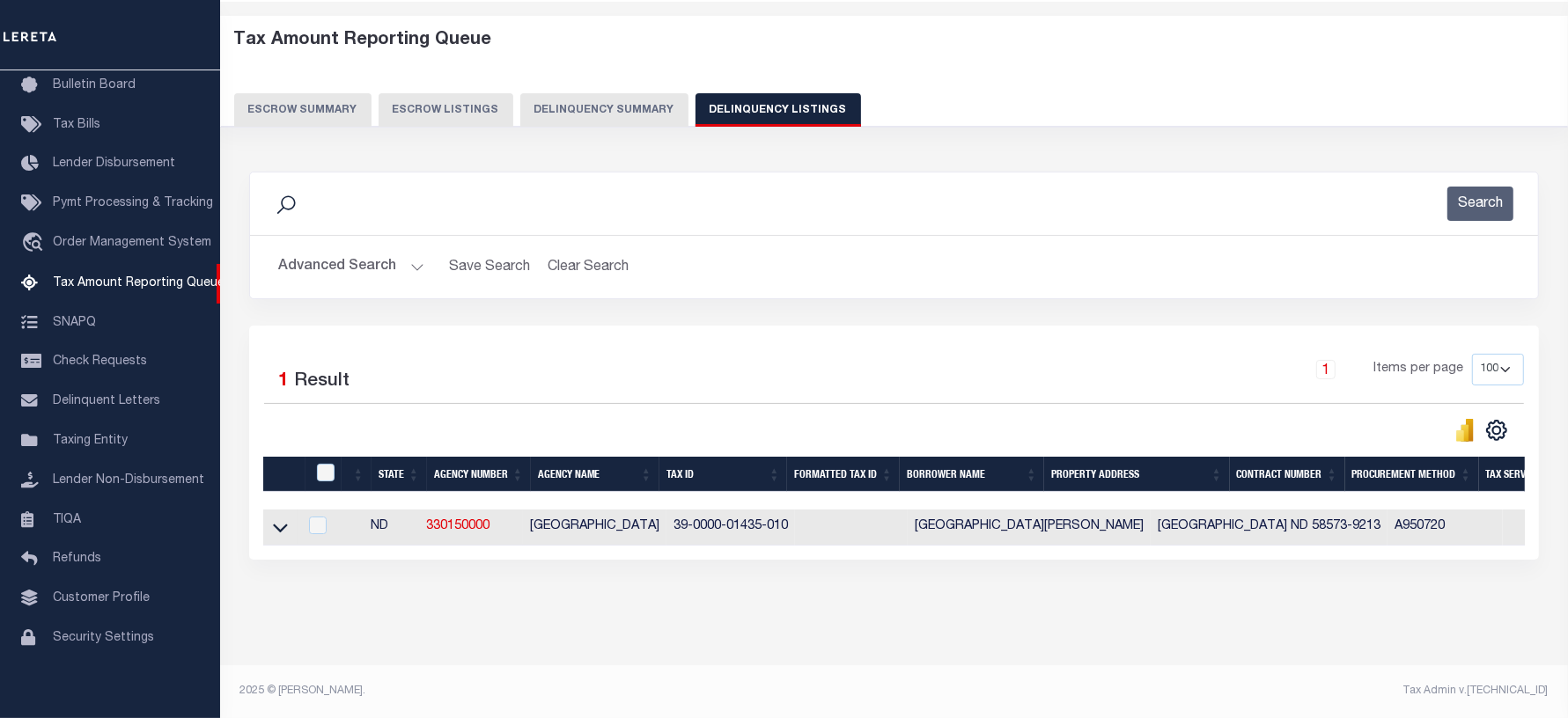
scroll to position [85, 0]
click at [282, 518] on icon at bounding box center [280, 527] width 15 height 18
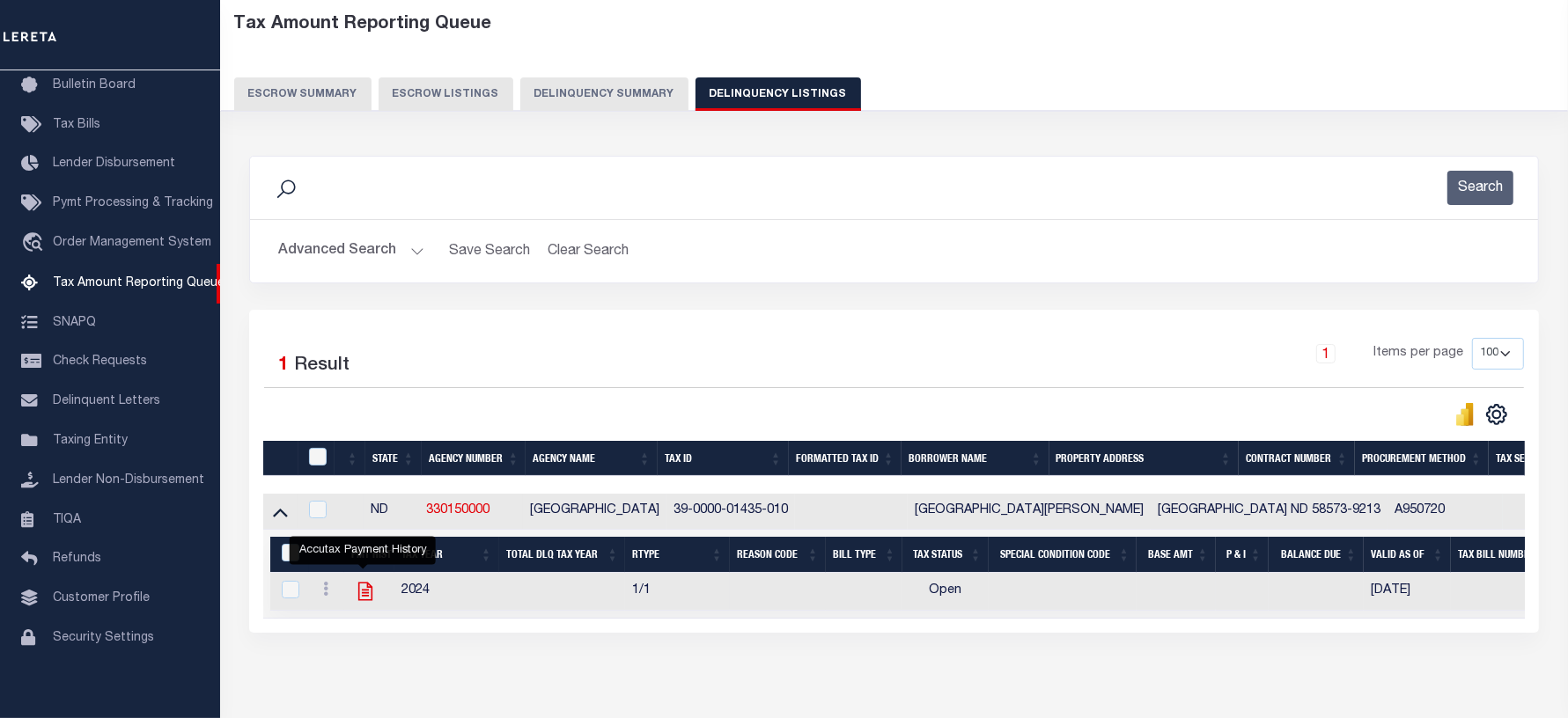
click at [354, 599] on icon "" at bounding box center [365, 591] width 23 height 23
checkbox input "true"
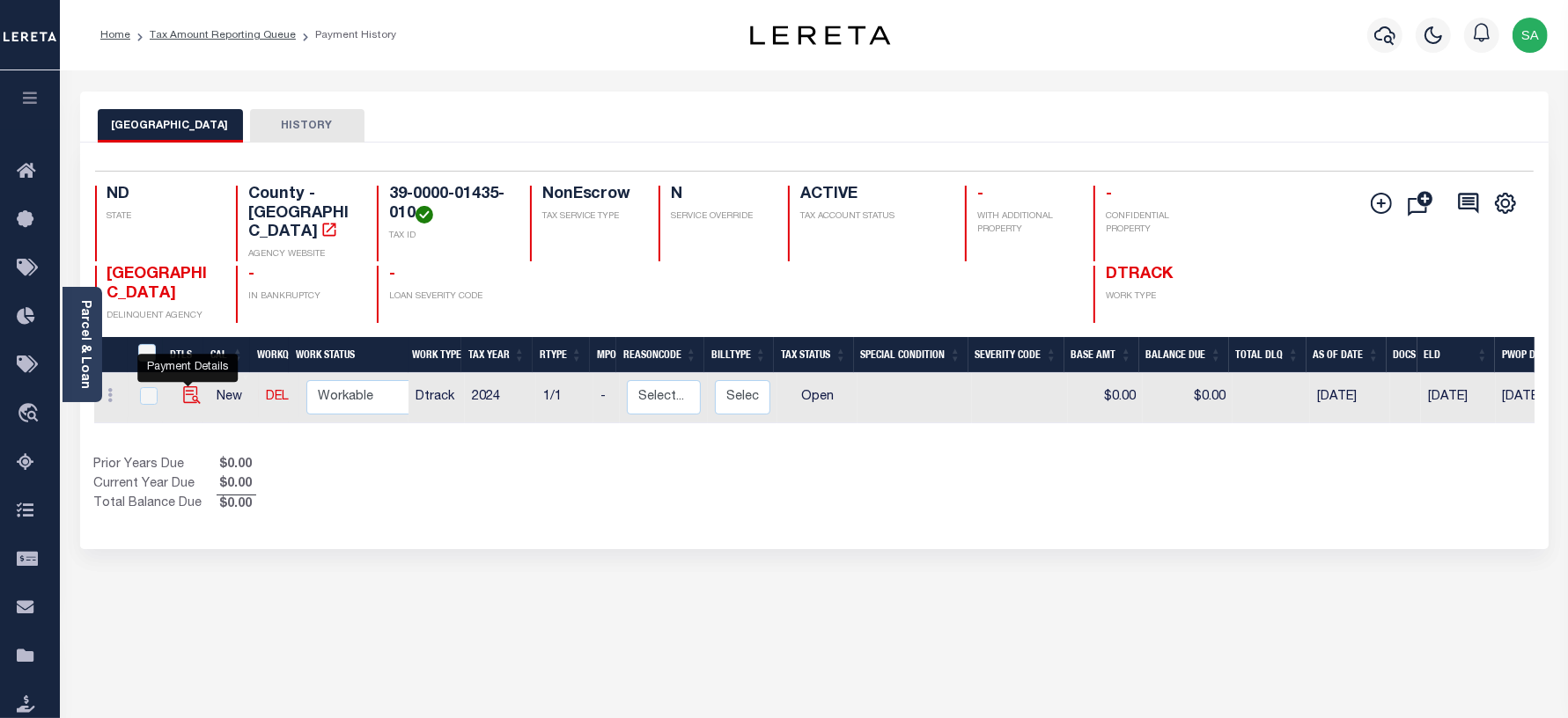
click at [185, 387] on img "" at bounding box center [191, 395] width 17 height 17
checkbox input "true"
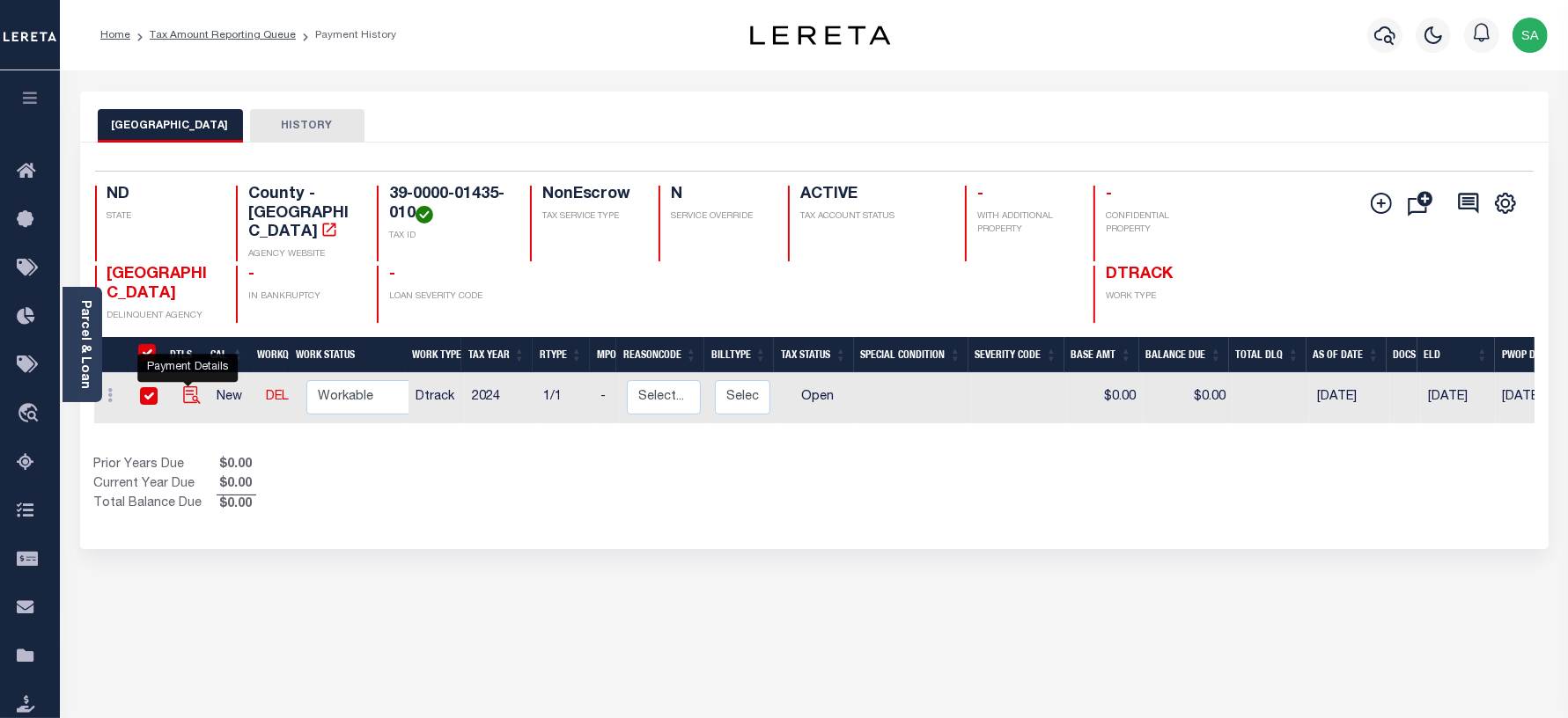
checkbox input "true"
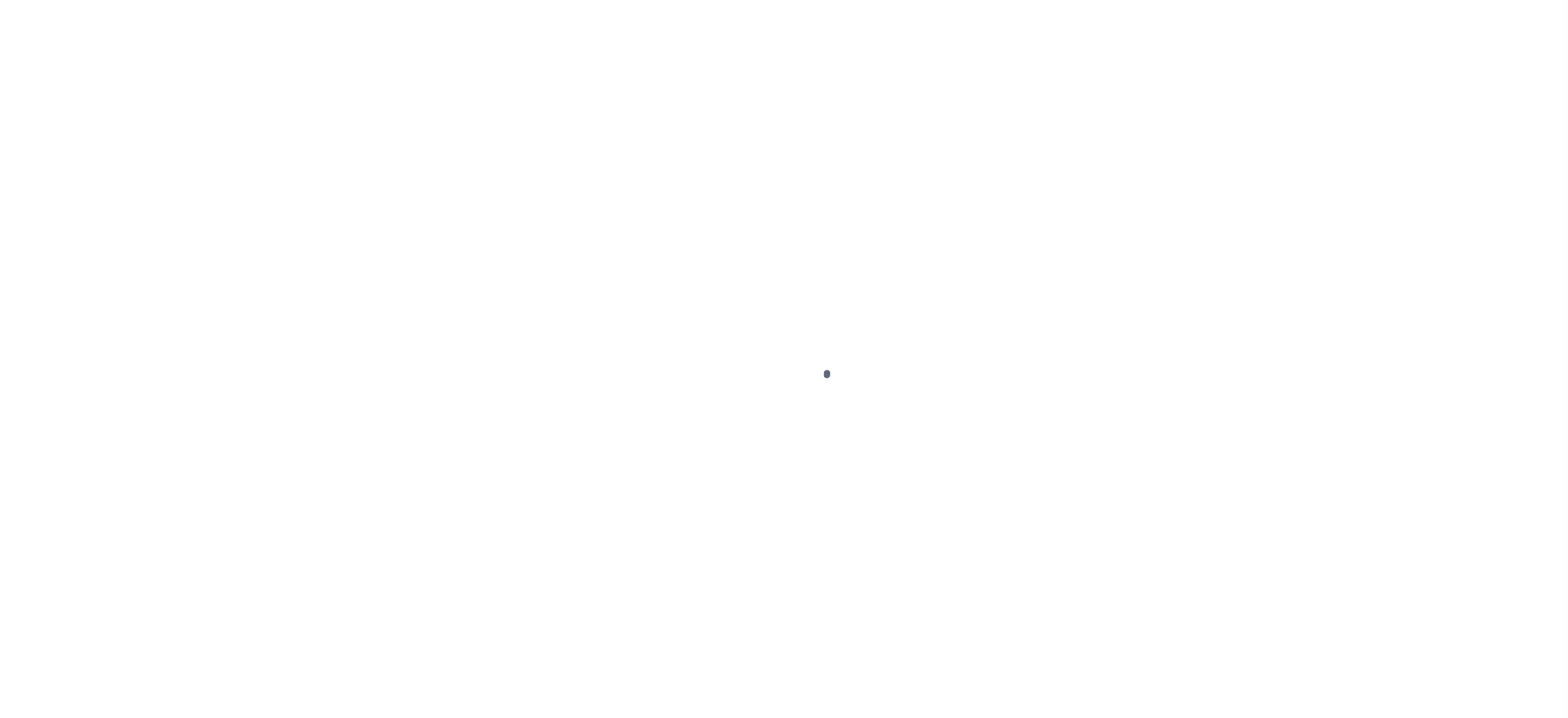
select select "OP2"
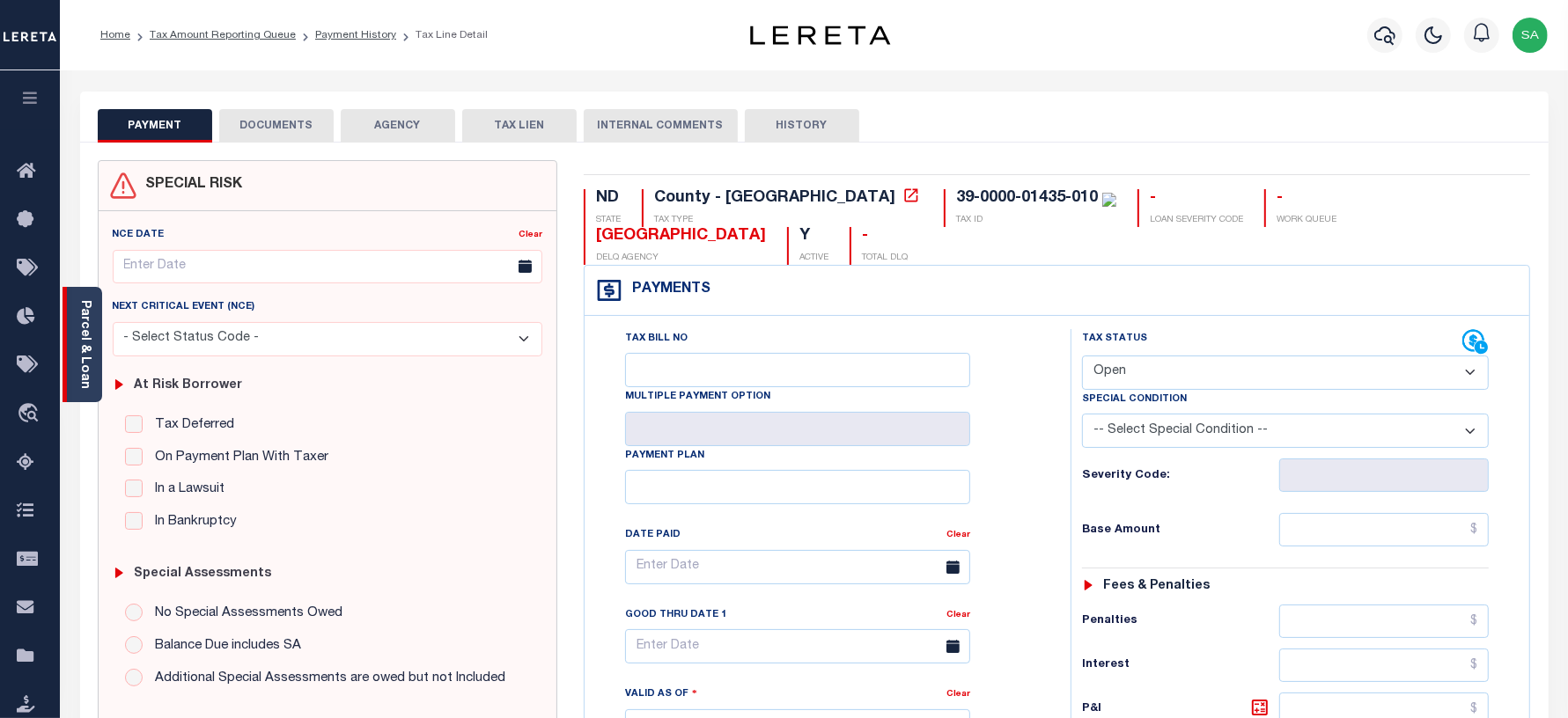
click at [97, 344] on div "Parcel & Loan" at bounding box center [82, 345] width 40 height 116
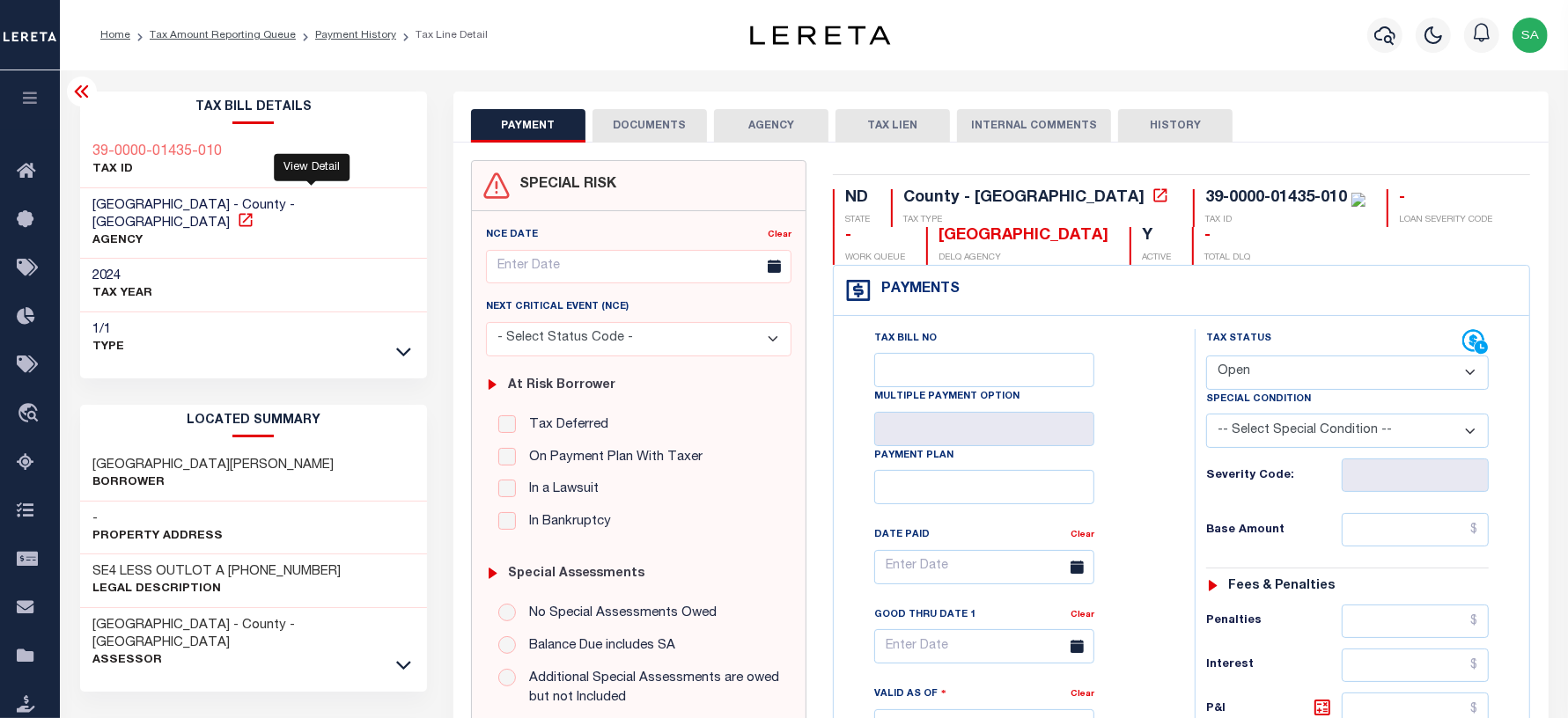
click at [255, 211] on icon at bounding box center [245, 219] width 17 height 17
drag, startPoint x: 92, startPoint y: 200, endPoint x: 207, endPoint y: 200, distance: 115.0
click at [207, 200] on span "EMMONS COUNTY - County - ND" at bounding box center [194, 214] width 202 height 31
copy span "[GEOGRAPHIC_DATA]"
click at [403, 661] on icon at bounding box center [404, 666] width 15 height 9
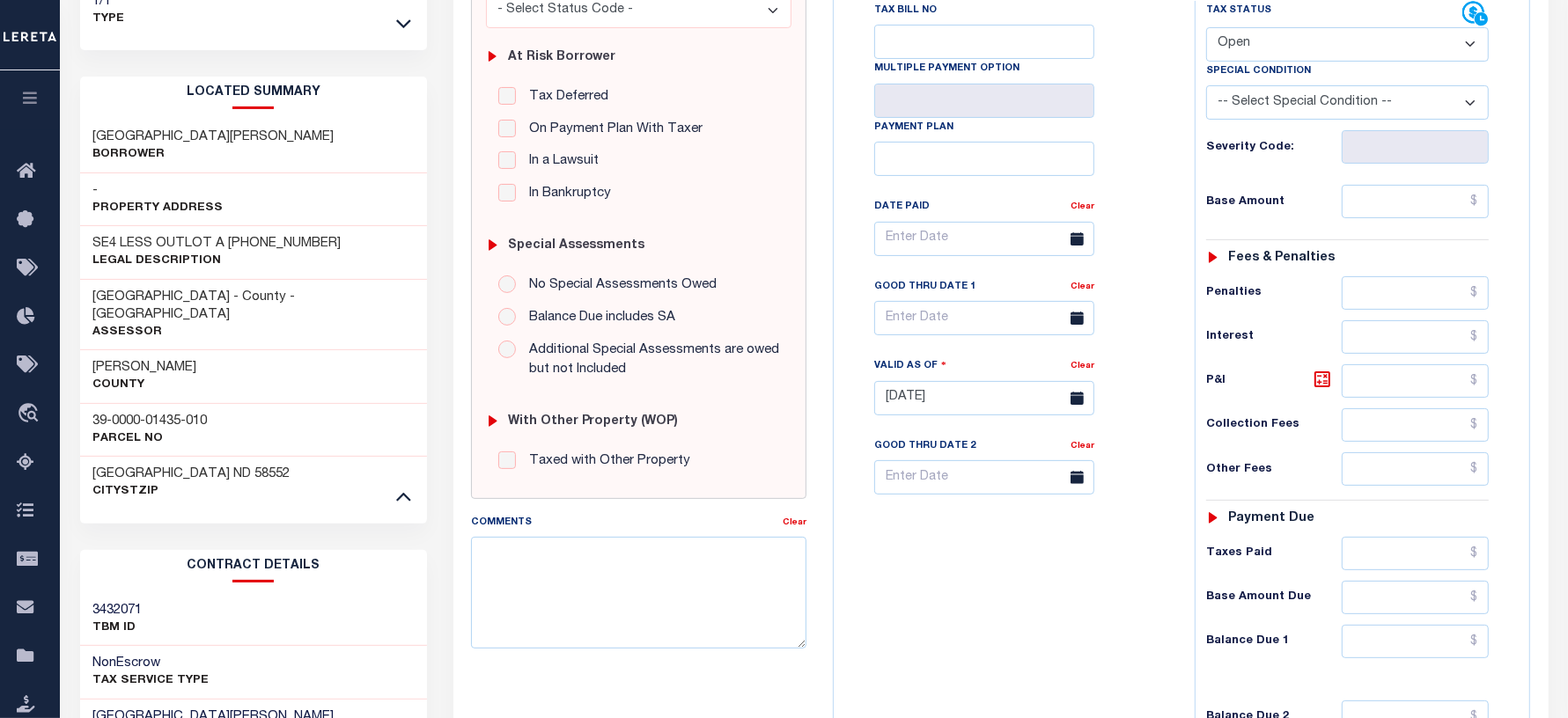
scroll to position [330, 0]
drag, startPoint x: 88, startPoint y: 383, endPoint x: 239, endPoint y: 379, distance: 151.1
click at [239, 401] on div "39-0000-01435-010 Parcel No" at bounding box center [254, 427] width 348 height 53
copy h3 "39-0000-01435-010"
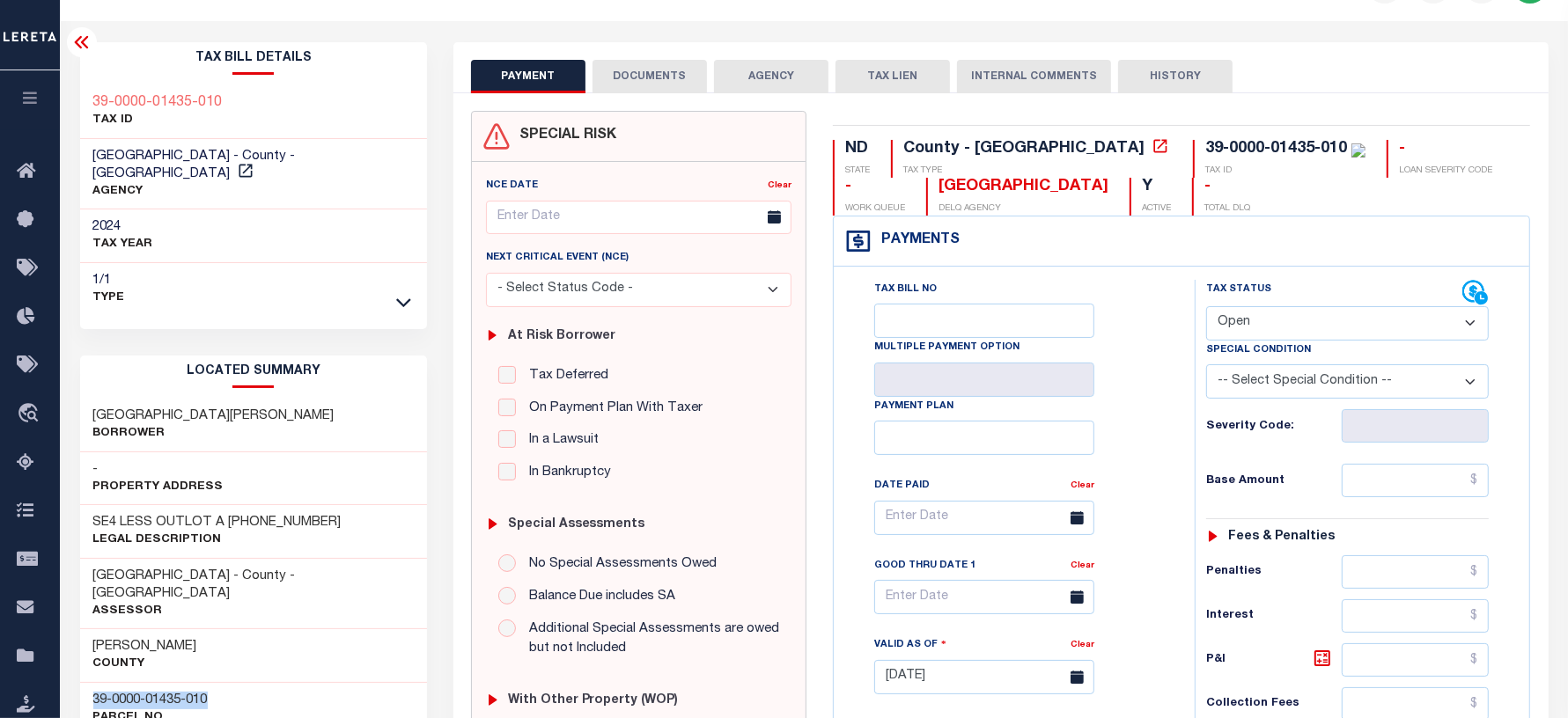
scroll to position [0, 0]
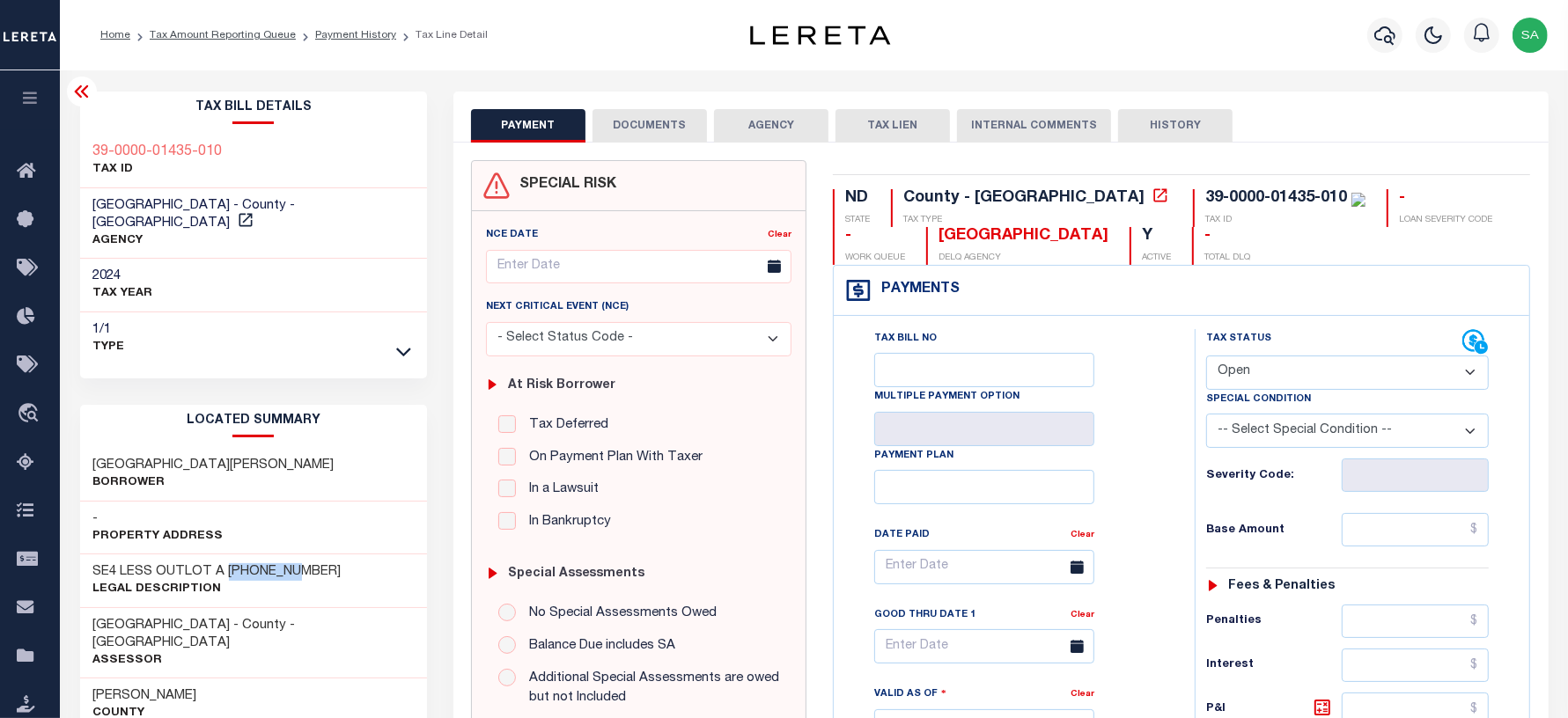
drag, startPoint x: 225, startPoint y: 553, endPoint x: 296, endPoint y: 543, distance: 71.7
click at [296, 555] on div "SE4 LESS OUTLOT A 26-130-76 Legal Description" at bounding box center [254, 581] width 348 height 53
copy h3 "26-130-76"
click at [89, 557] on div "SE4 LESS OUTLOT A 26-130-76 Legal Description" at bounding box center [254, 581] width 348 height 53
drag, startPoint x: 85, startPoint y: 158, endPoint x: 251, endPoint y: 155, distance: 166.0
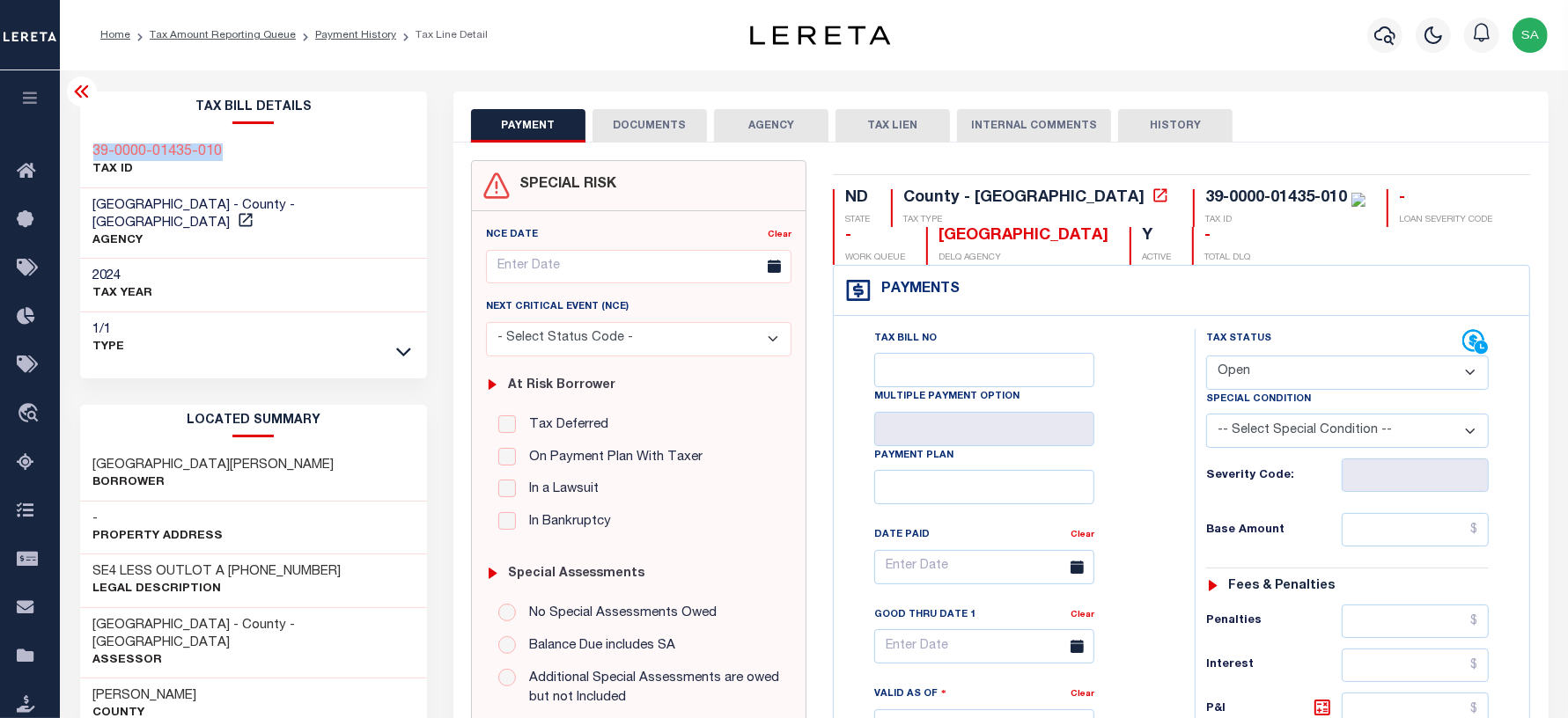
click at [249, 155] on div "39-0000-01435-010 TAX ID" at bounding box center [254, 161] width 348 height 53
copy h3 "39-0000-01435-010"
click at [177, 564] on h3 "SE4 LESS OUTLOT A [PHONE_NUMBER]" at bounding box center [217, 572] width 248 height 17
drag, startPoint x: 88, startPoint y: 447, endPoint x: 243, endPoint y: 451, distance: 155.1
click at [243, 451] on div "RODENBURG, PERRY Borrower" at bounding box center [254, 474] width 348 height 53
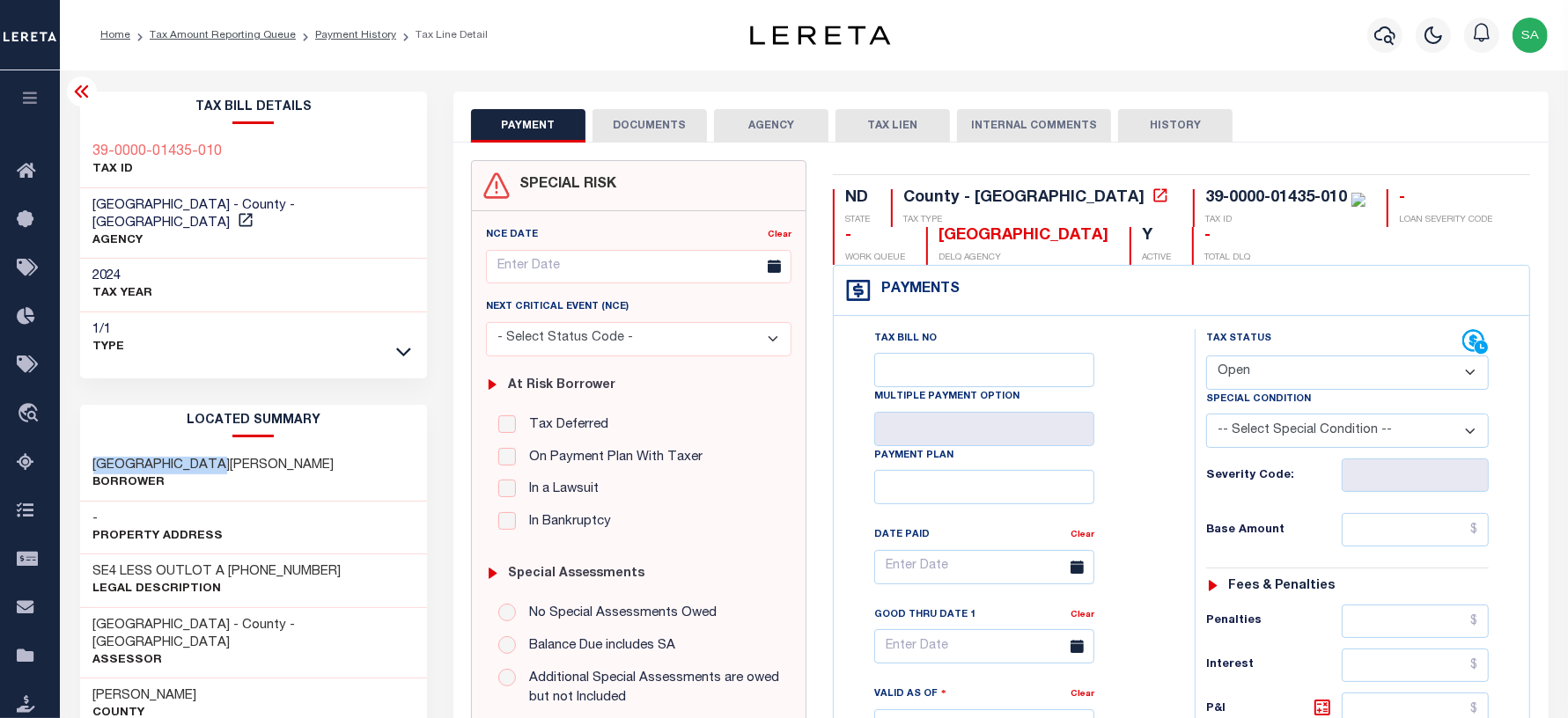
copy h3 "[GEOGRAPHIC_DATA][PERSON_NAME]"
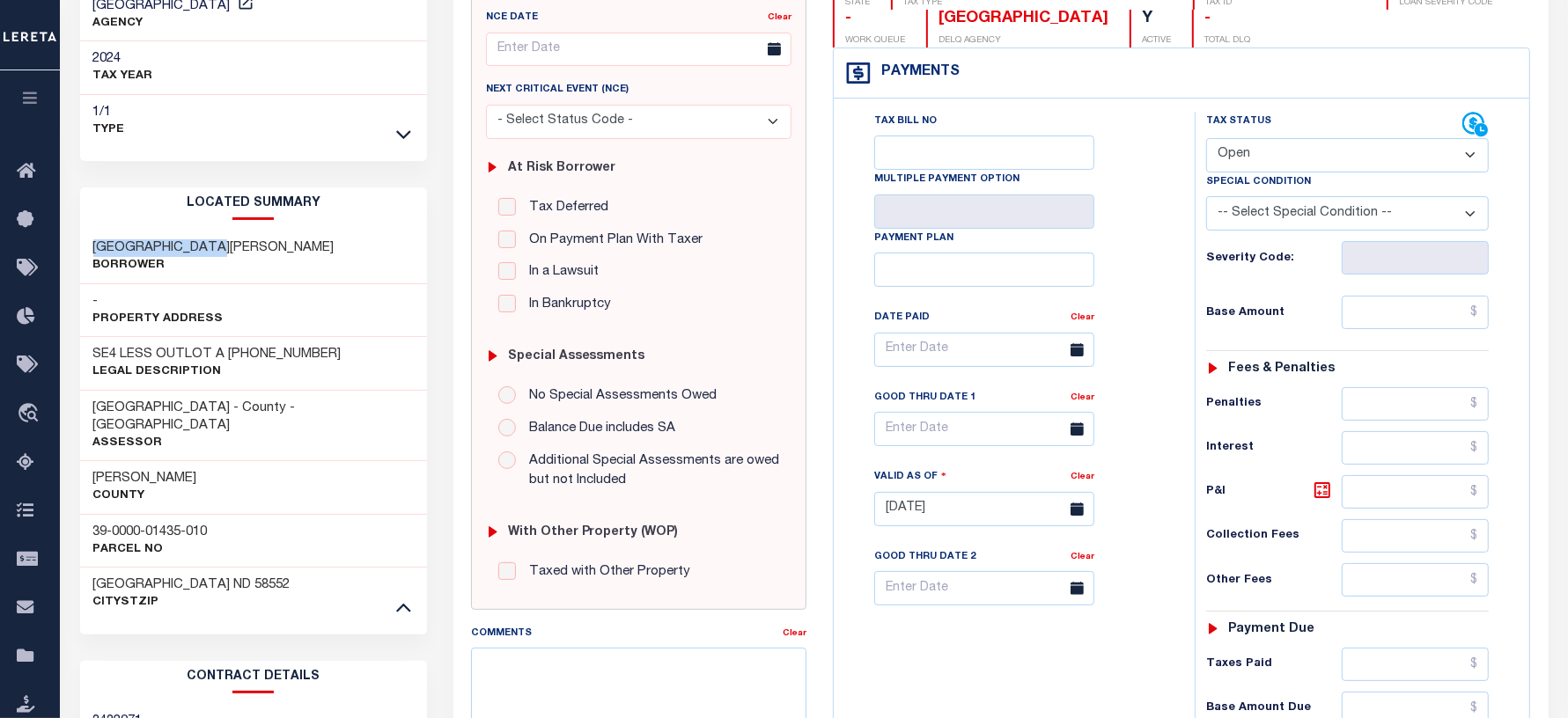
scroll to position [220, 0]
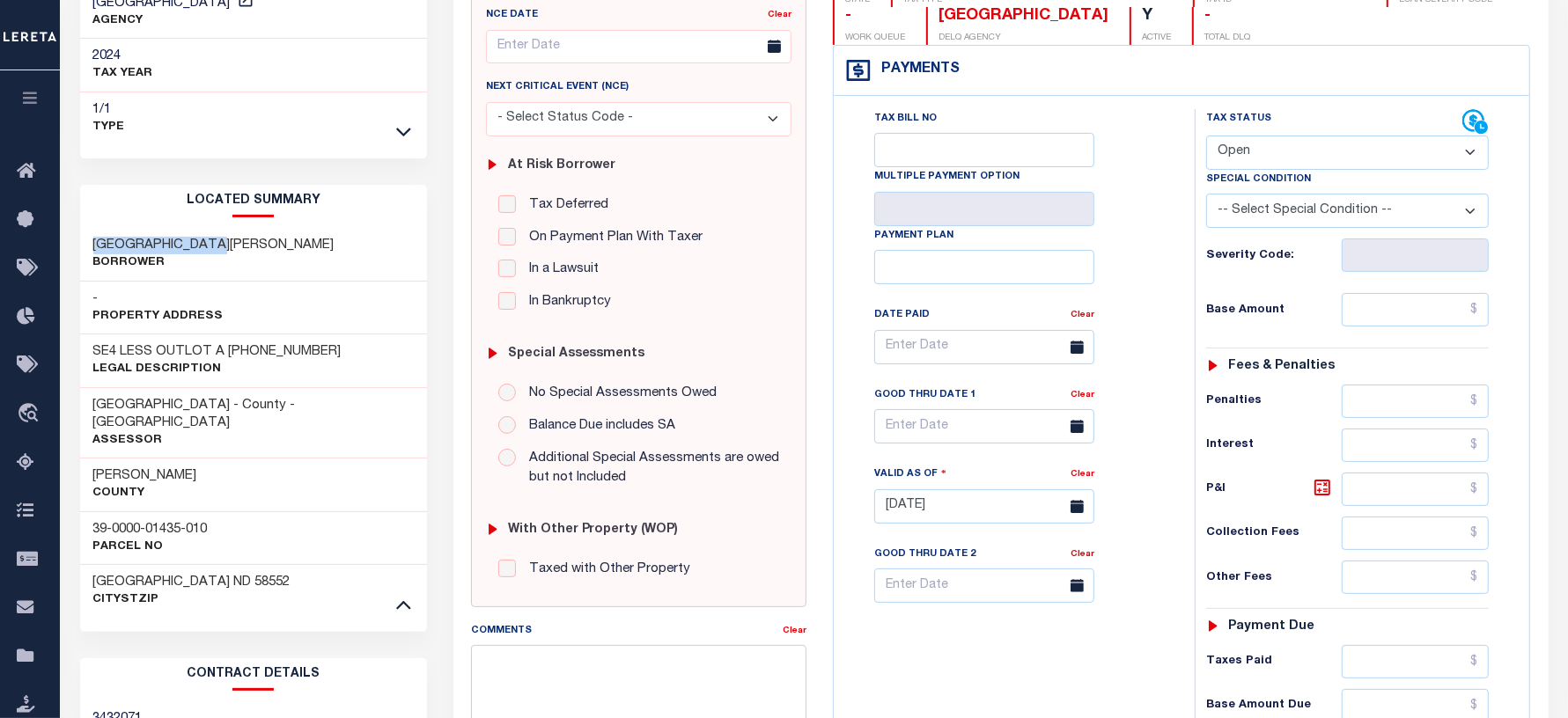
click at [159, 237] on h3 "[GEOGRAPHIC_DATA][PERSON_NAME]" at bounding box center [213, 245] width 241 height 17
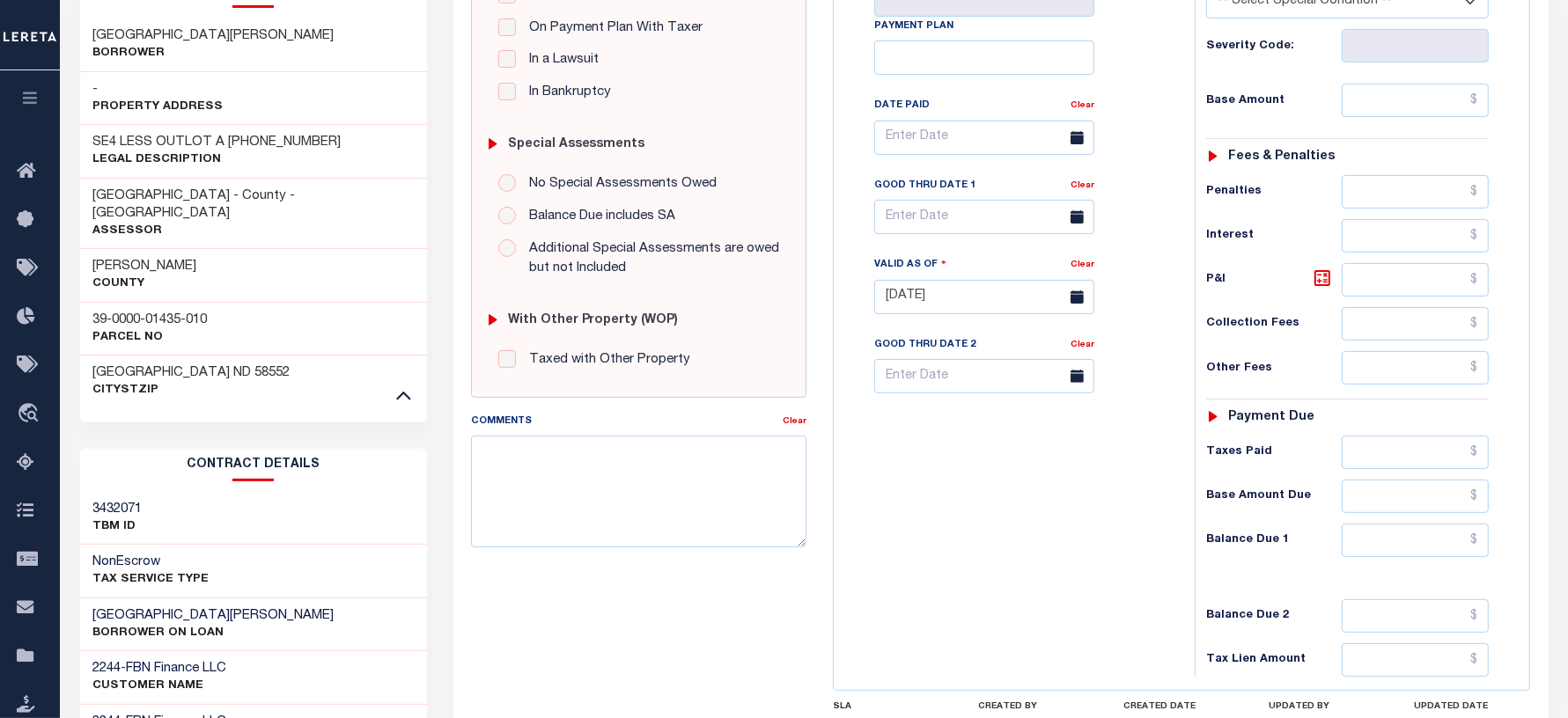
scroll to position [440, 0]
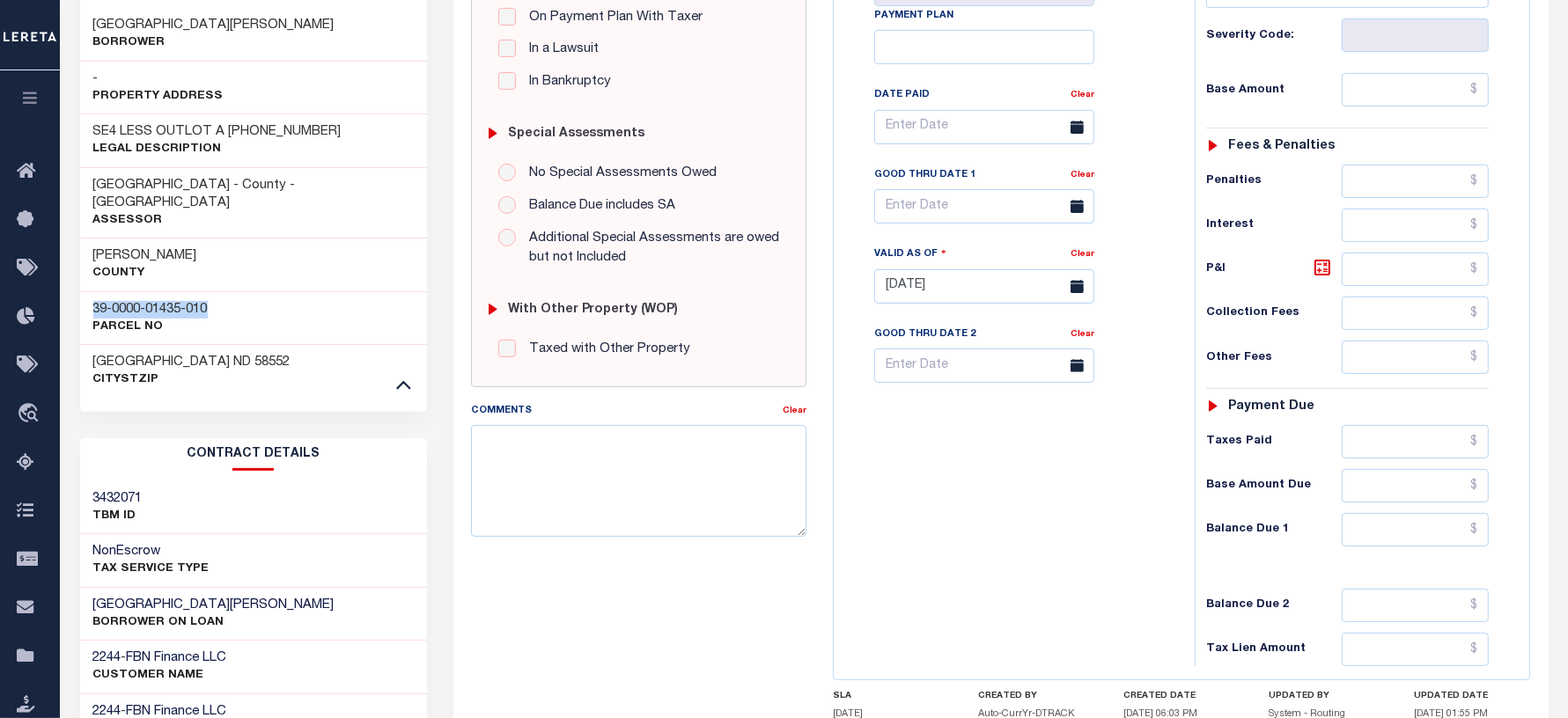
drag, startPoint x: 86, startPoint y: 275, endPoint x: 285, endPoint y: 271, distance: 199.0
click at [285, 292] on div "39-0000-01435-010 Parcel No" at bounding box center [254, 318] width 348 height 53
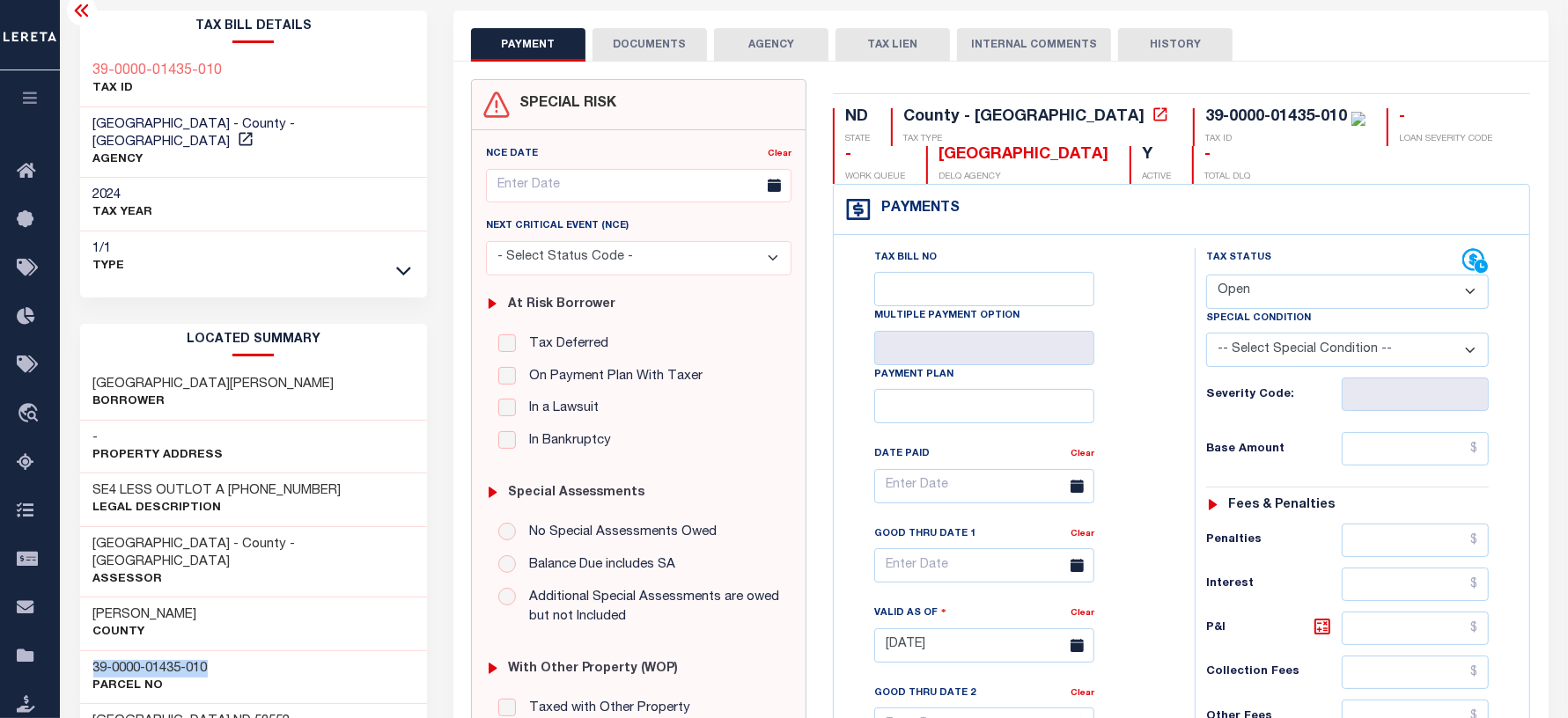
scroll to position [0, 0]
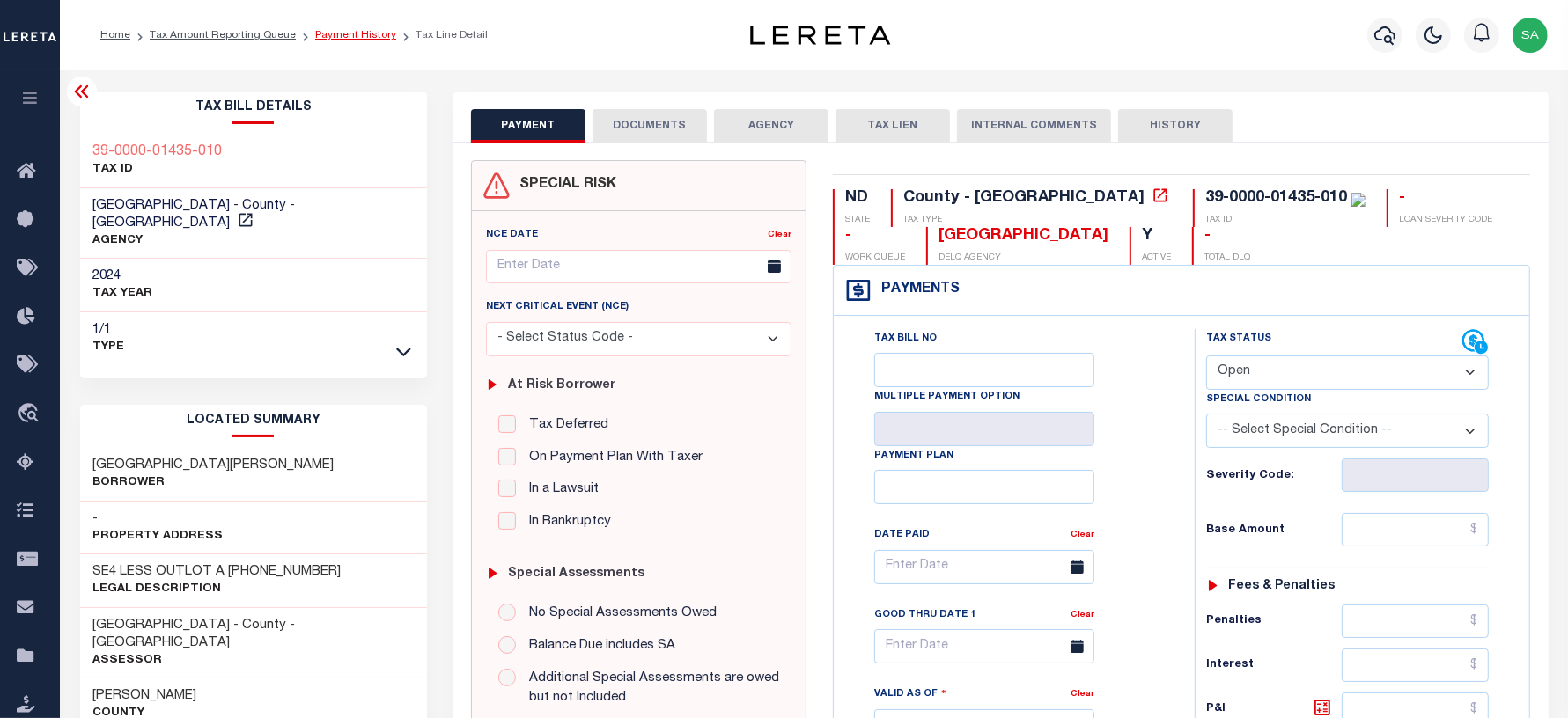
click at [332, 31] on link "Payment History" at bounding box center [356, 35] width 81 height 11
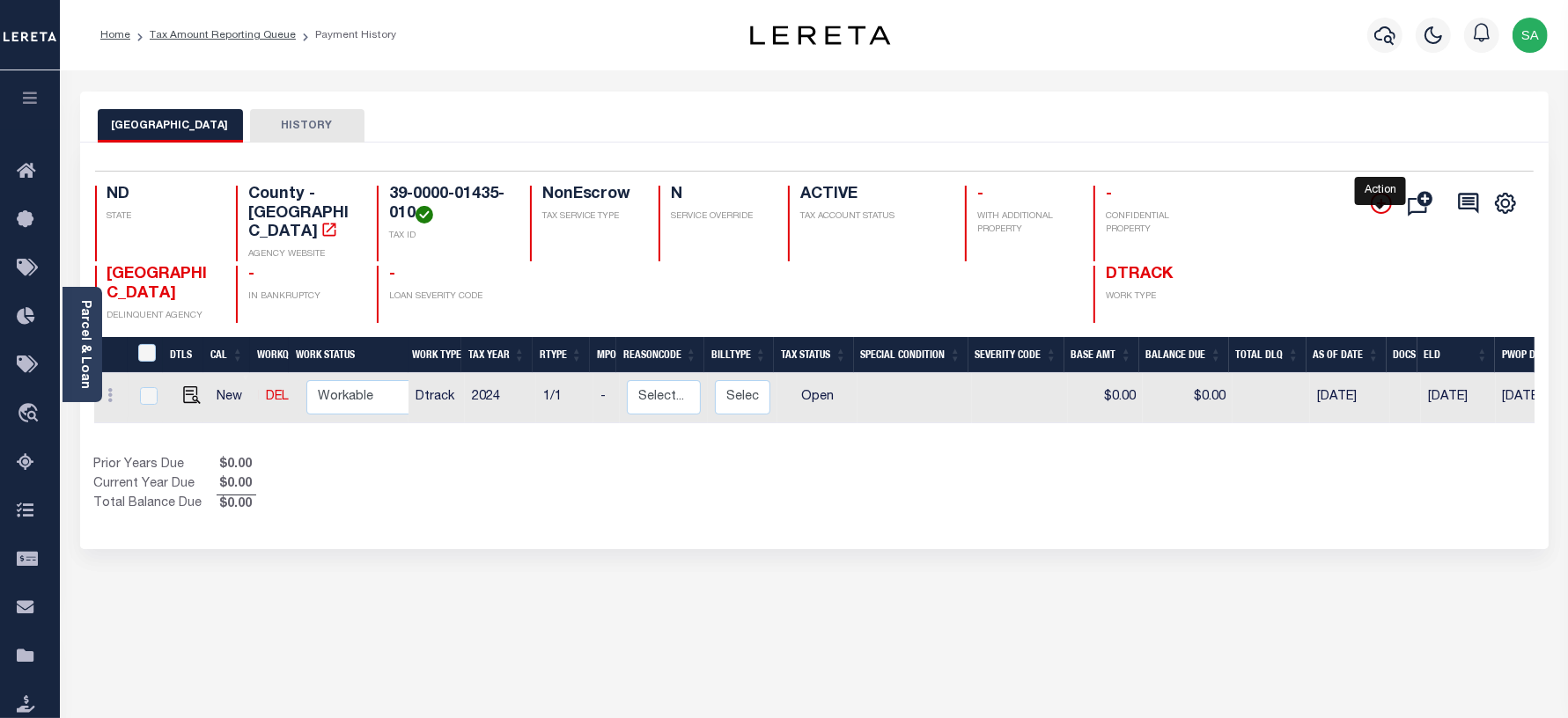
click at [1376, 200] on icon "" at bounding box center [1380, 202] width 21 height 21
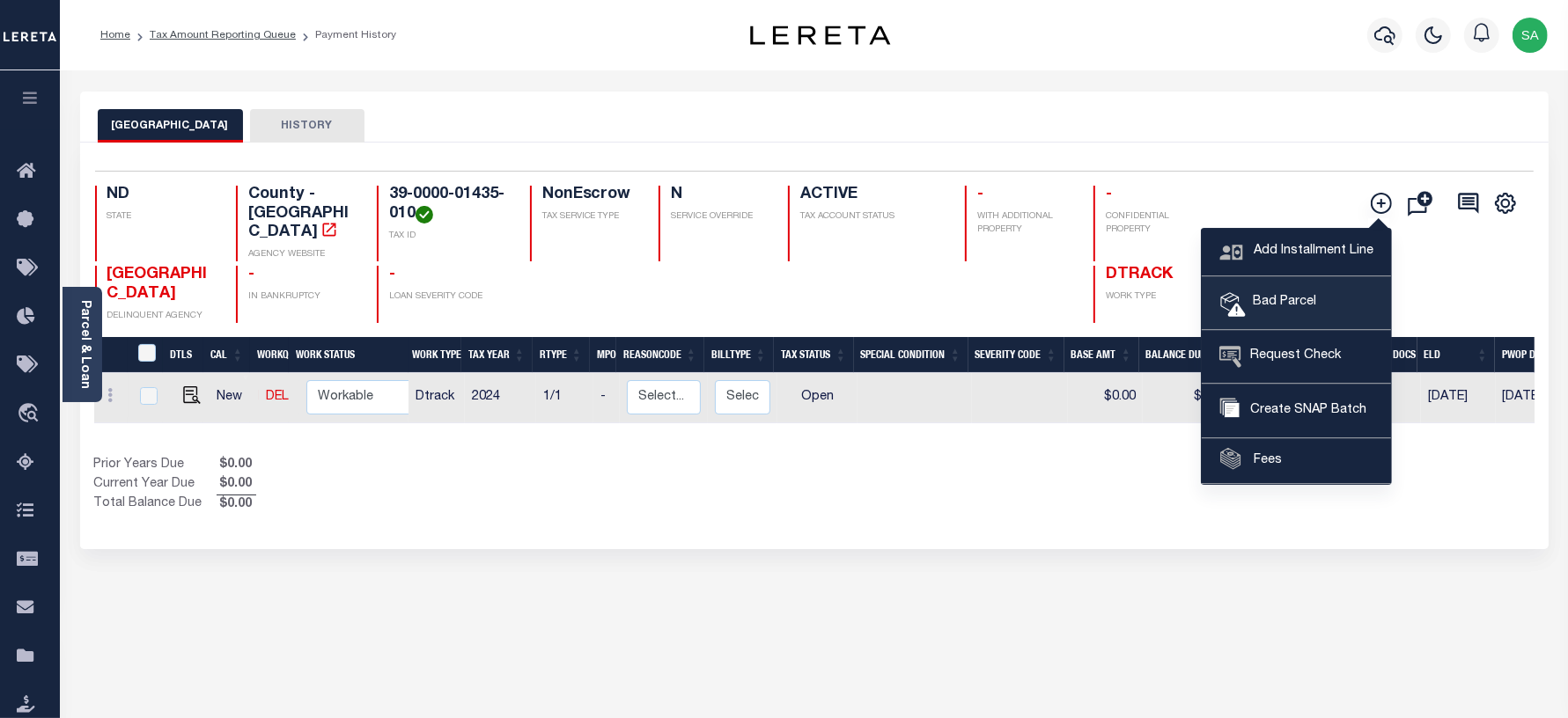
click at [1303, 308] on span "Bad Parcel" at bounding box center [1281, 302] width 70 height 19
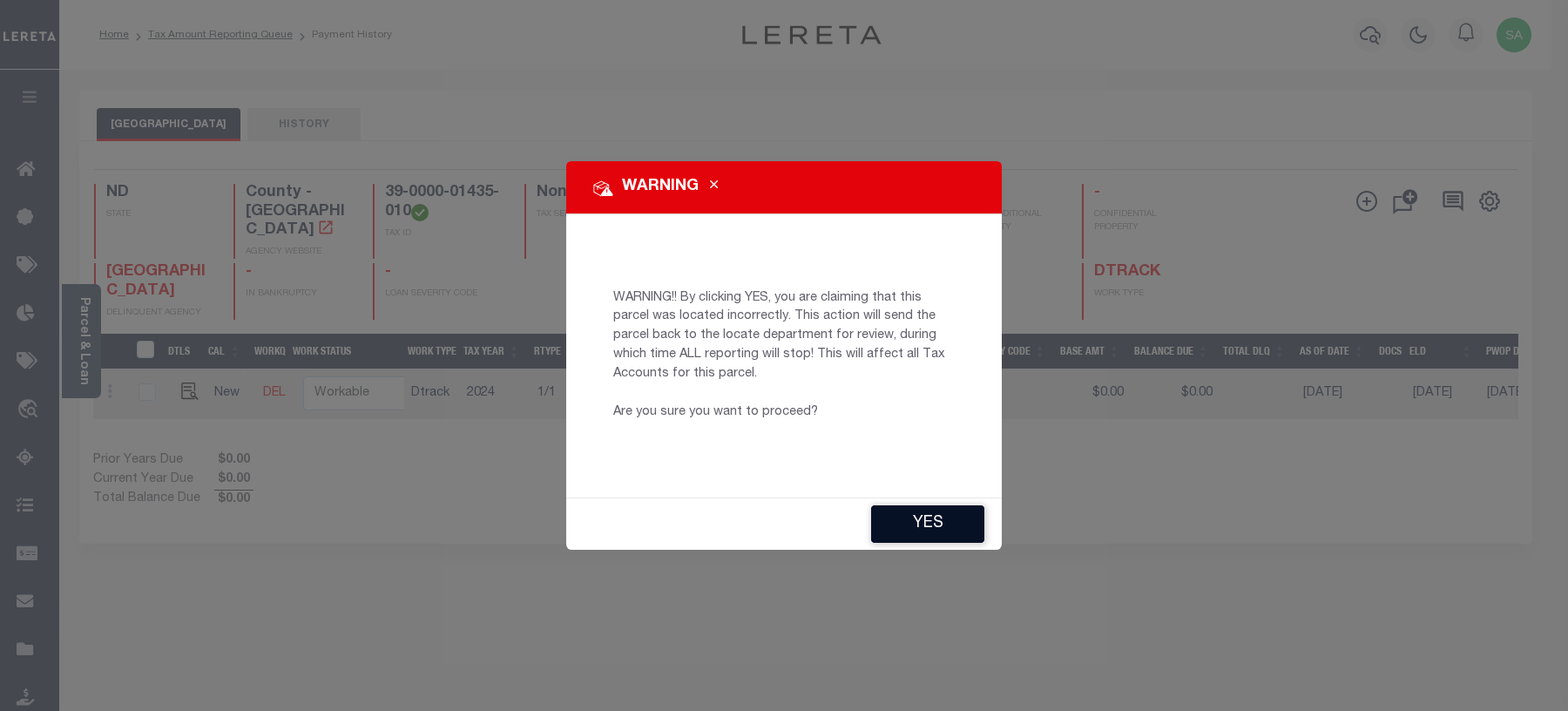
click at [945, 528] on button "YES" at bounding box center [927, 524] width 114 height 38
type input "[EMAIL_ADDRESS][DOMAIN_NAME]"
type input "[DATE]"
type input "CP"
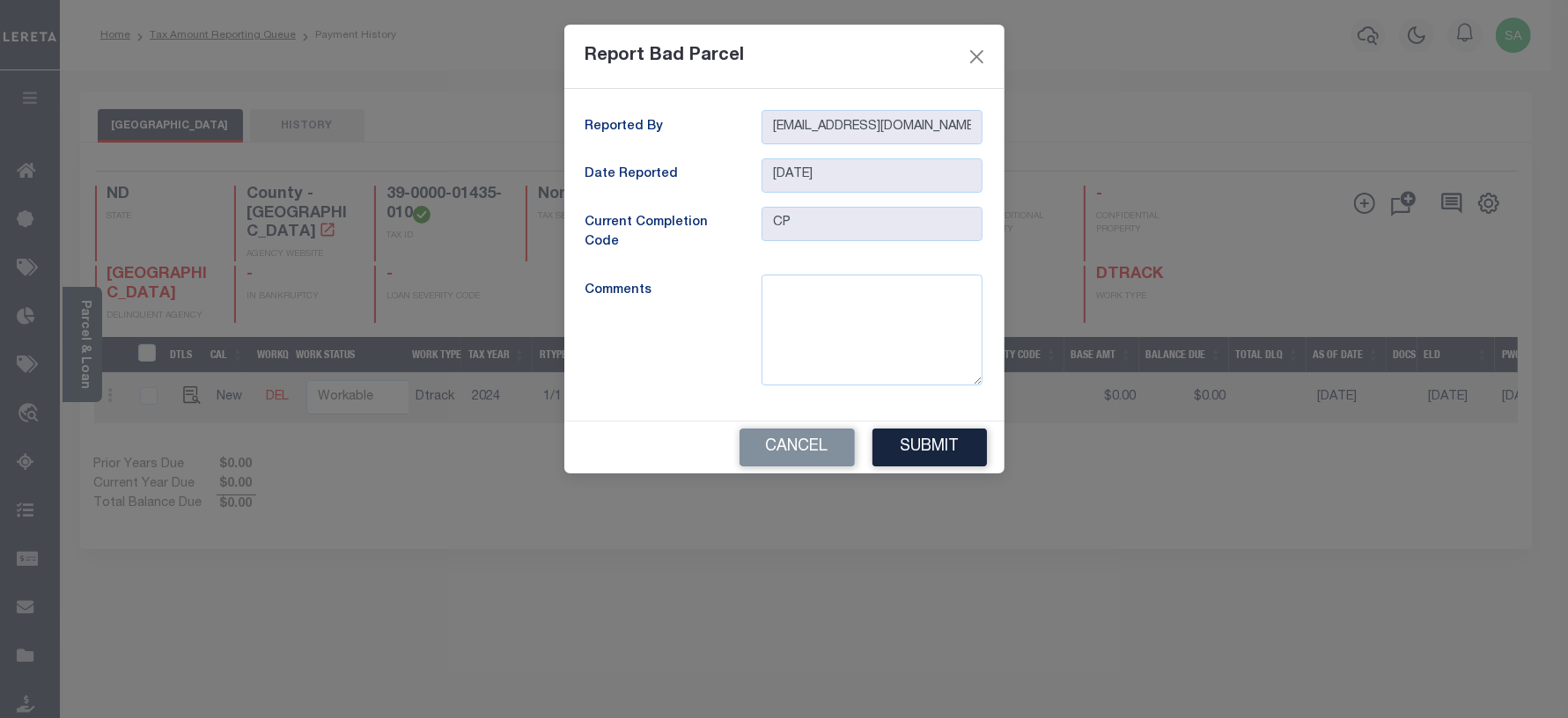
click at [358, 55] on form "Report Bad Parcel Reported By [EMAIL_ADDRESS][DOMAIN_NAME] Date Reported [DATE]…" at bounding box center [784, 248] width 1568 height 449
click at [859, 303] on textarea at bounding box center [872, 330] width 221 height 111
paste textarea "Can’t Locate on the website/assessor site"
type textarea "Can’t Locate on the website/assessor site"
click at [919, 460] on button "Submit" at bounding box center [929, 448] width 115 height 38
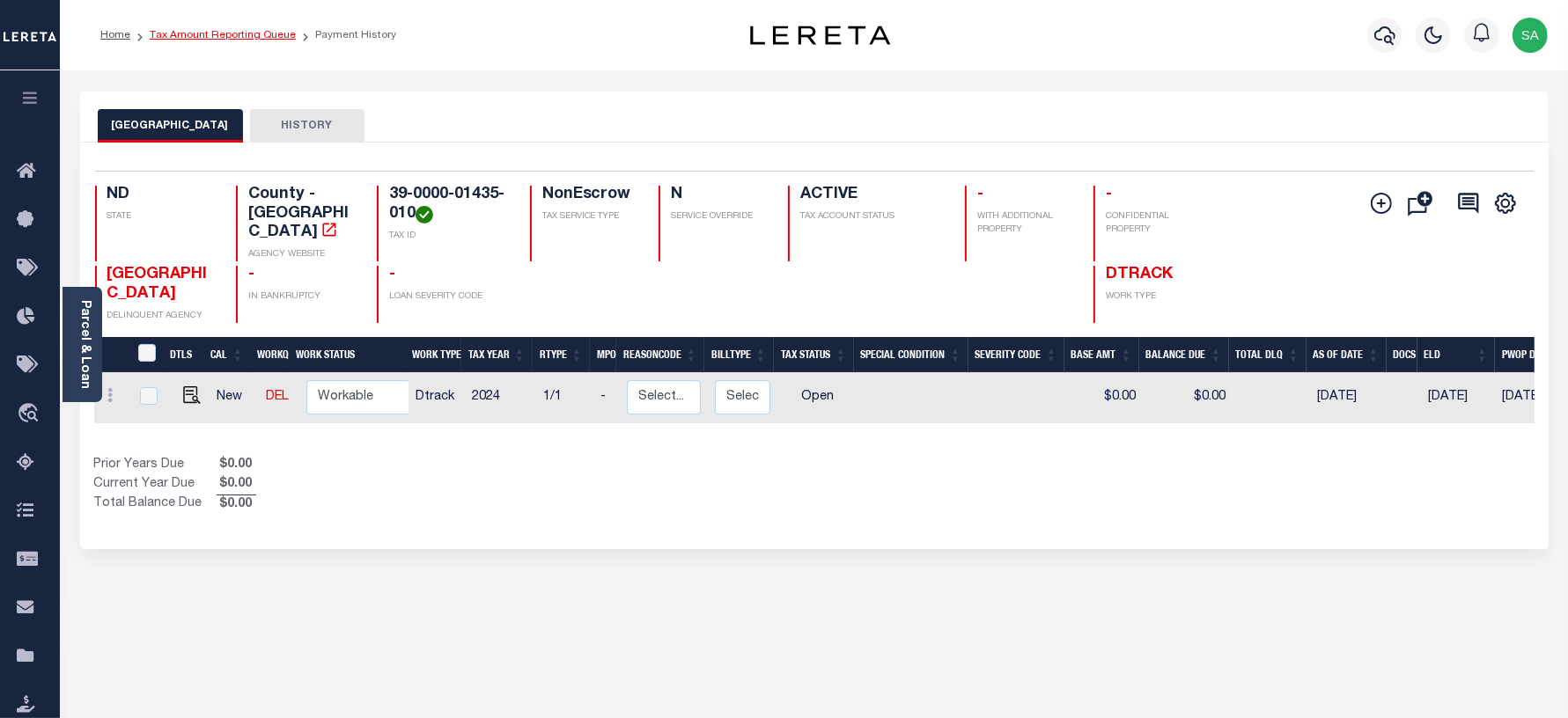
click at [221, 33] on link "Tax Amount Reporting Queue" at bounding box center [223, 35] width 146 height 11
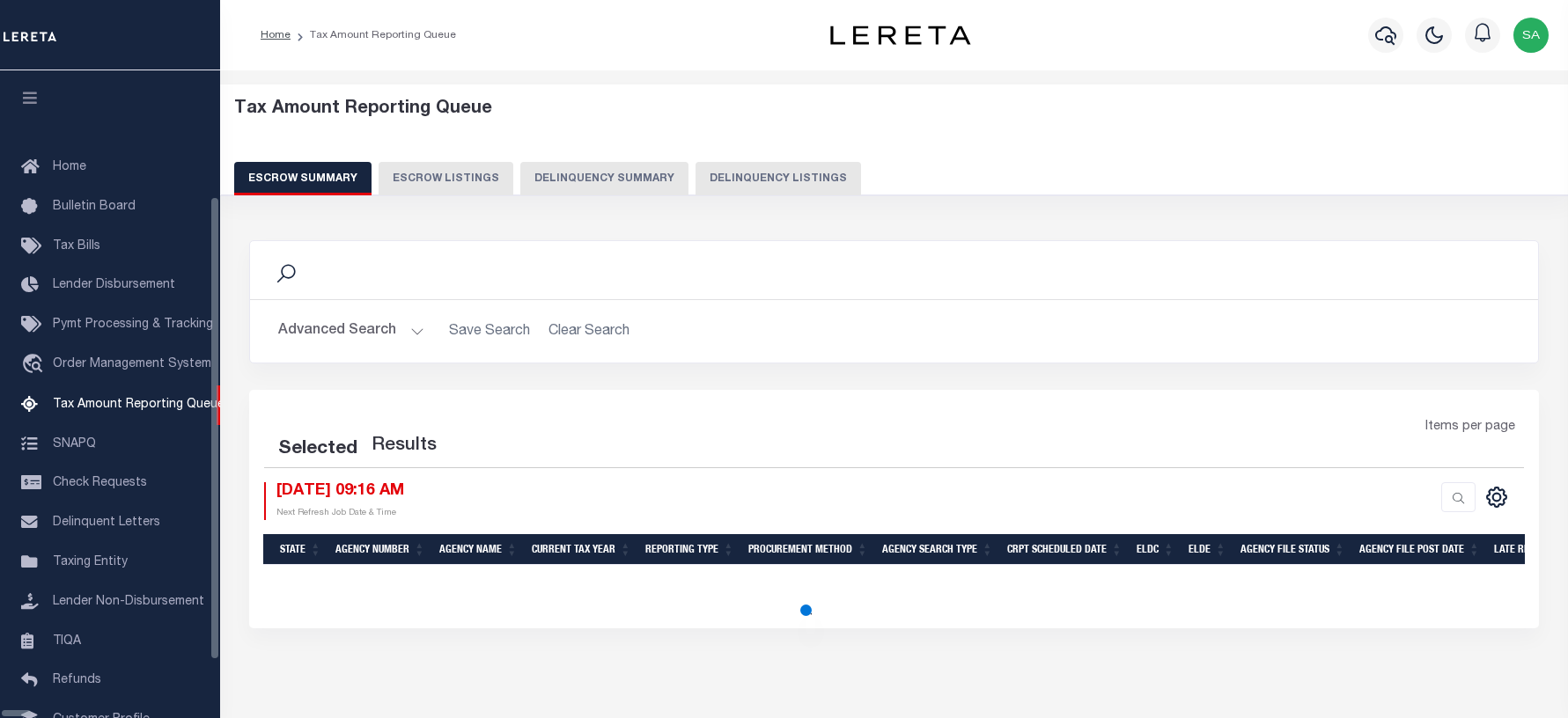
click at [757, 181] on button "Delinquency Listings" at bounding box center [778, 178] width 165 height 33
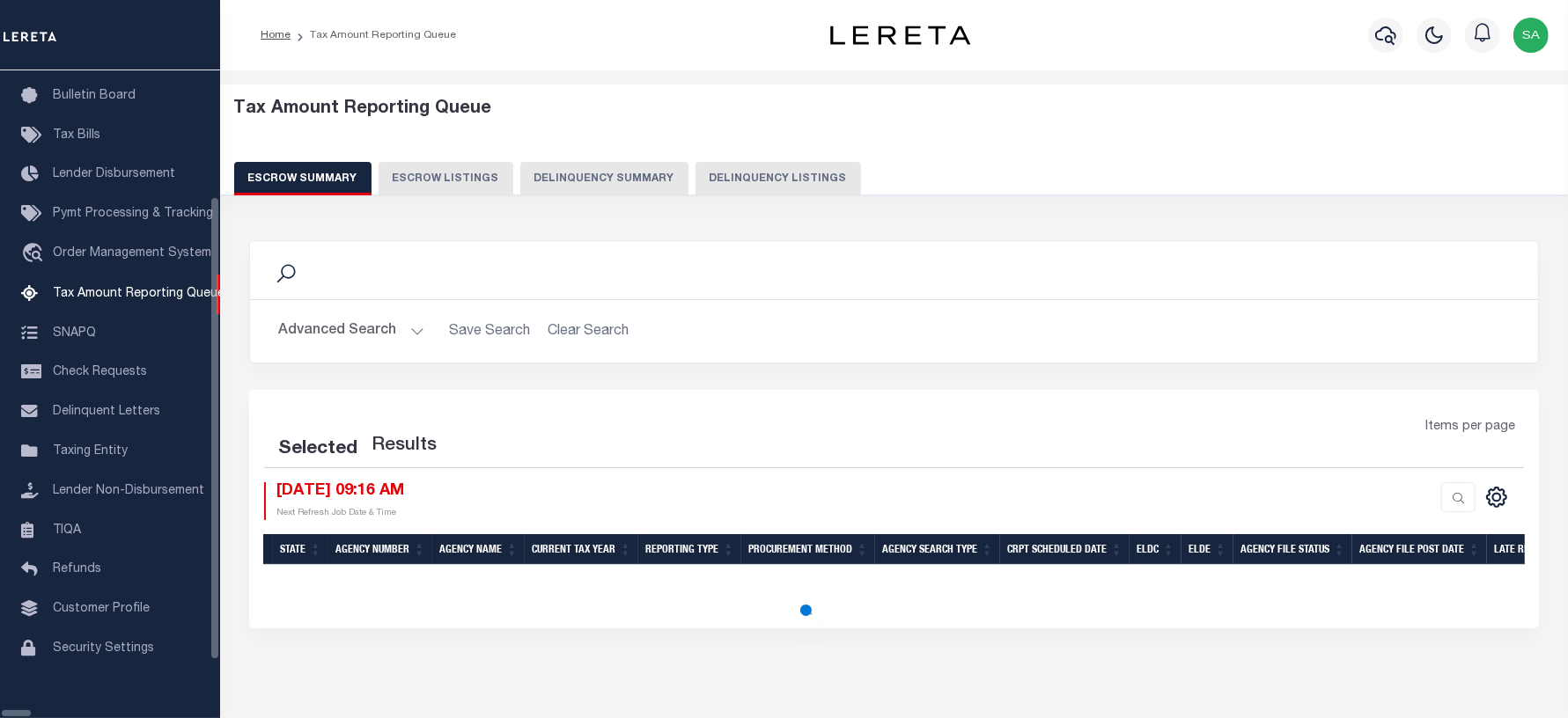
select select "100"
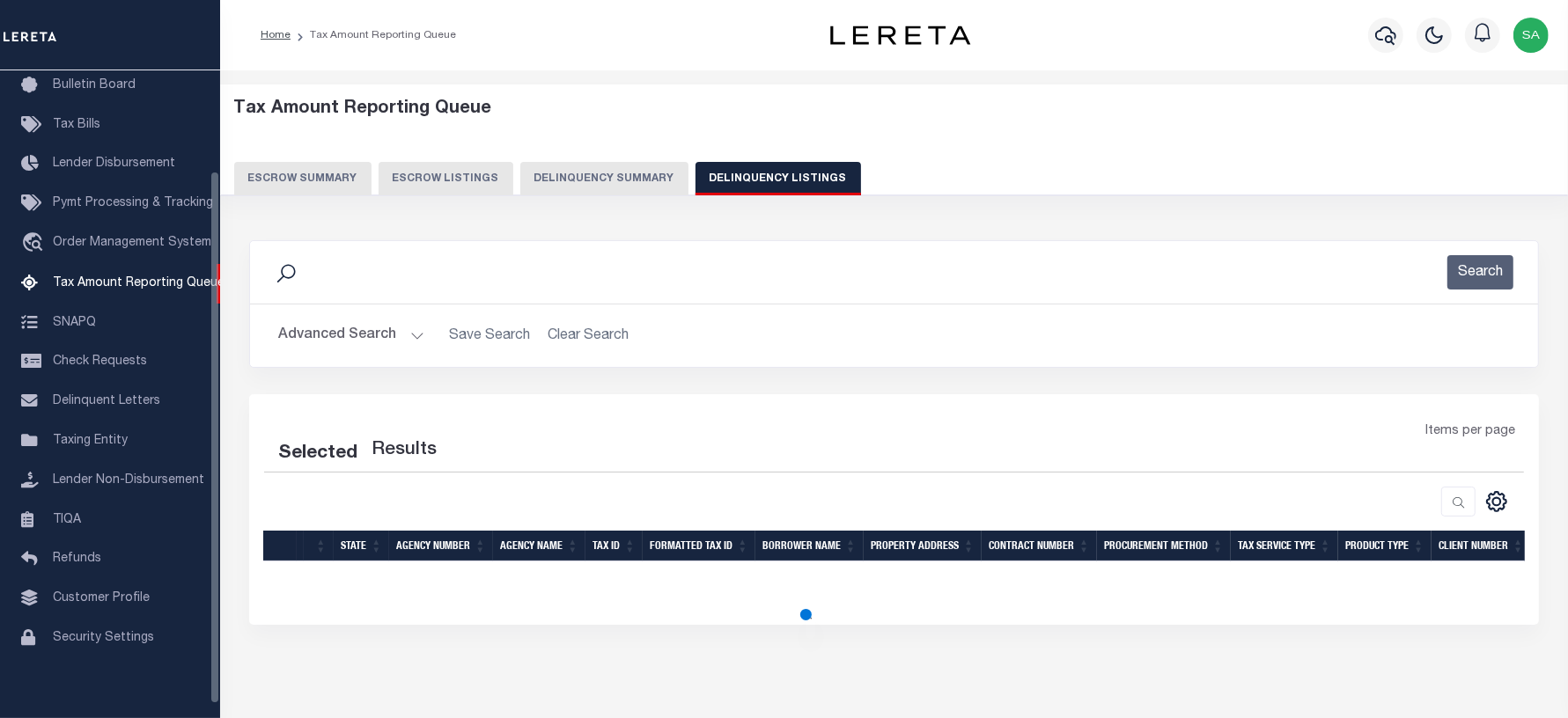
select select "100"
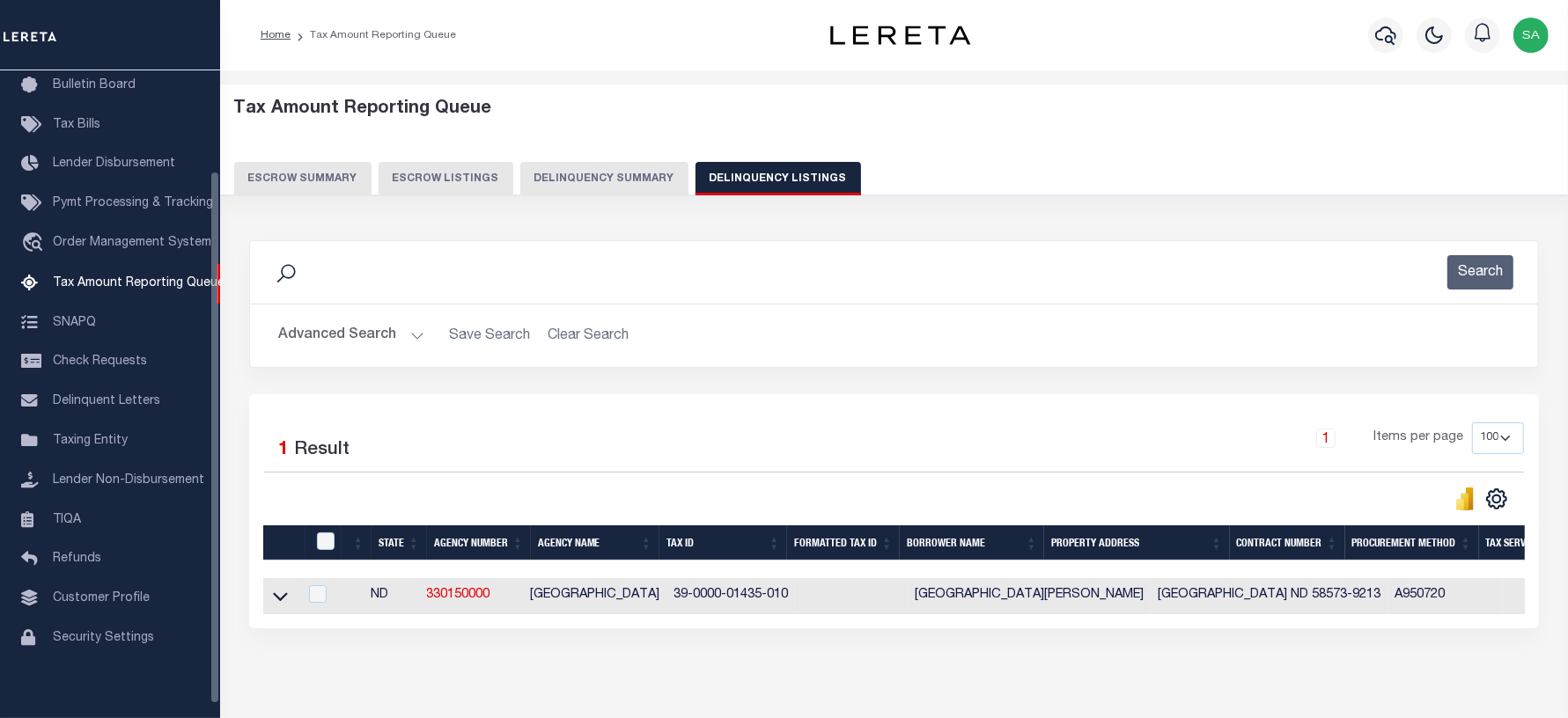
click at [331, 339] on button "Advanced Search" at bounding box center [351, 336] width 146 height 34
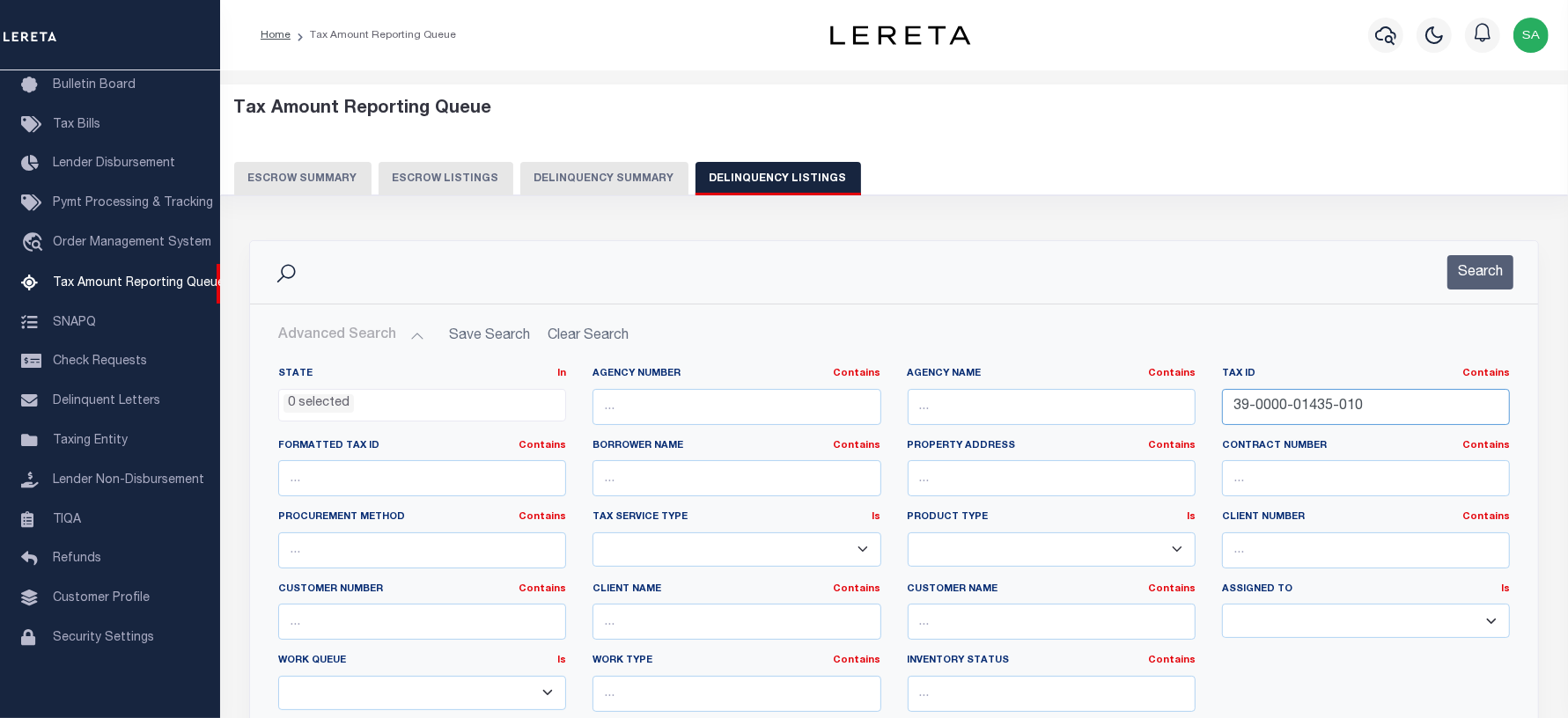
click at [1374, 392] on input "39-0000-01435-010" at bounding box center [1366, 407] width 288 height 36
drag, startPoint x: 1395, startPoint y: 418, endPoint x: 1026, endPoint y: 377, distance: 371.3
click at [1026, 377] on div "State In In AK AL AR AZ CA CO CT DC DE FL GA GU HI IA ID IL IN KS KY LA MA MD M…" at bounding box center [893, 546] width 1258 height 359
paste input "000015 000009 00000"
type input "000015 000009 000000"
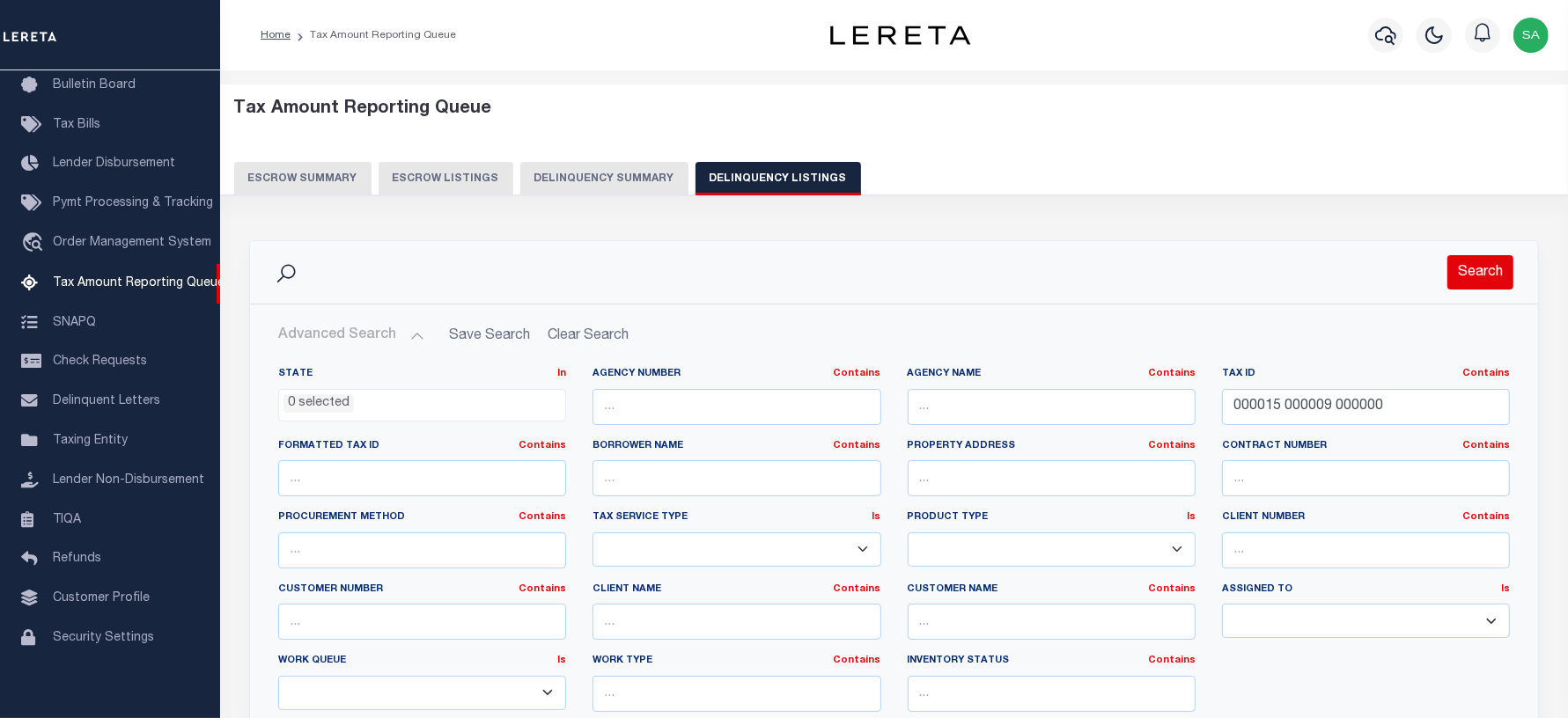
click at [1477, 271] on button "Search" at bounding box center [1479, 273] width 66 height 34
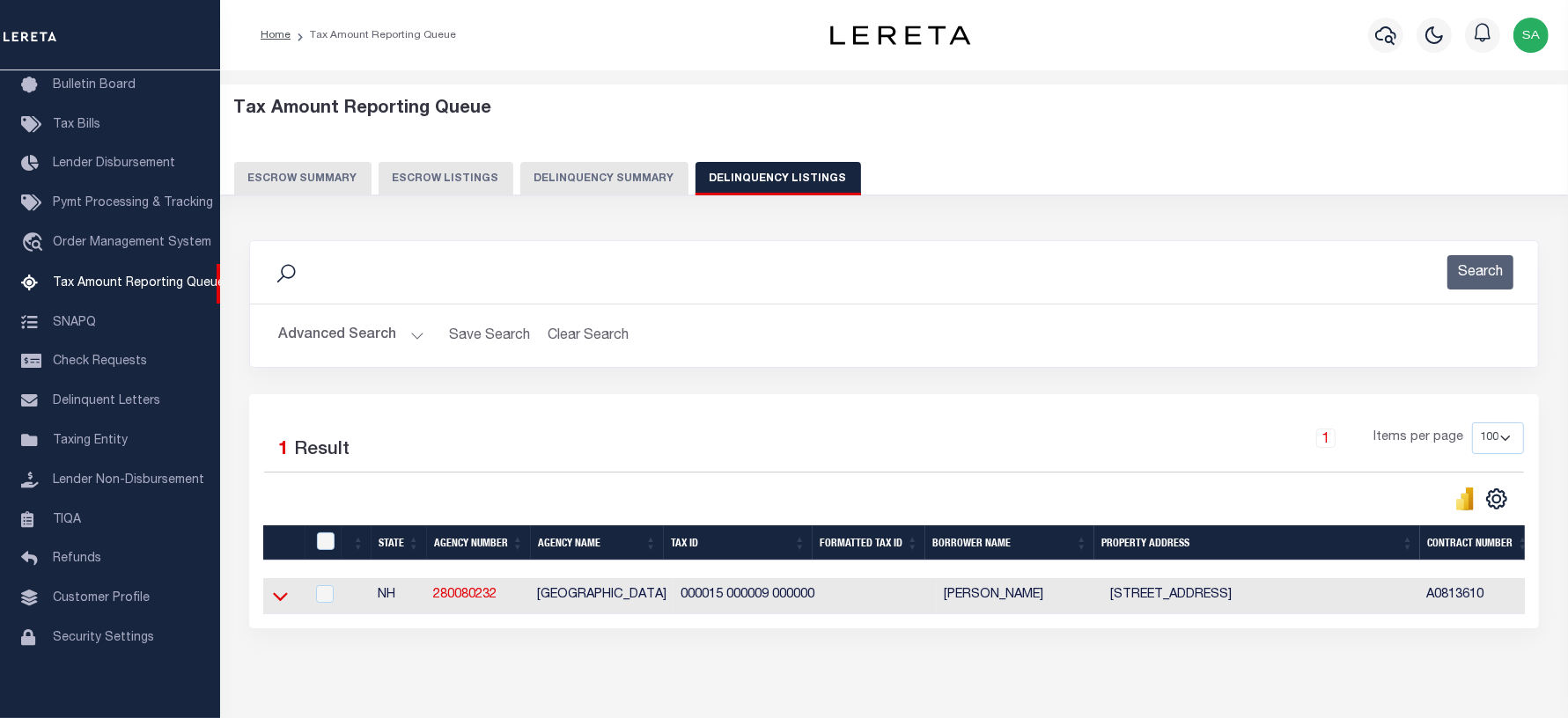
click at [278, 601] on icon at bounding box center [280, 596] width 15 height 18
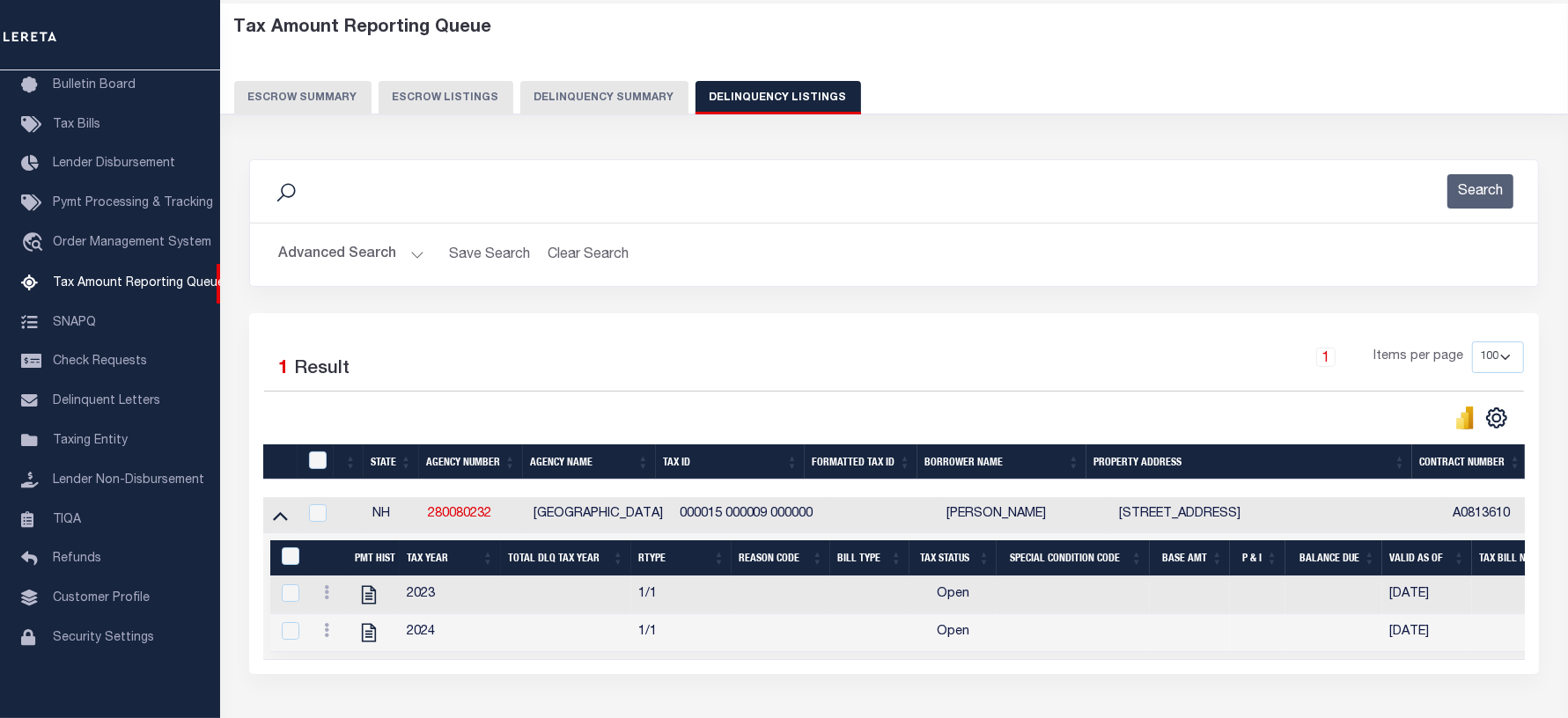
scroll to position [85, 0]
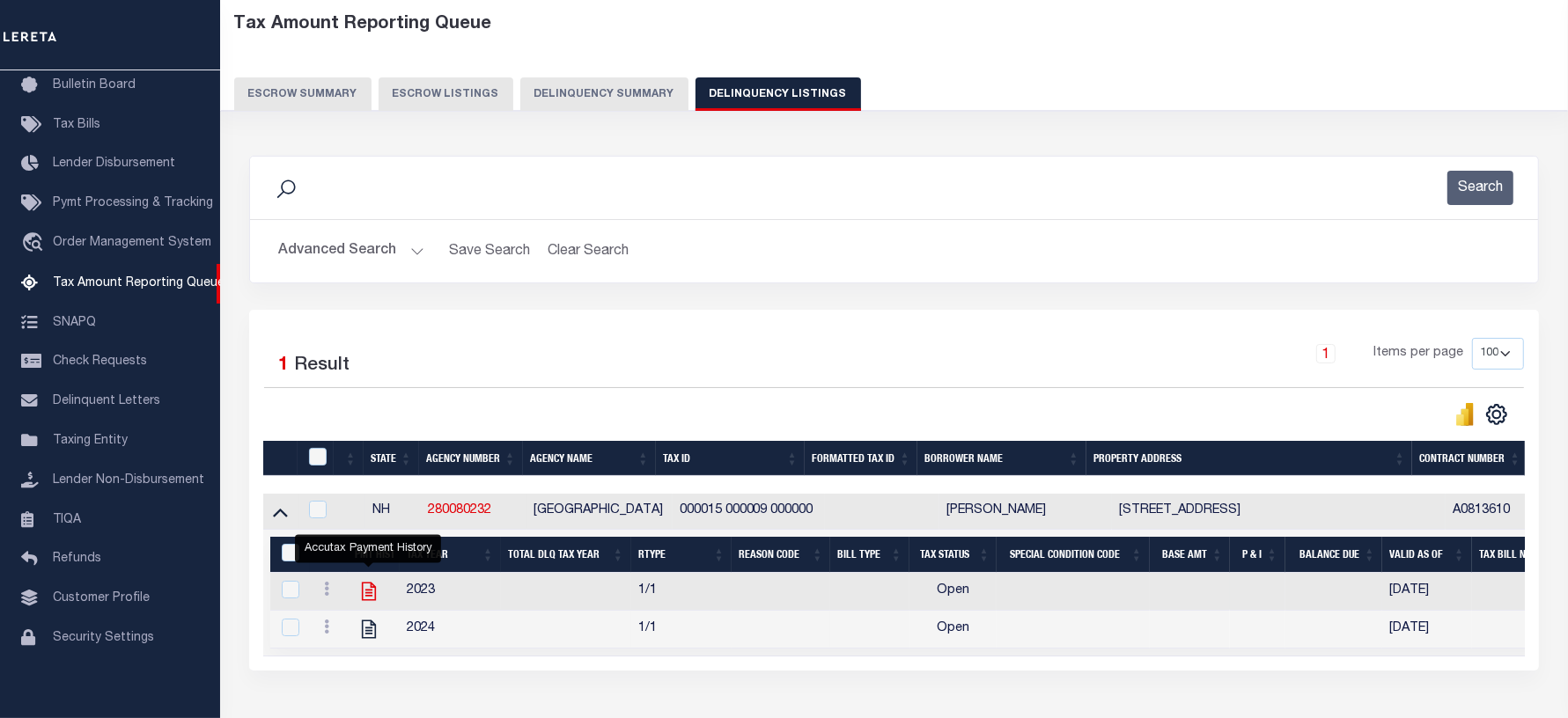
click at [363, 600] on icon "" at bounding box center [369, 591] width 23 height 23
checkbox input "true"
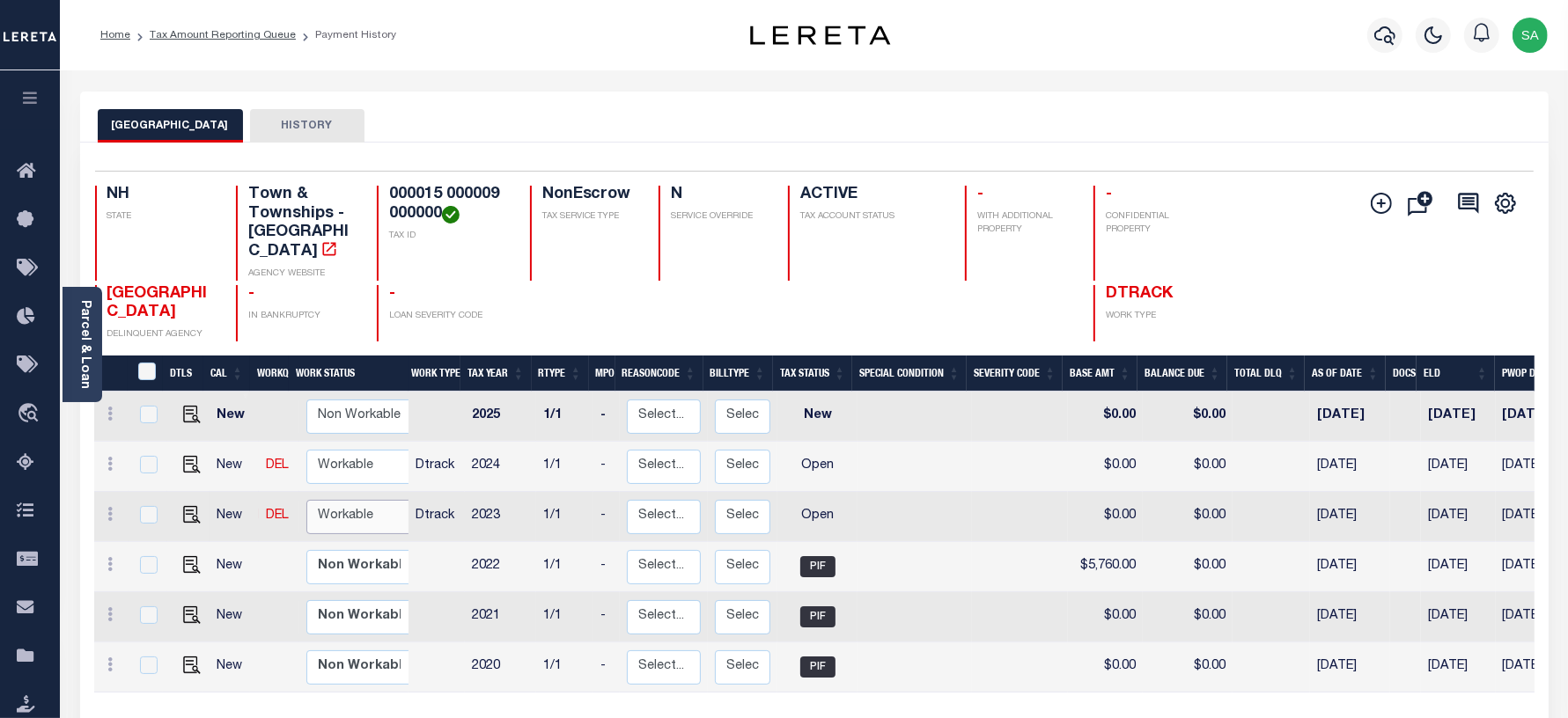
click at [317, 504] on select "Non Workable Workable" at bounding box center [359, 517] width 106 height 34
checkbox input "true"
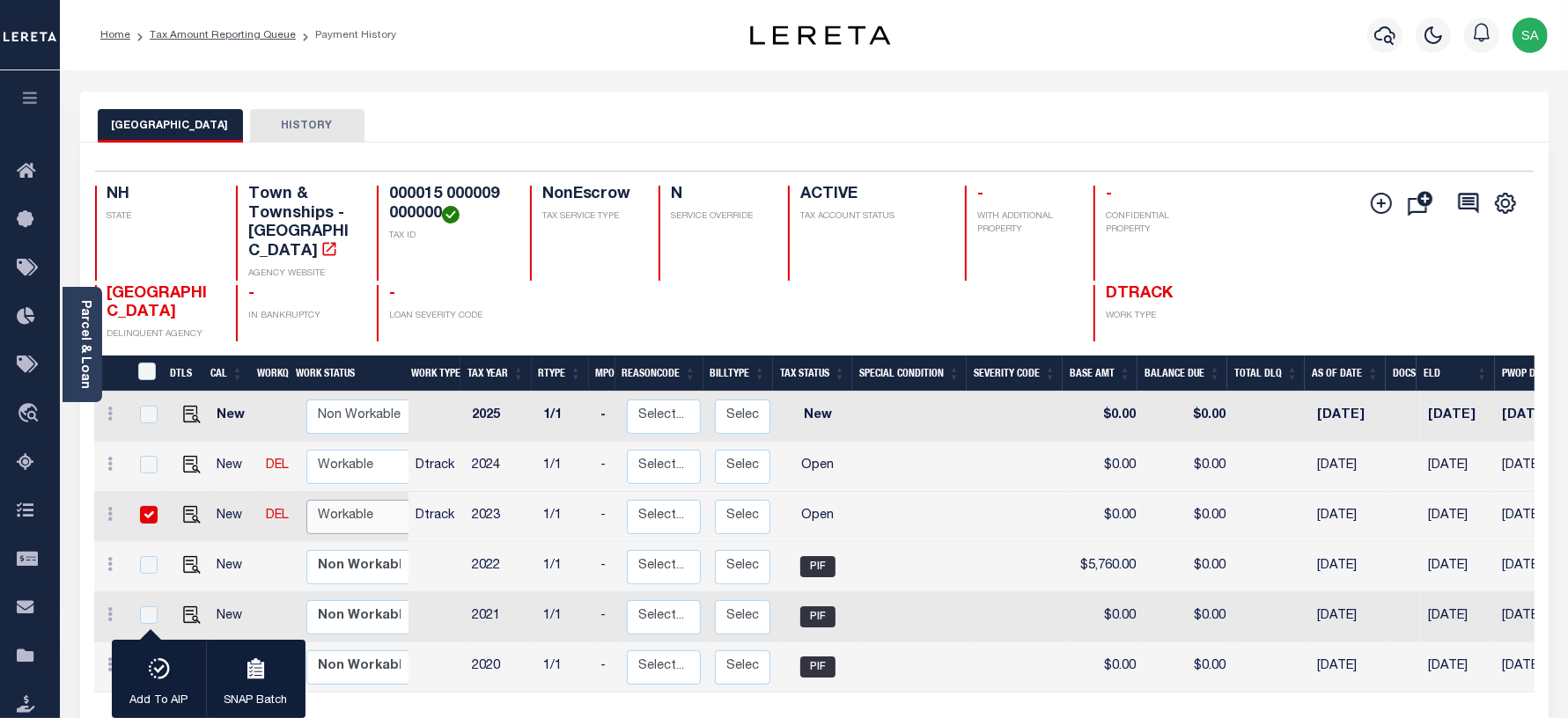
select select "true"
click at [306, 499] on select "Non Workable Workable" at bounding box center [359, 517] width 106 height 34
checkbox input "false"
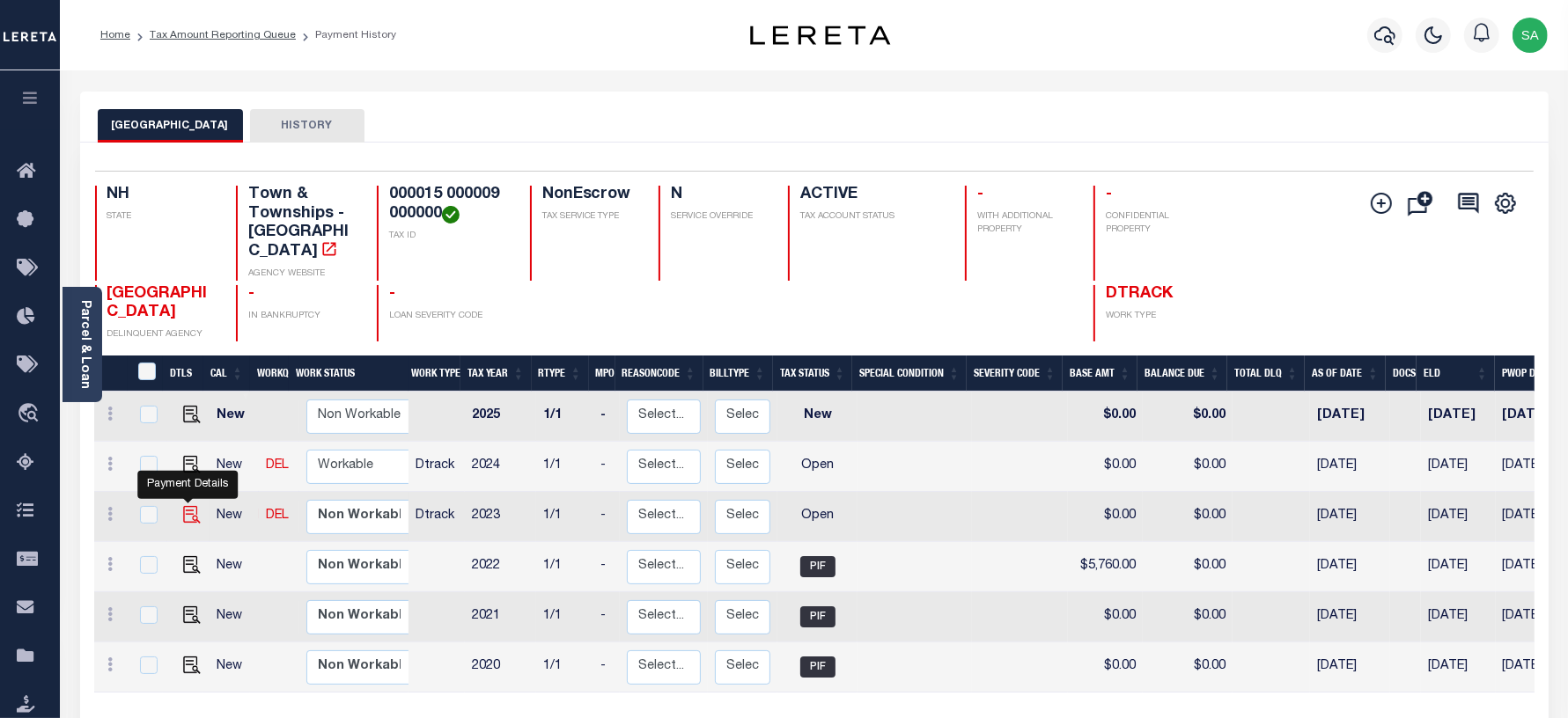
click at [187, 506] on img "" at bounding box center [191, 514] width 17 height 17
checkbox input "true"
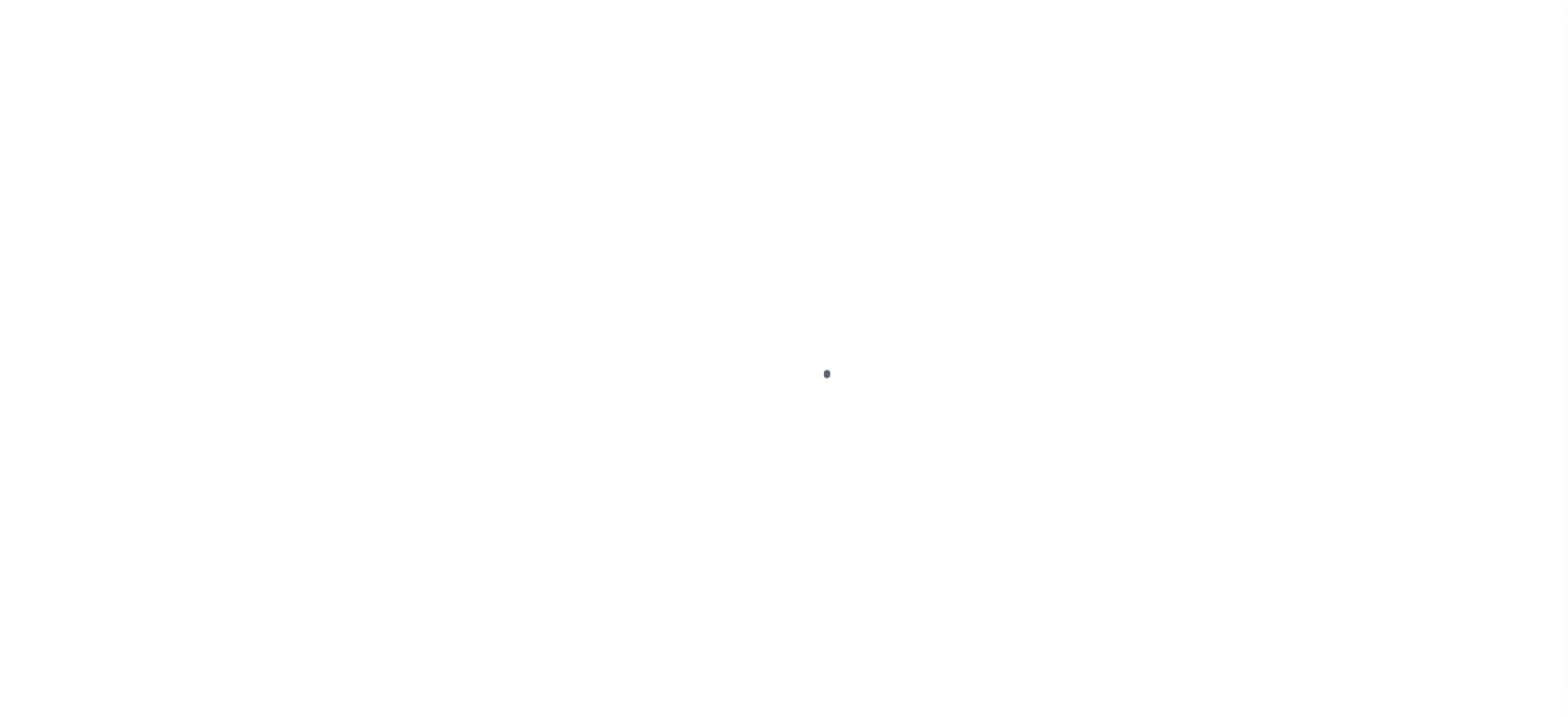
select select "OP2"
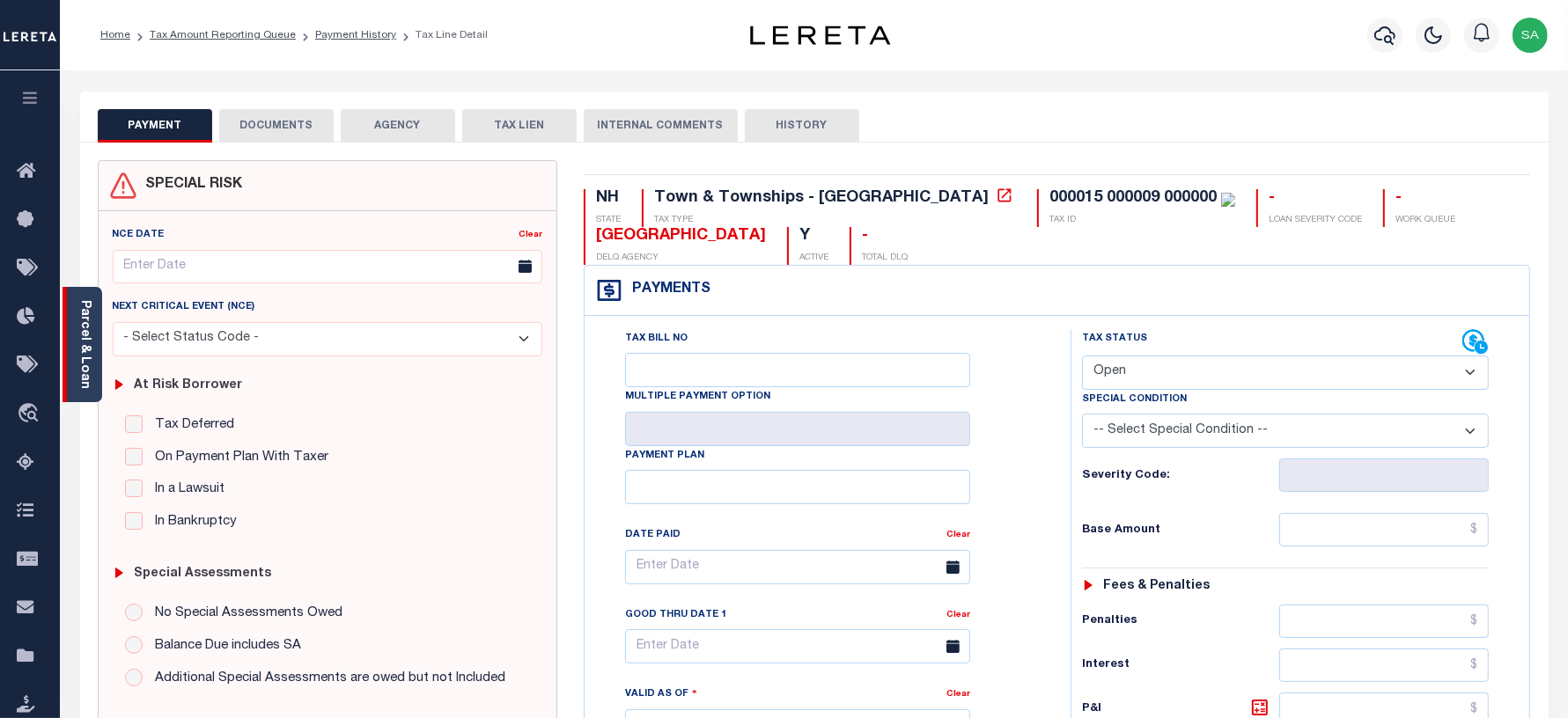
click at [86, 362] on link "Parcel & Loan" at bounding box center [85, 344] width 13 height 89
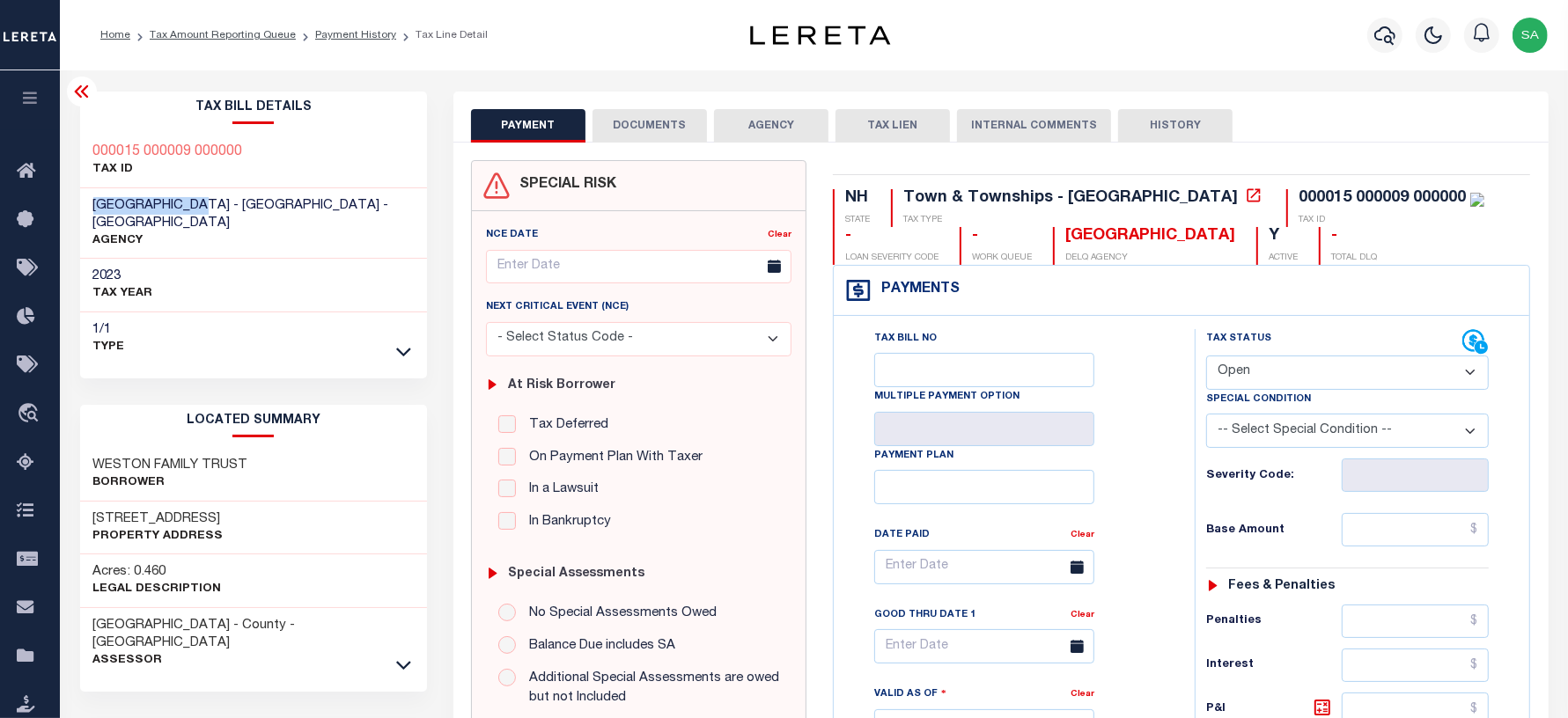
drag, startPoint x: 217, startPoint y: 208, endPoint x: 92, endPoint y: 205, distance: 125.0
click at [93, 205] on span "[GEOGRAPHIC_DATA] - [GEOGRAPHIC_DATA] - [GEOGRAPHIC_DATA]" at bounding box center [240, 214] width 295 height 31
copy span "[GEOGRAPHIC_DATA]"
